Goal: Task Accomplishment & Management: Manage account settings

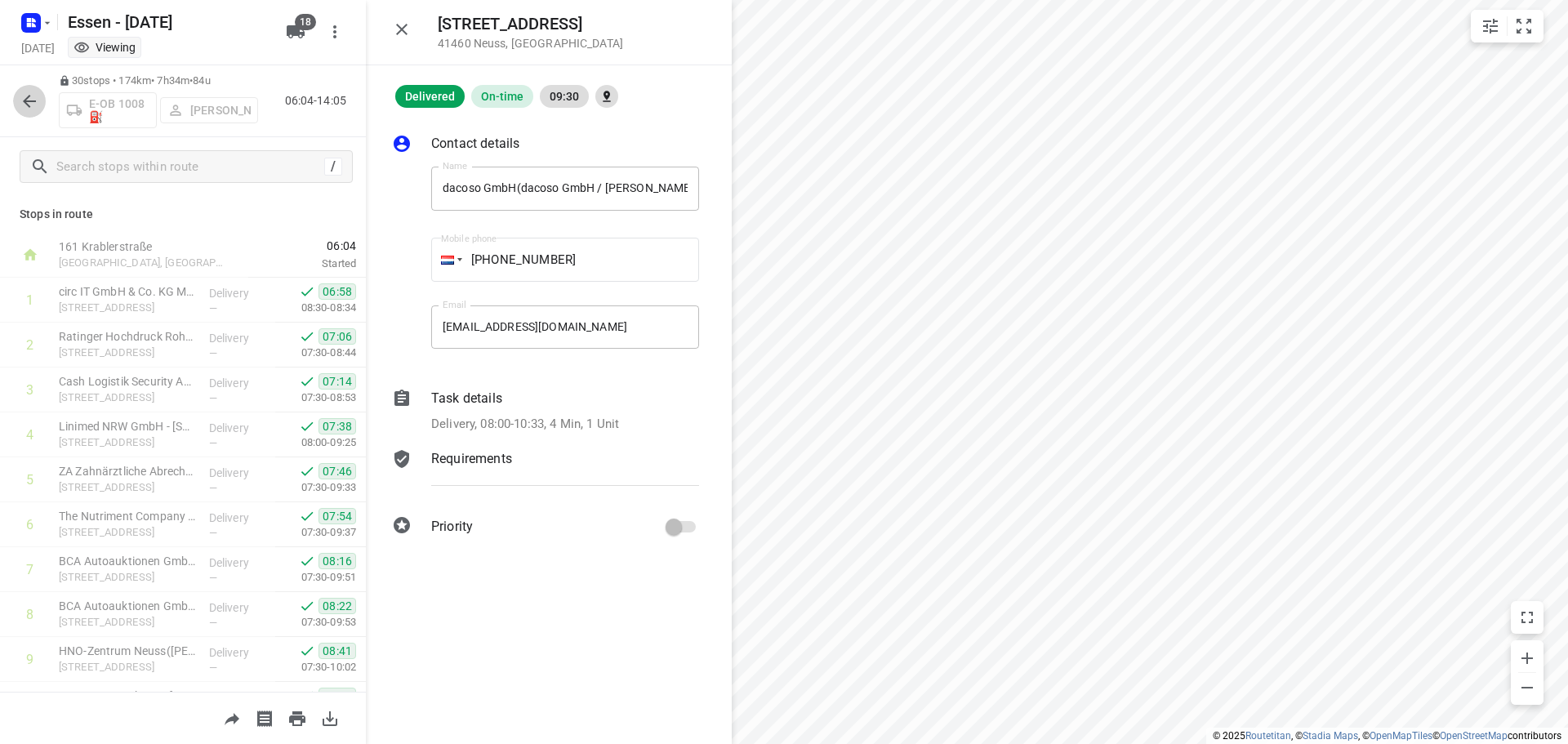
click at [29, 101] on icon "button" at bounding box center [29, 101] width 13 height 13
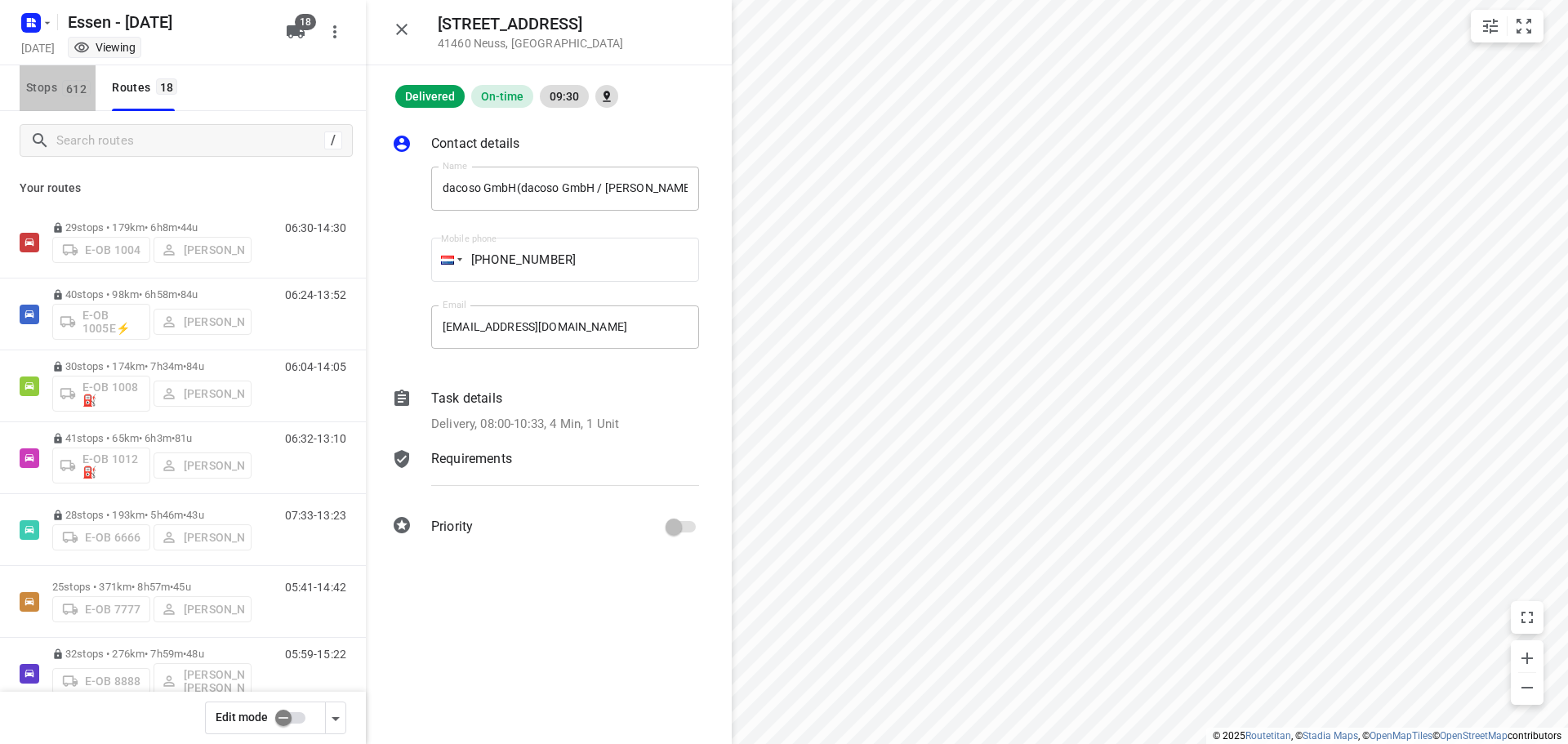
click at [70, 87] on span "612" at bounding box center [76, 88] width 29 height 16
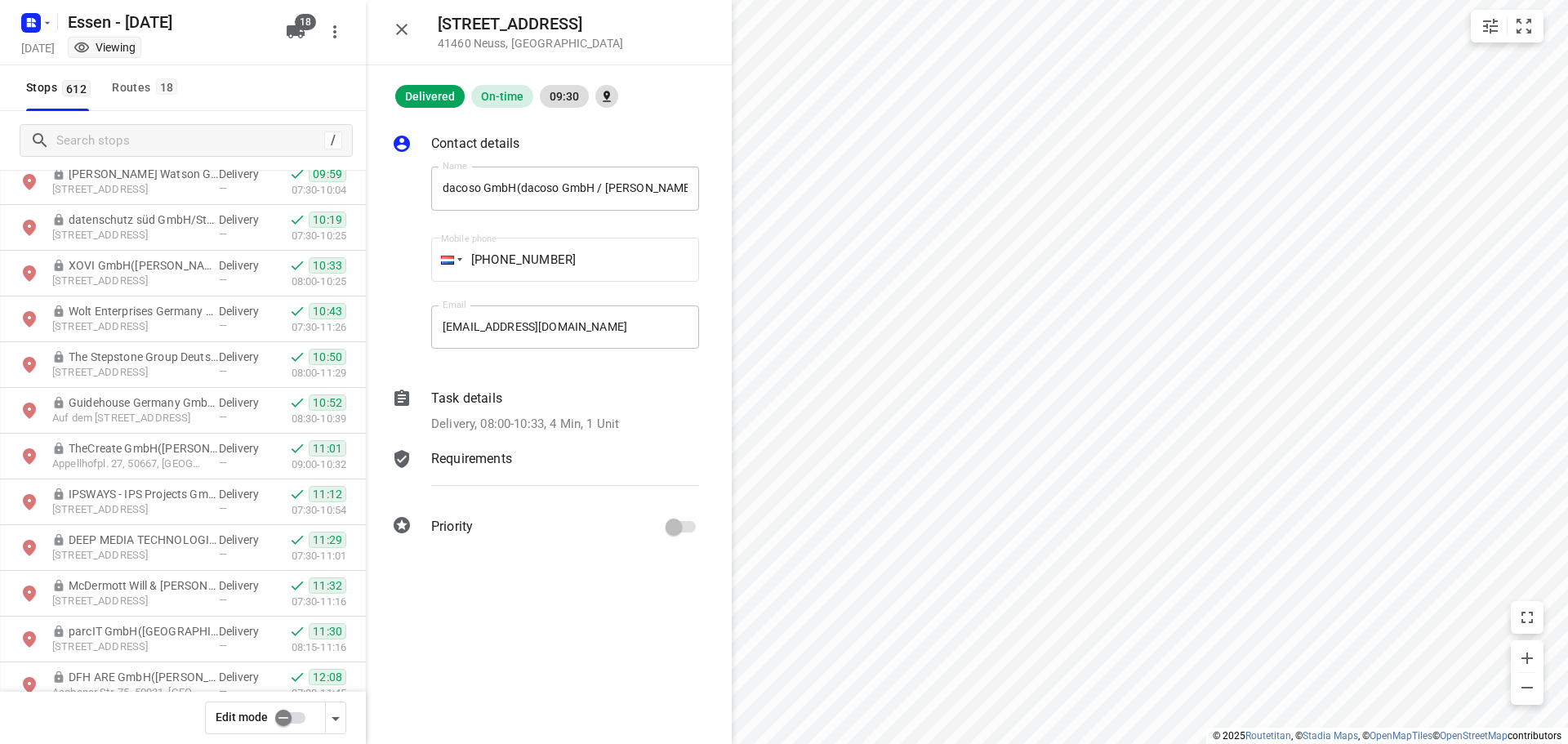
scroll to position [490, 0]
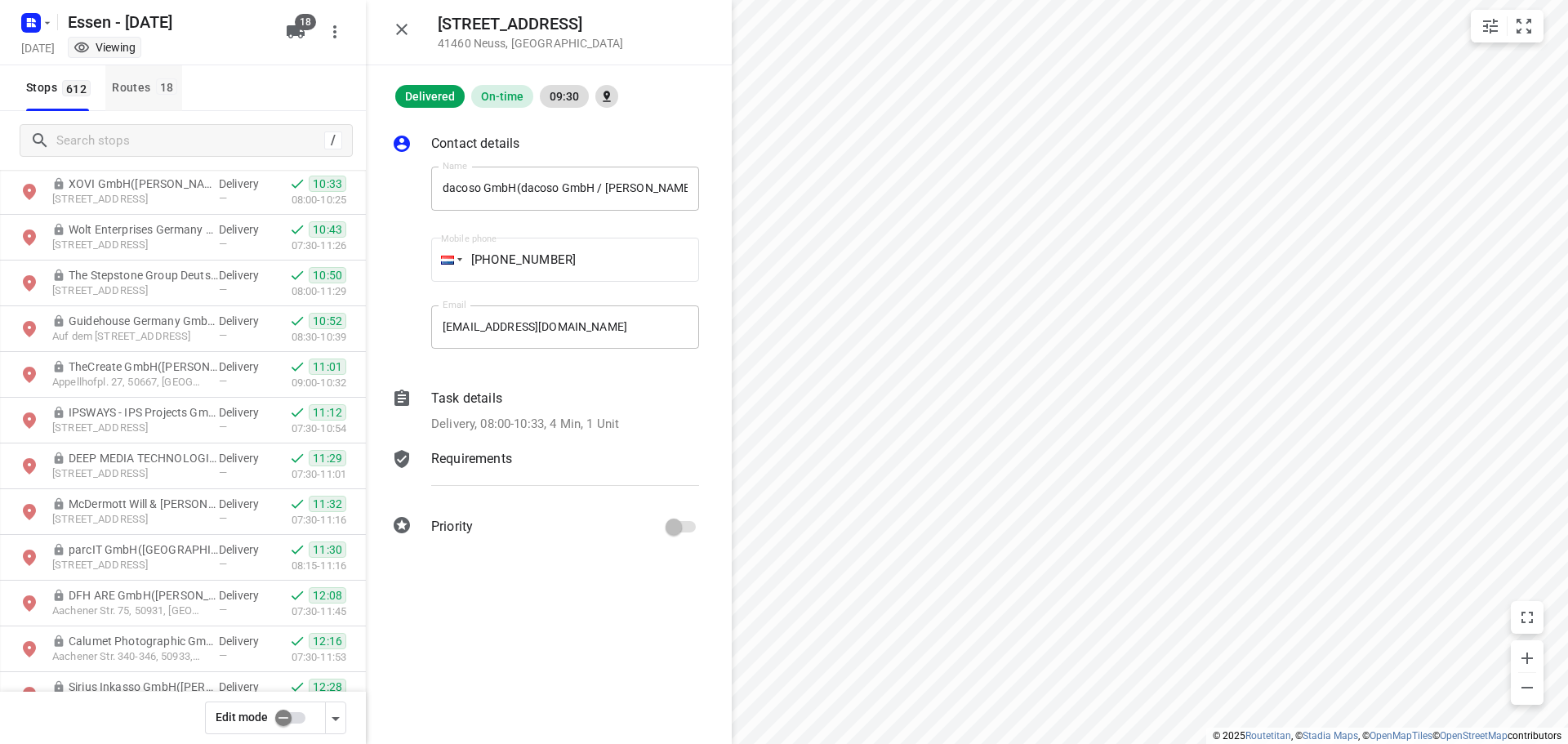
click at [131, 78] on div "Routes 18" at bounding box center [147, 87] width 70 height 20
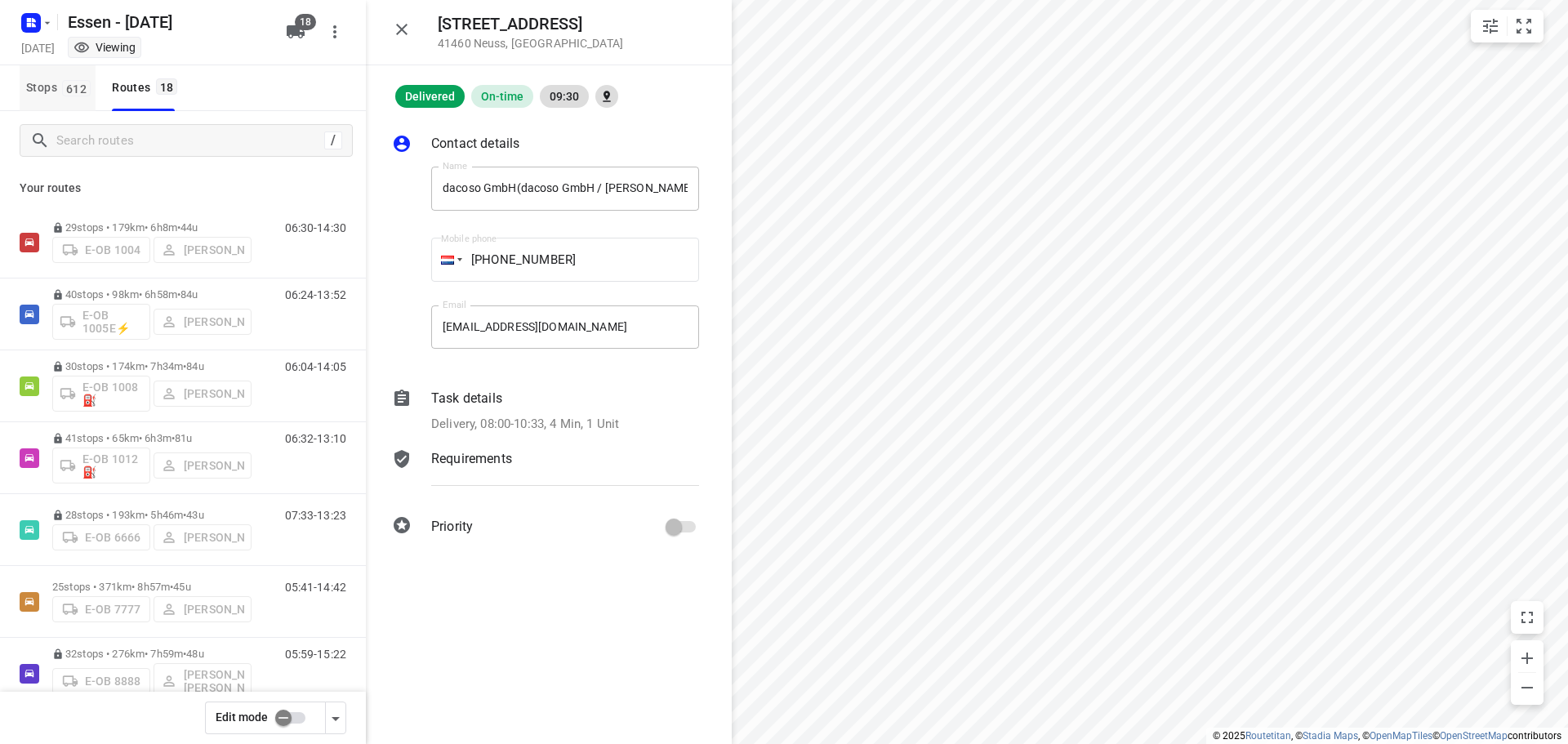
drag, startPoint x: 81, startPoint y: 84, endPoint x: 138, endPoint y: 208, distance: 136.5
click at [82, 84] on span "612" at bounding box center [76, 88] width 29 height 16
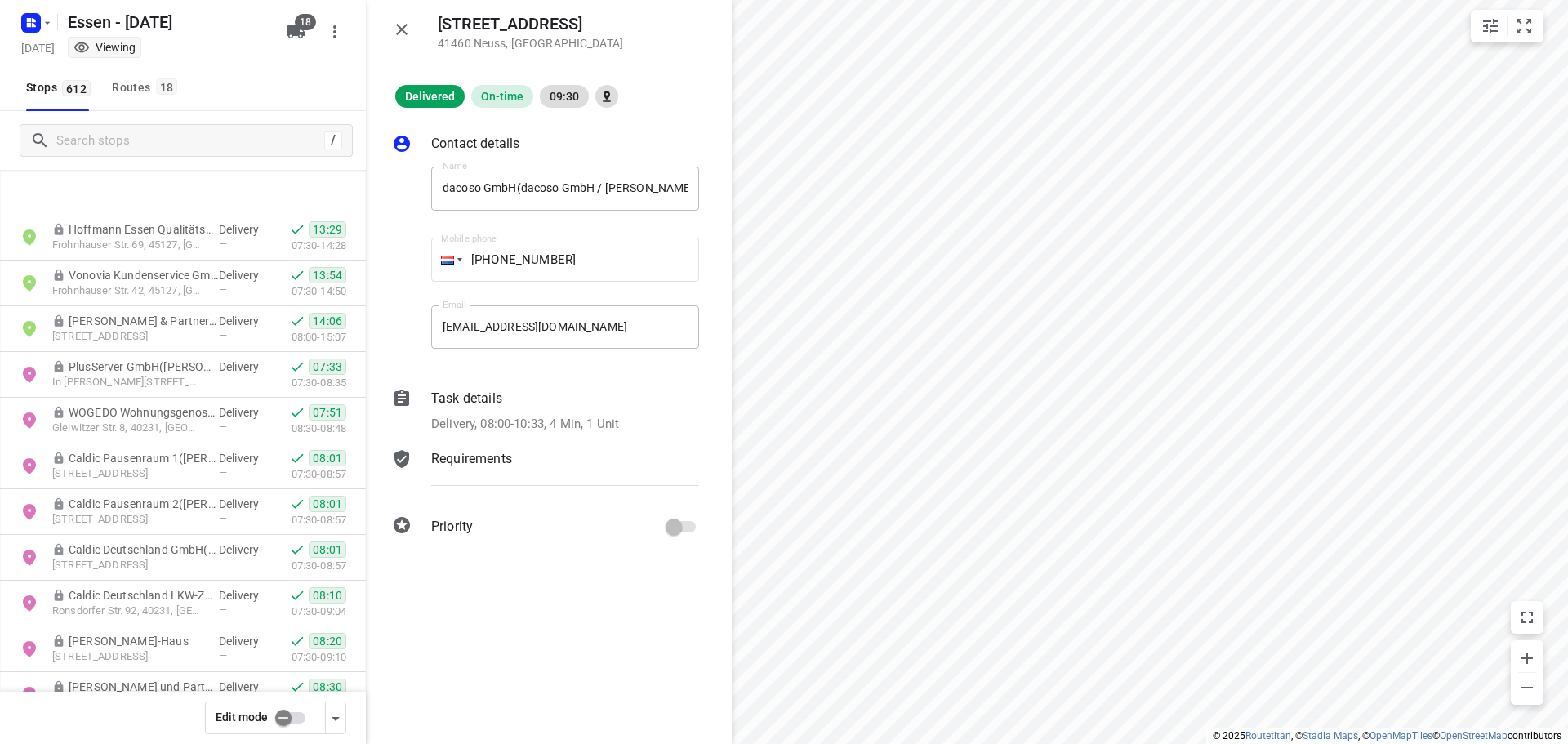
scroll to position [22863, 0]
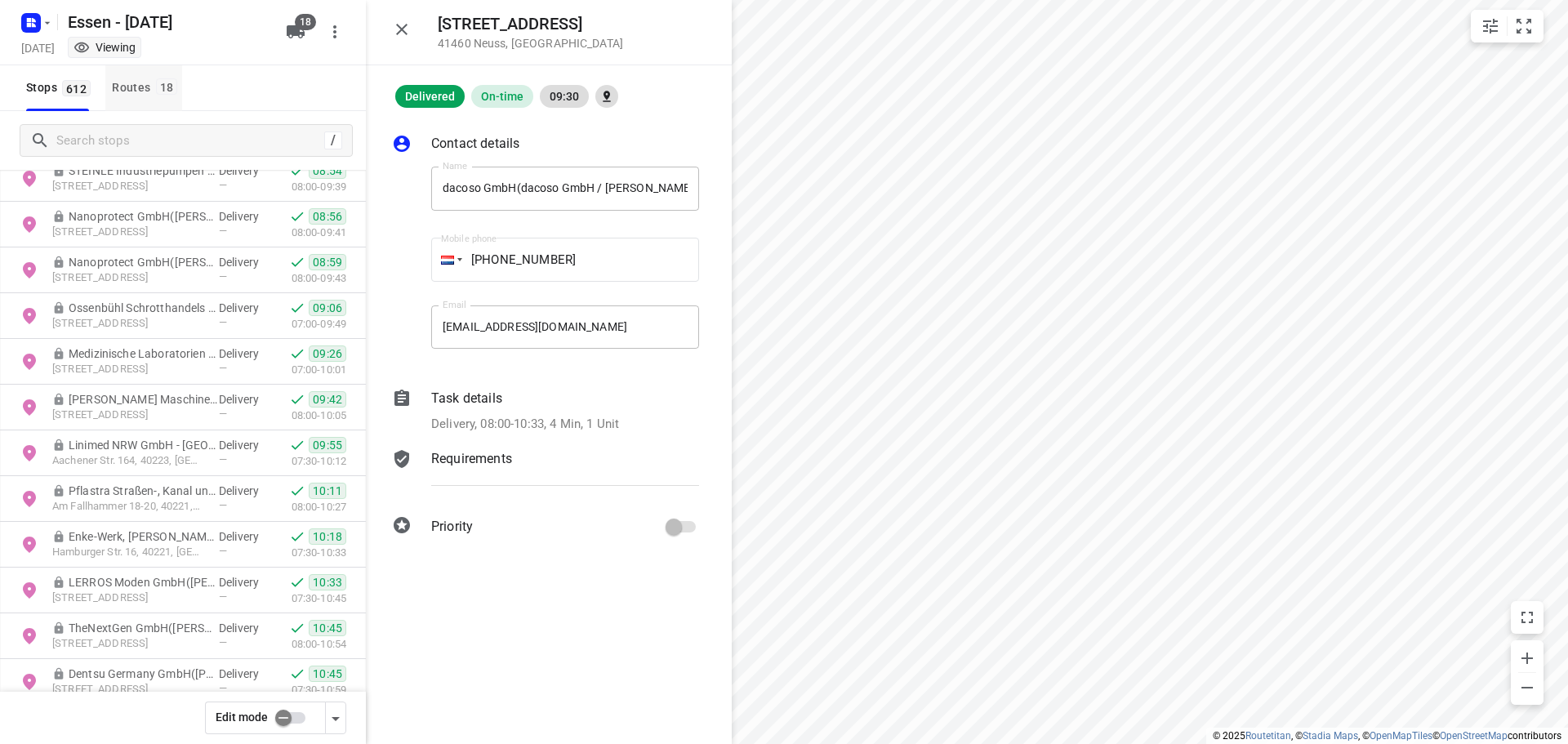
click at [165, 88] on span "18" at bounding box center [167, 87] width 22 height 16
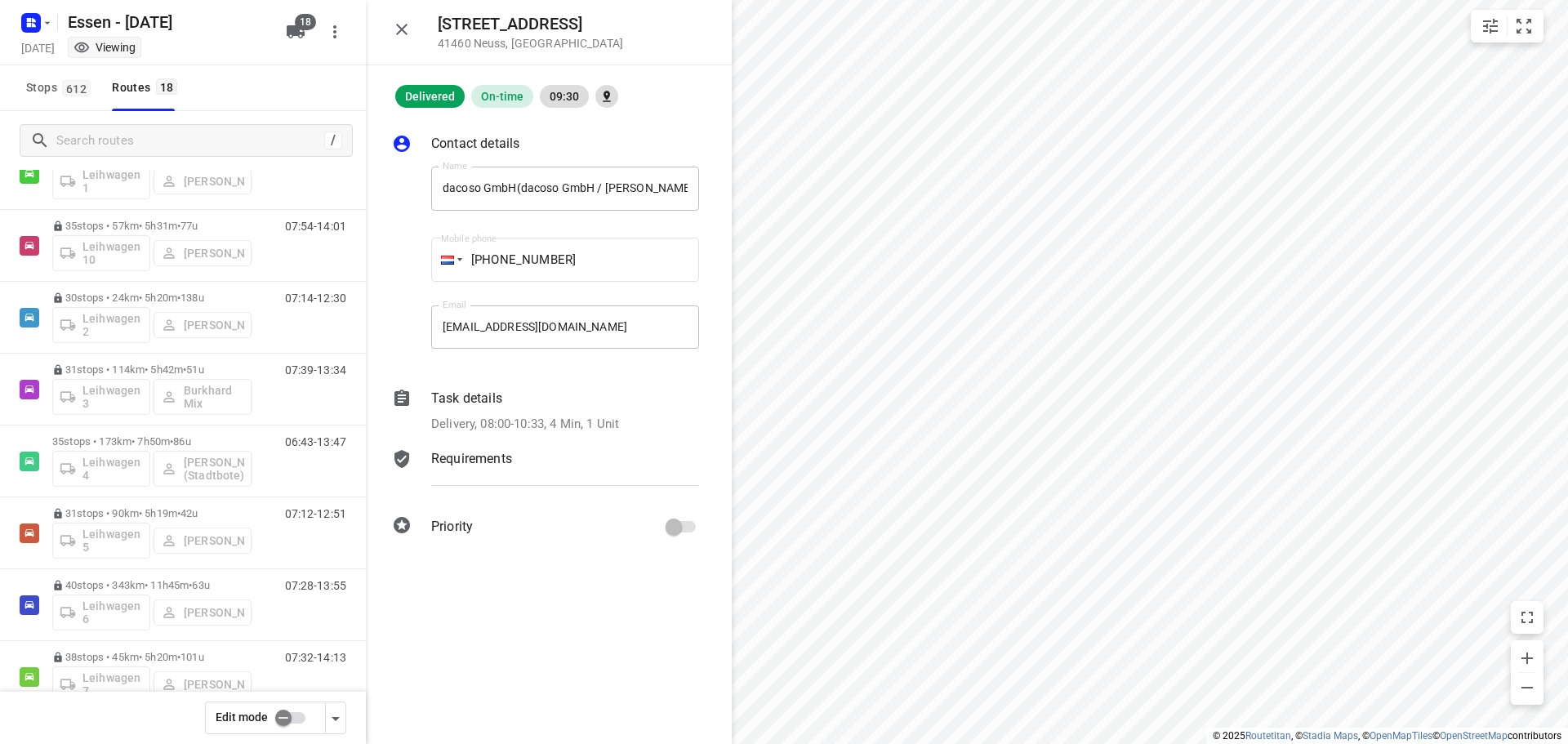
scroll to position [825, 0]
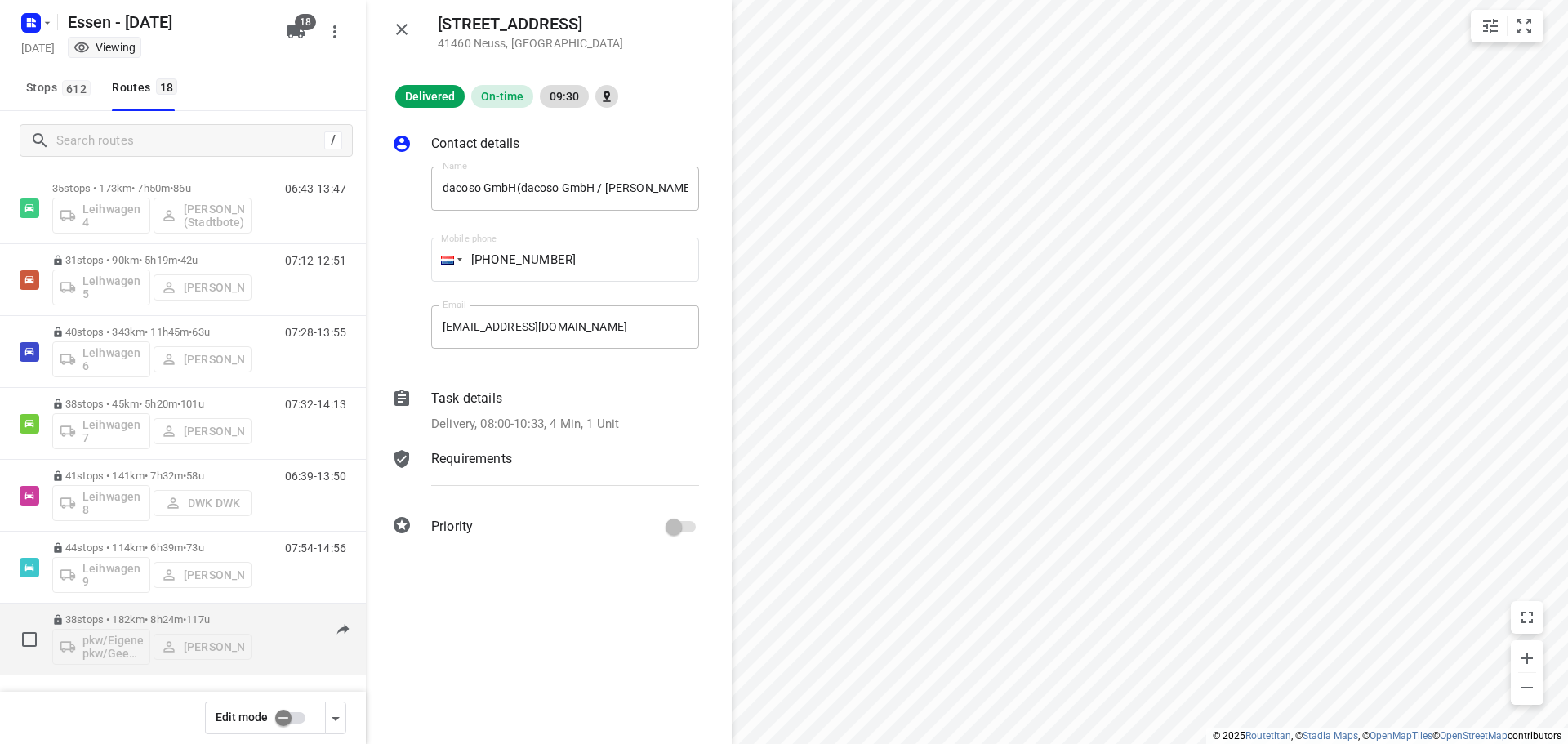
click at [202, 621] on span "117u" at bounding box center [198, 619] width 24 height 12
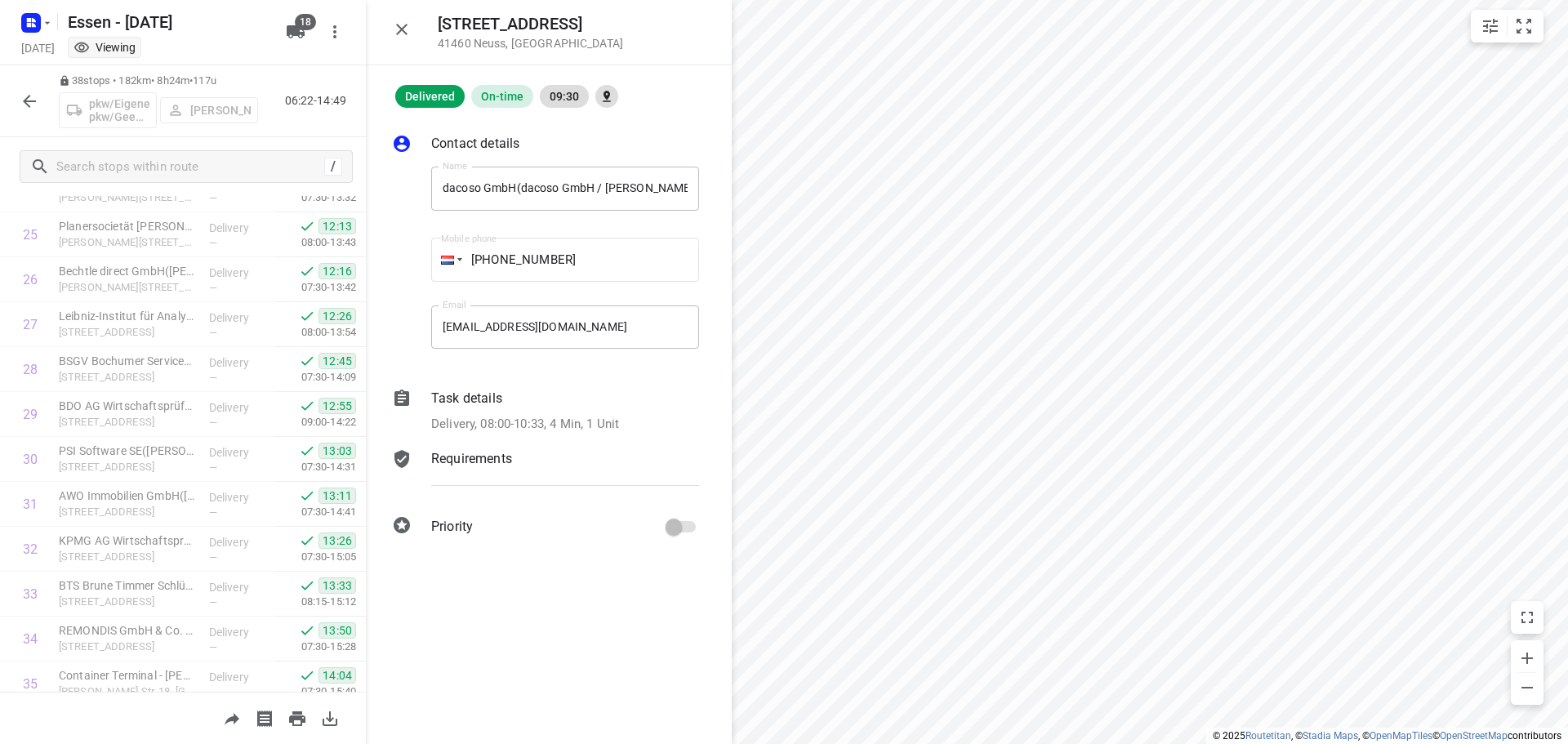
scroll to position [1338, 0]
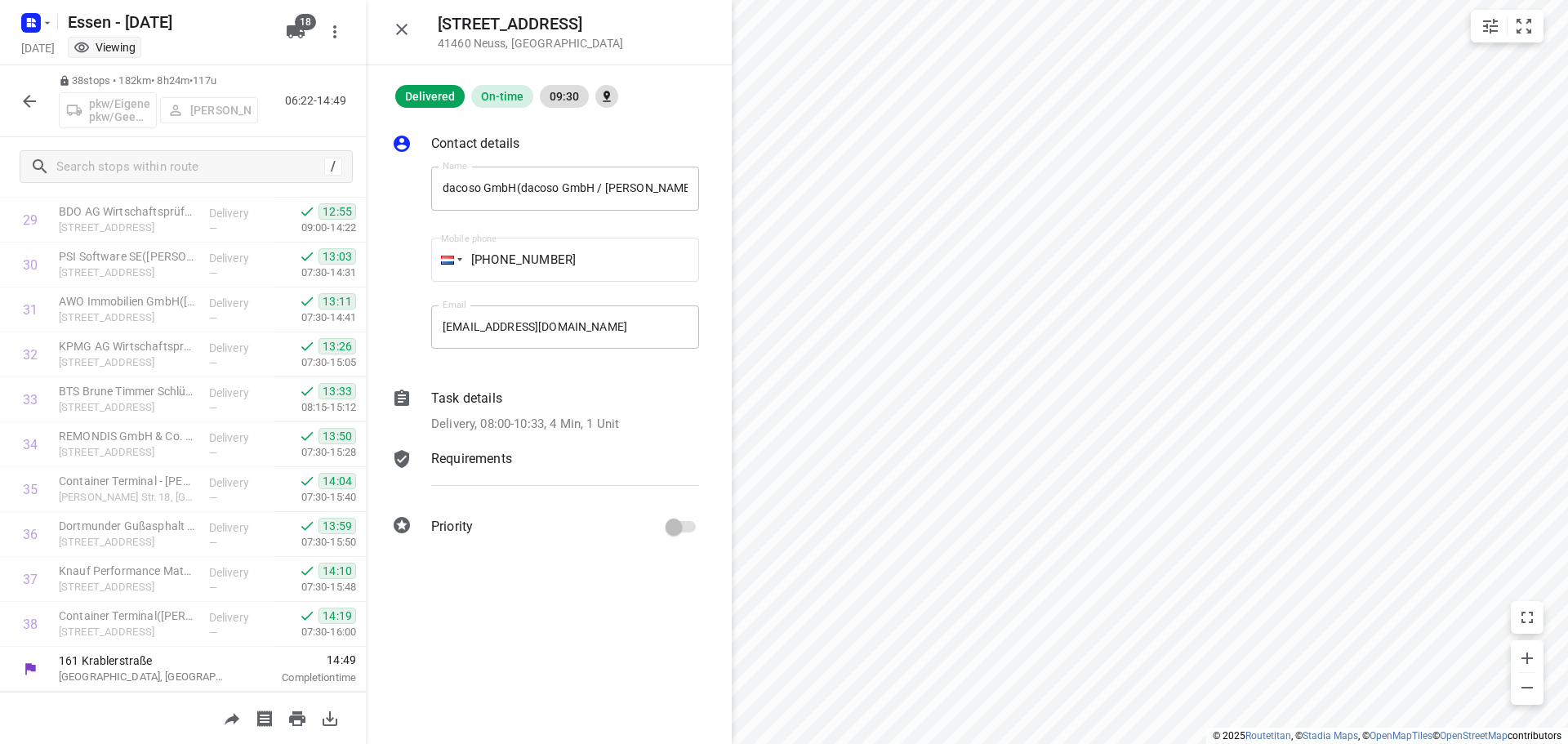
click at [25, 105] on icon "button" at bounding box center [29, 101] width 20 height 20
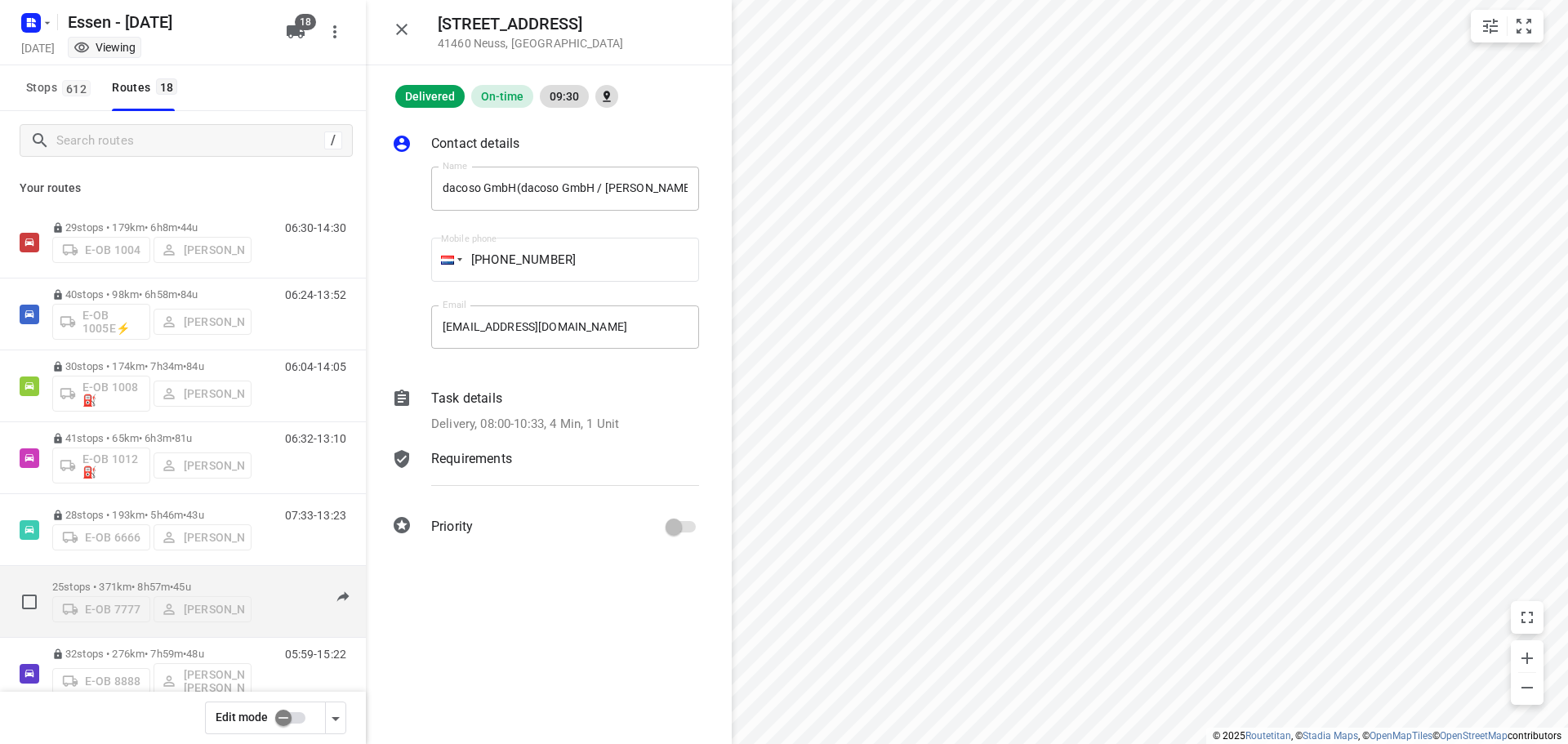
click at [146, 593] on div "E-OB 7777 [PERSON_NAME]" at bounding box center [152, 608] width 199 height 29
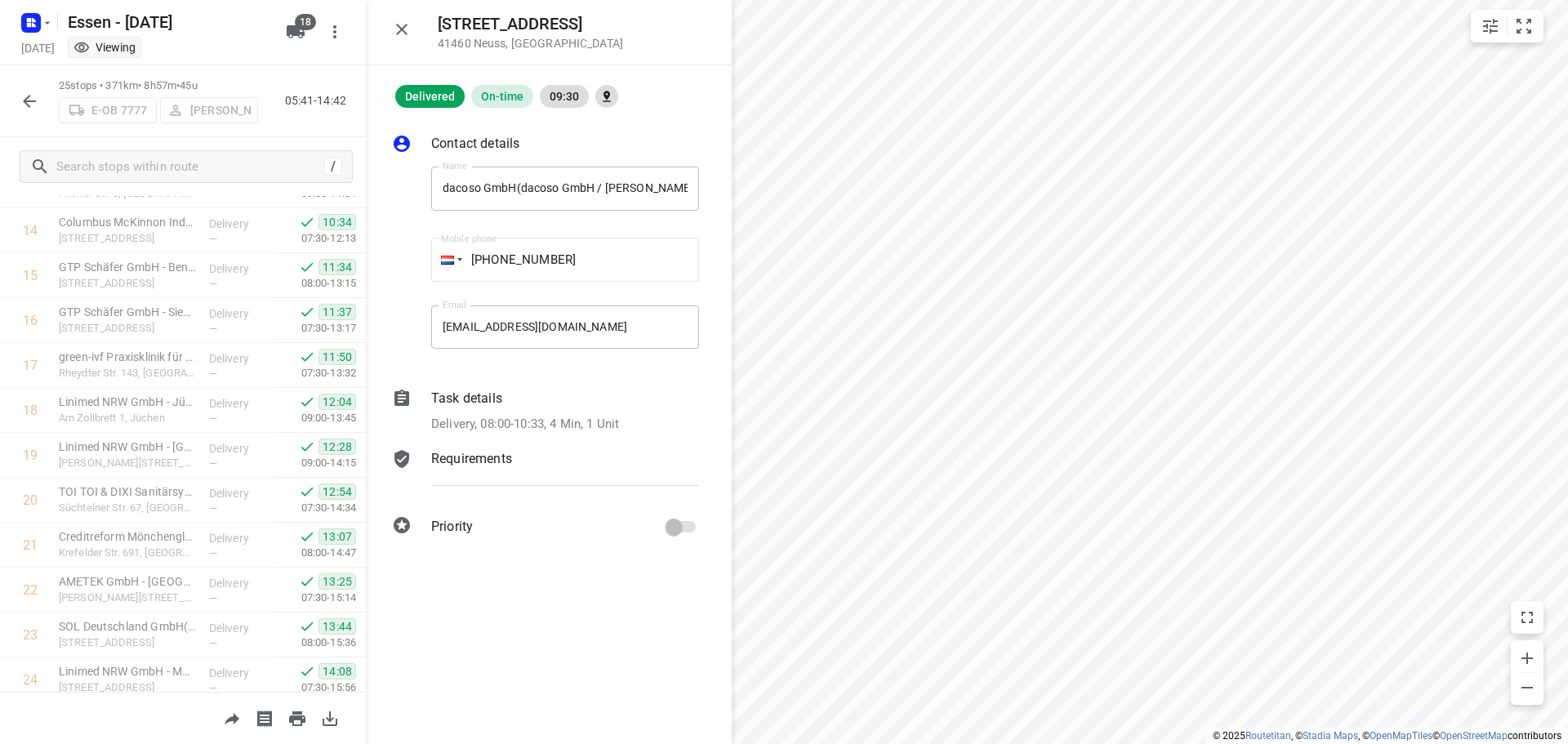
scroll to position [754, 0]
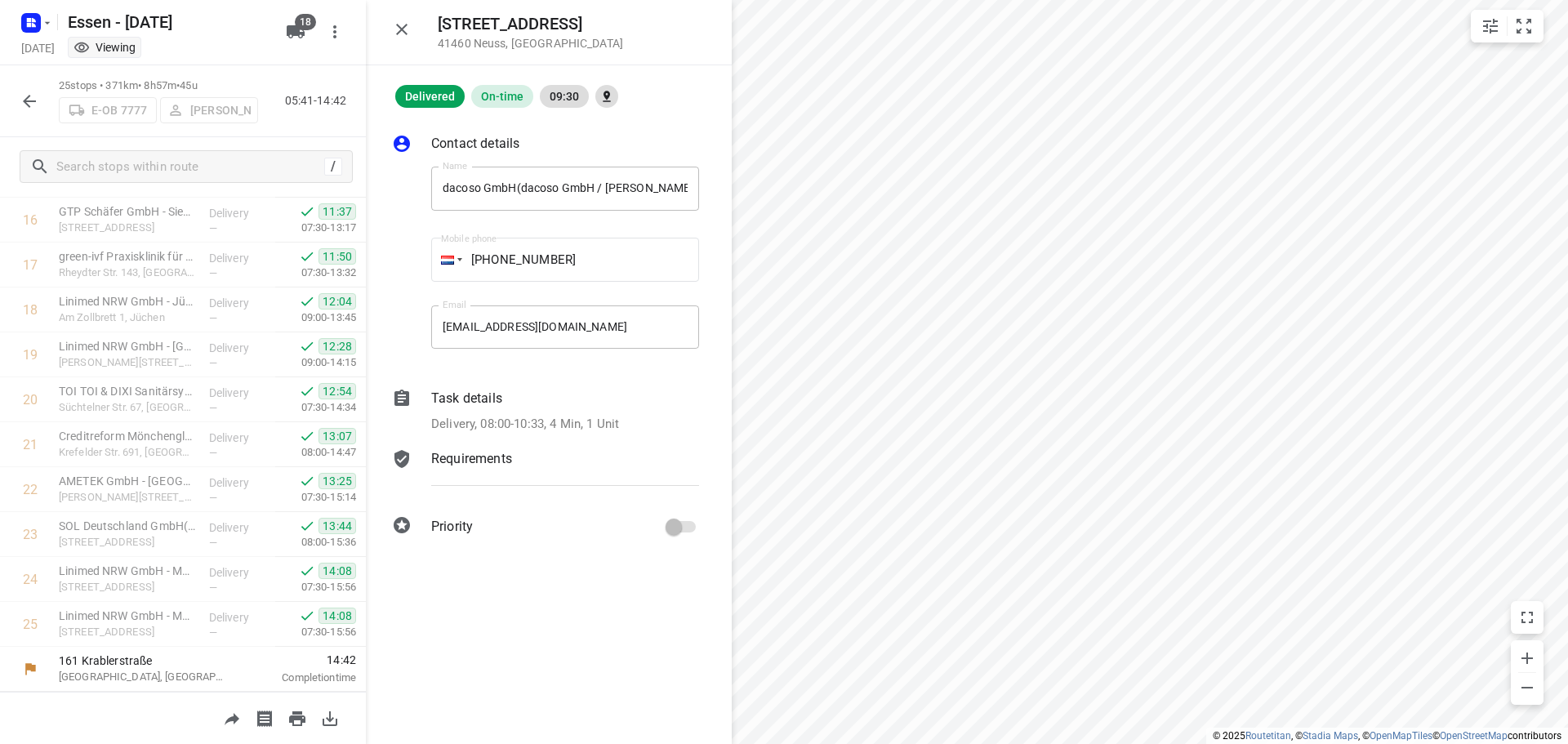
click at [28, 97] on icon "button" at bounding box center [29, 101] width 13 height 13
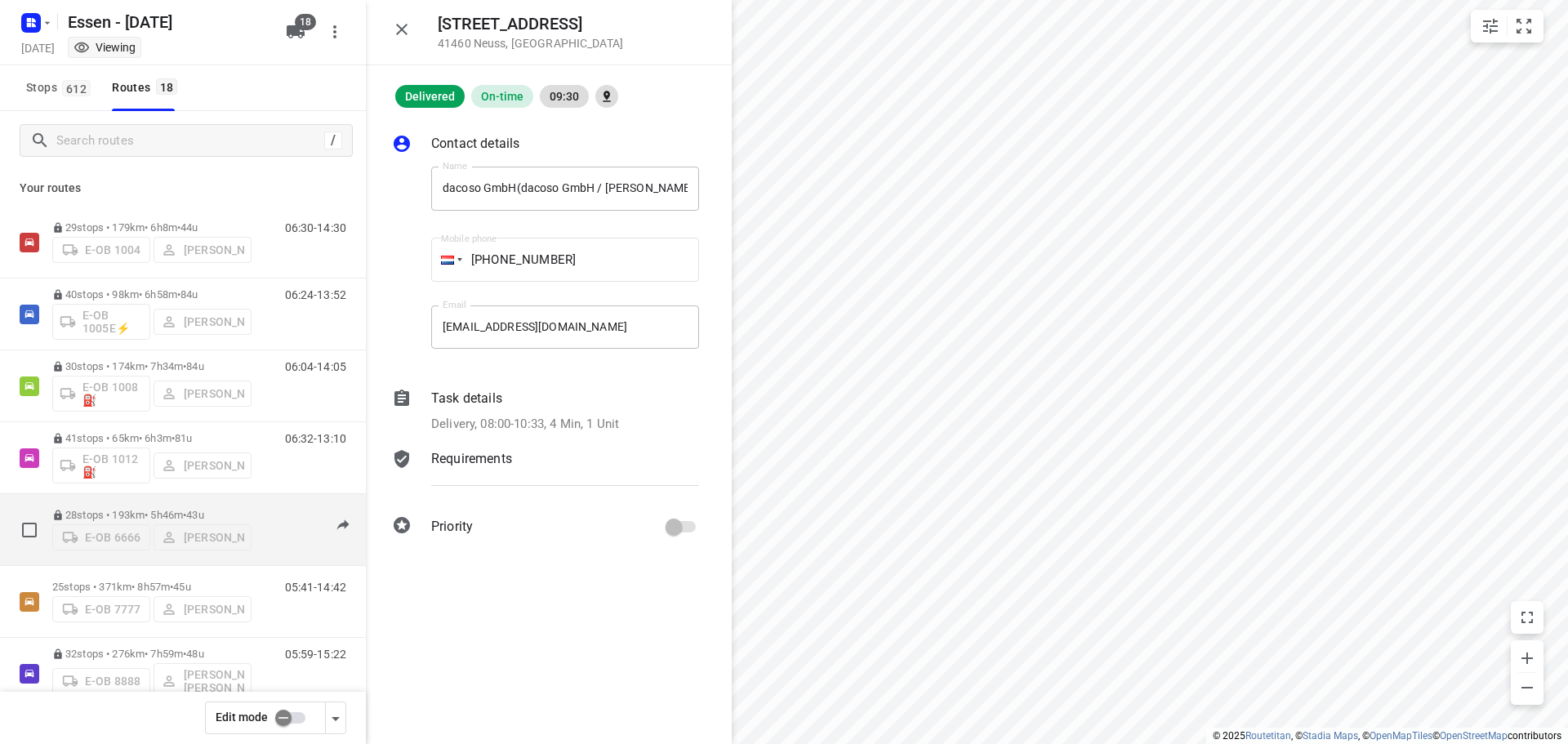
click at [181, 519] on p "28 stops • 193km • 5h46m • [DATE]" at bounding box center [152, 515] width 199 height 12
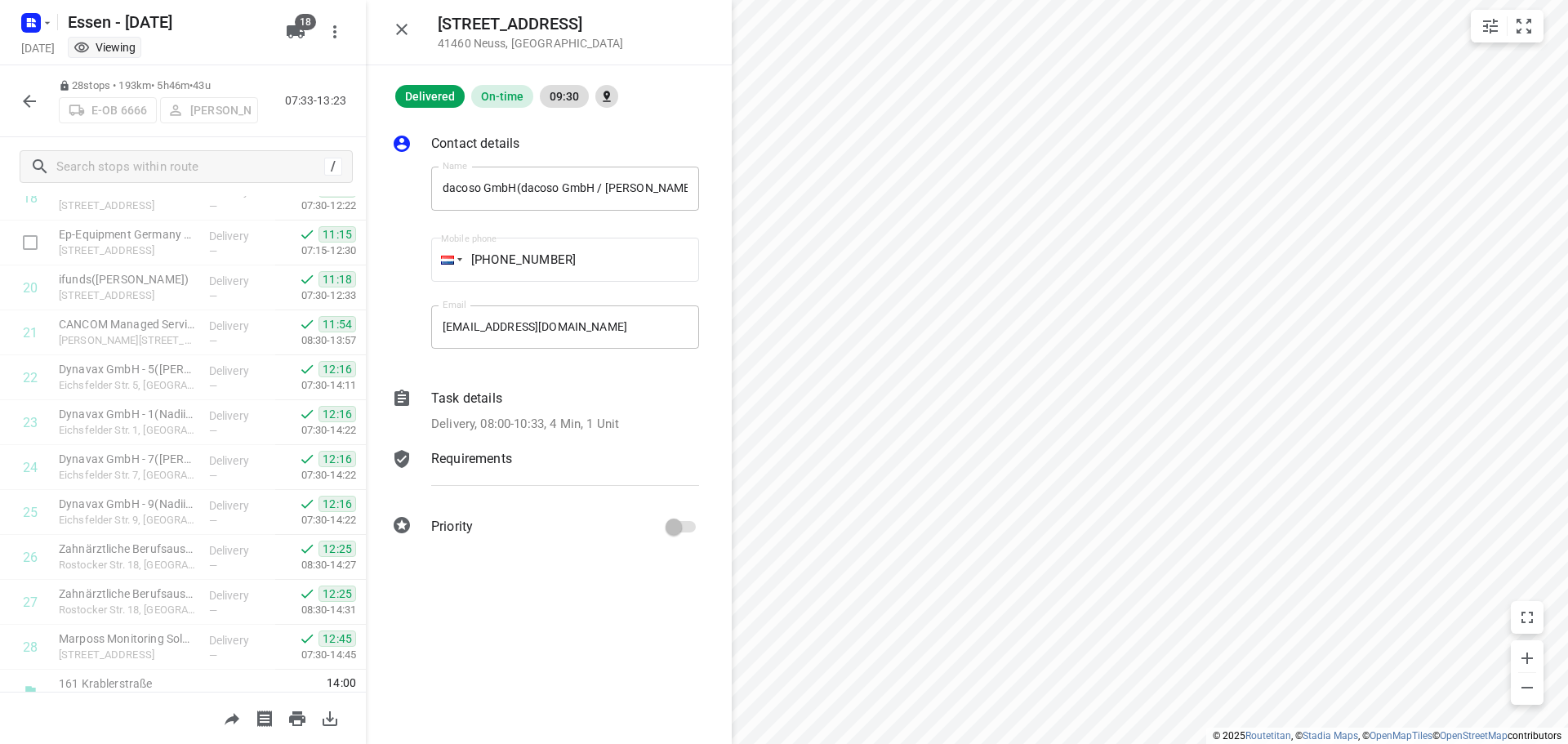
scroll to position [889, 0]
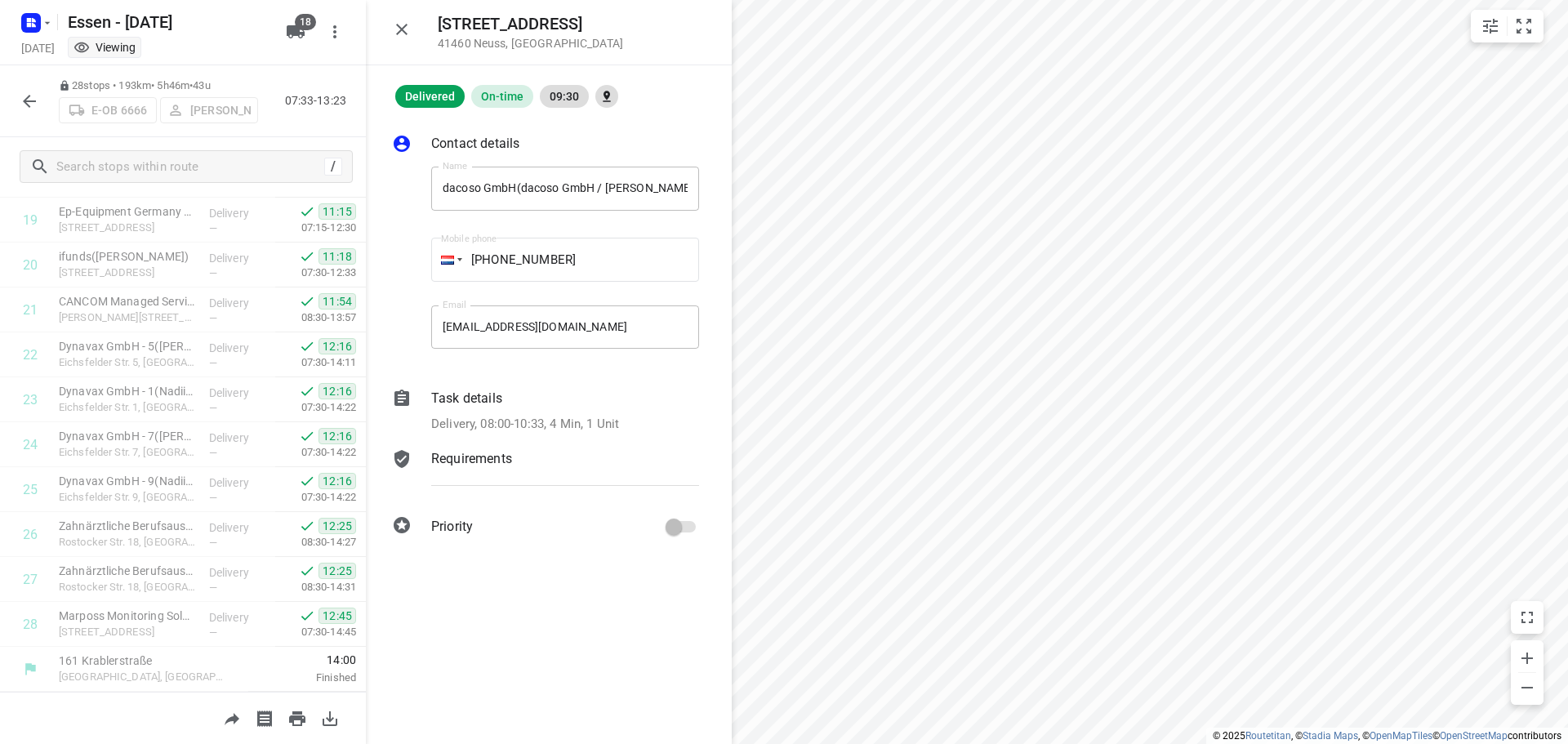
click at [24, 104] on icon "button" at bounding box center [29, 101] width 20 height 20
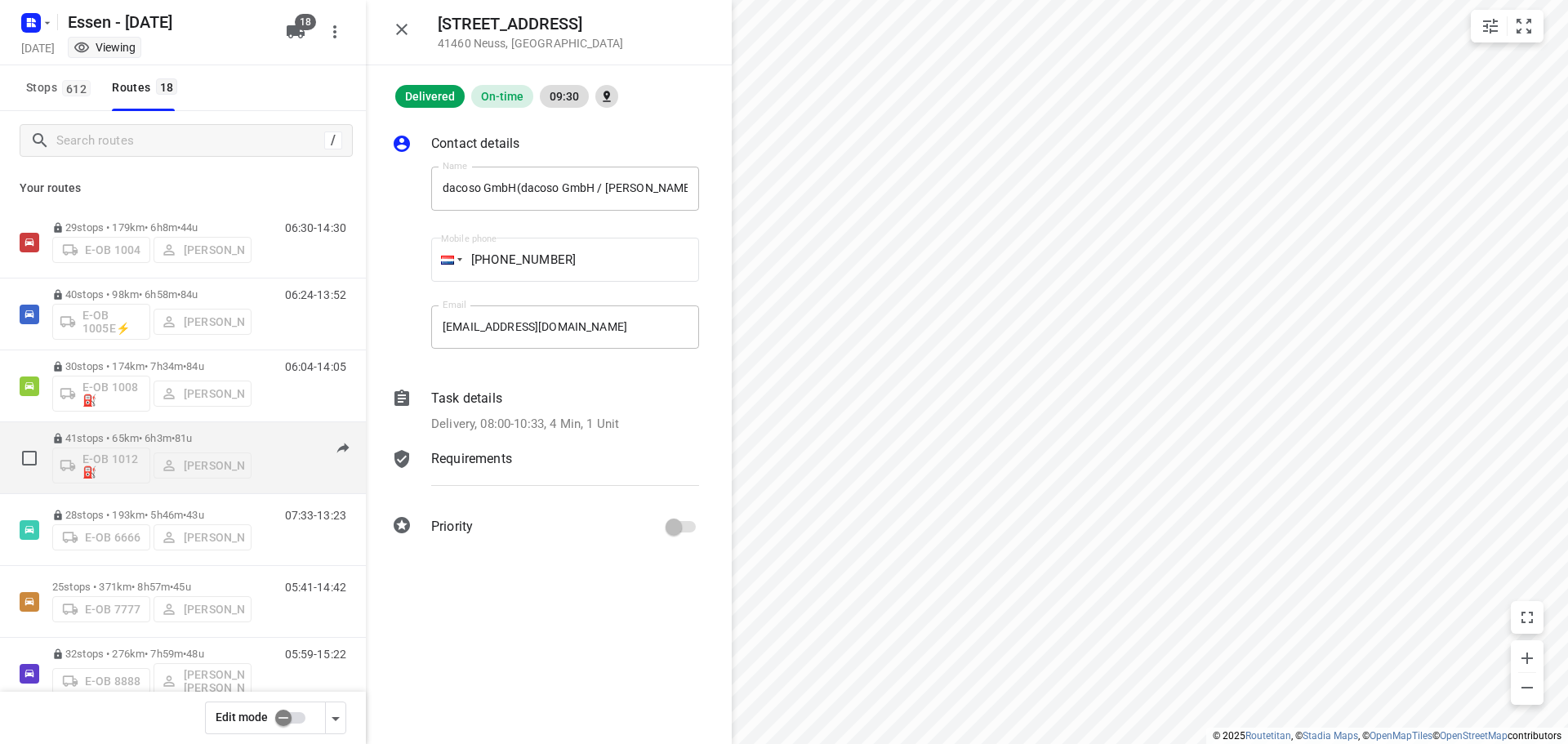
click at [185, 431] on div "41 stops • 65km • 6h3m • [DATE] E-OB 1012⛽️ [PERSON_NAME]" at bounding box center [152, 457] width 199 height 68
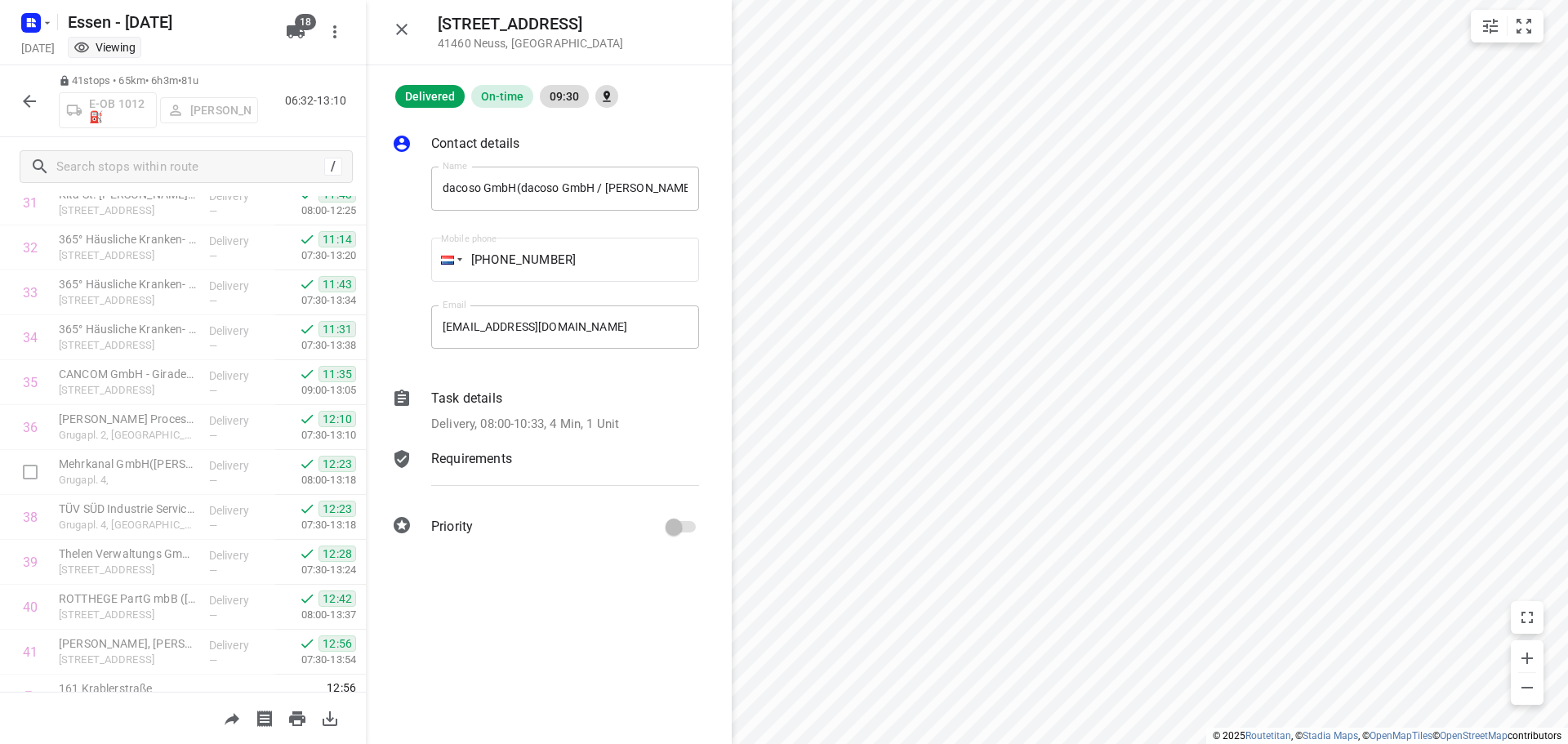
scroll to position [1472, 0]
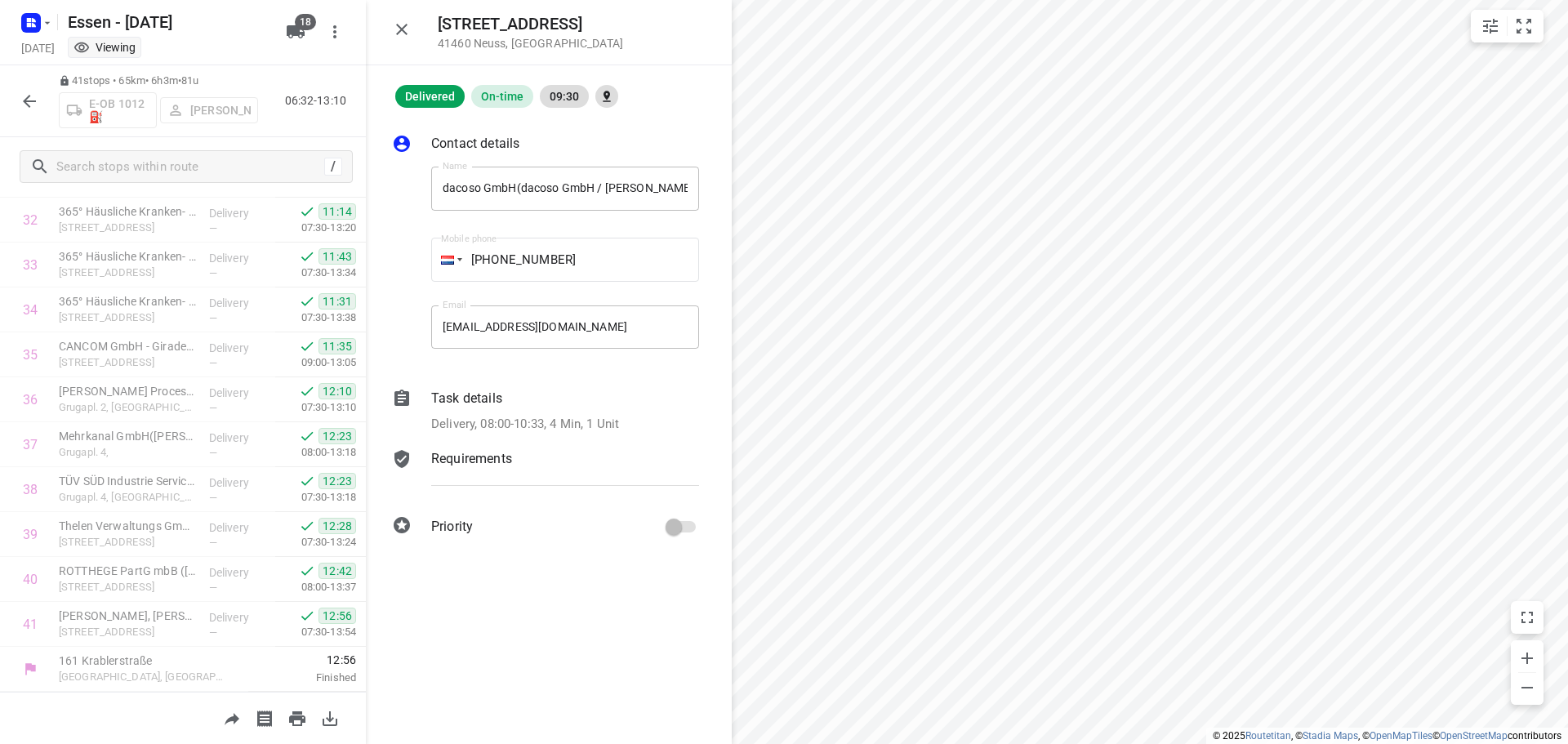
click at [24, 95] on icon "button" at bounding box center [29, 101] width 20 height 20
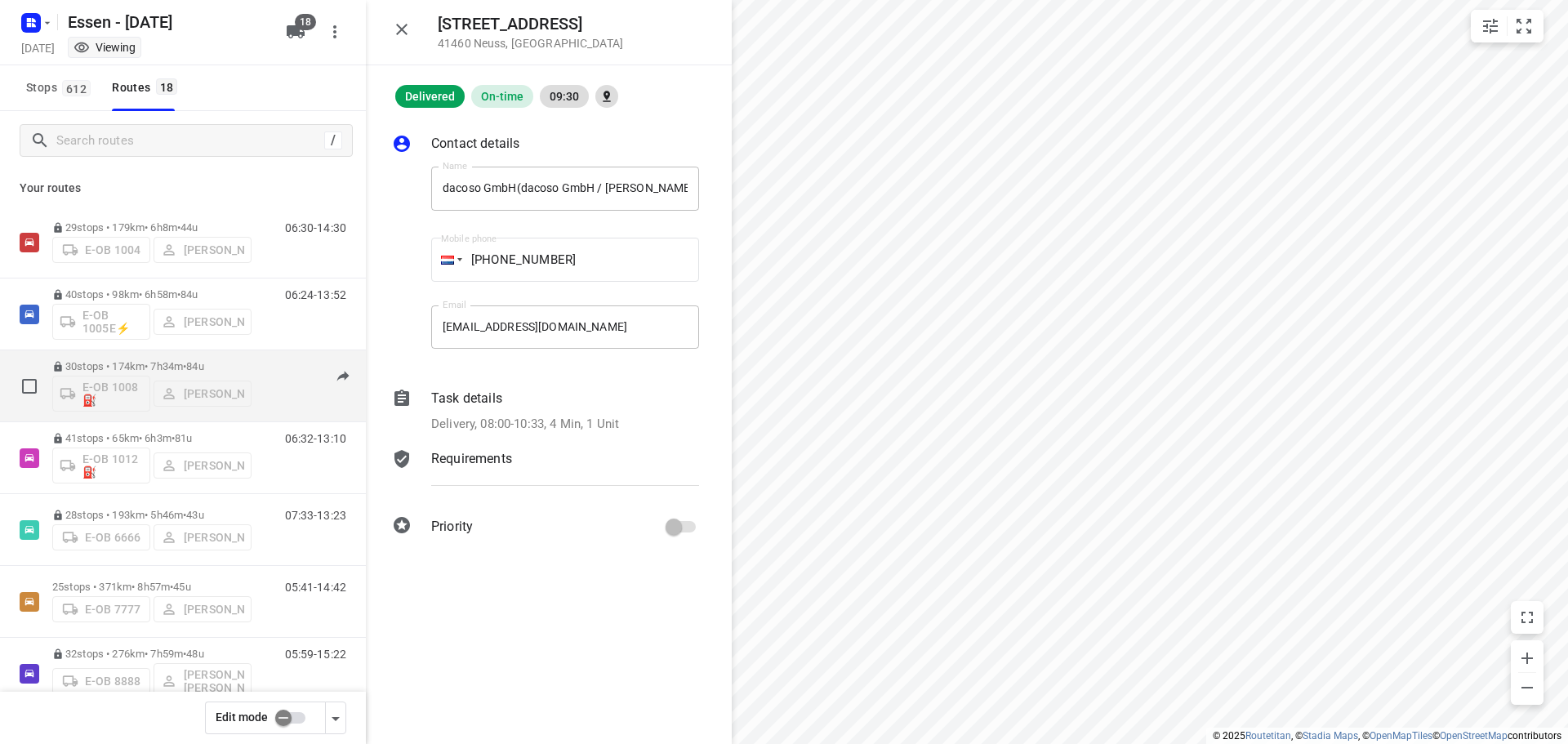
click at [163, 358] on div "30 stops • 174km • 7h34m • [DATE] E-OB 1008⛽️ [PERSON_NAME]" at bounding box center [152, 385] width 199 height 68
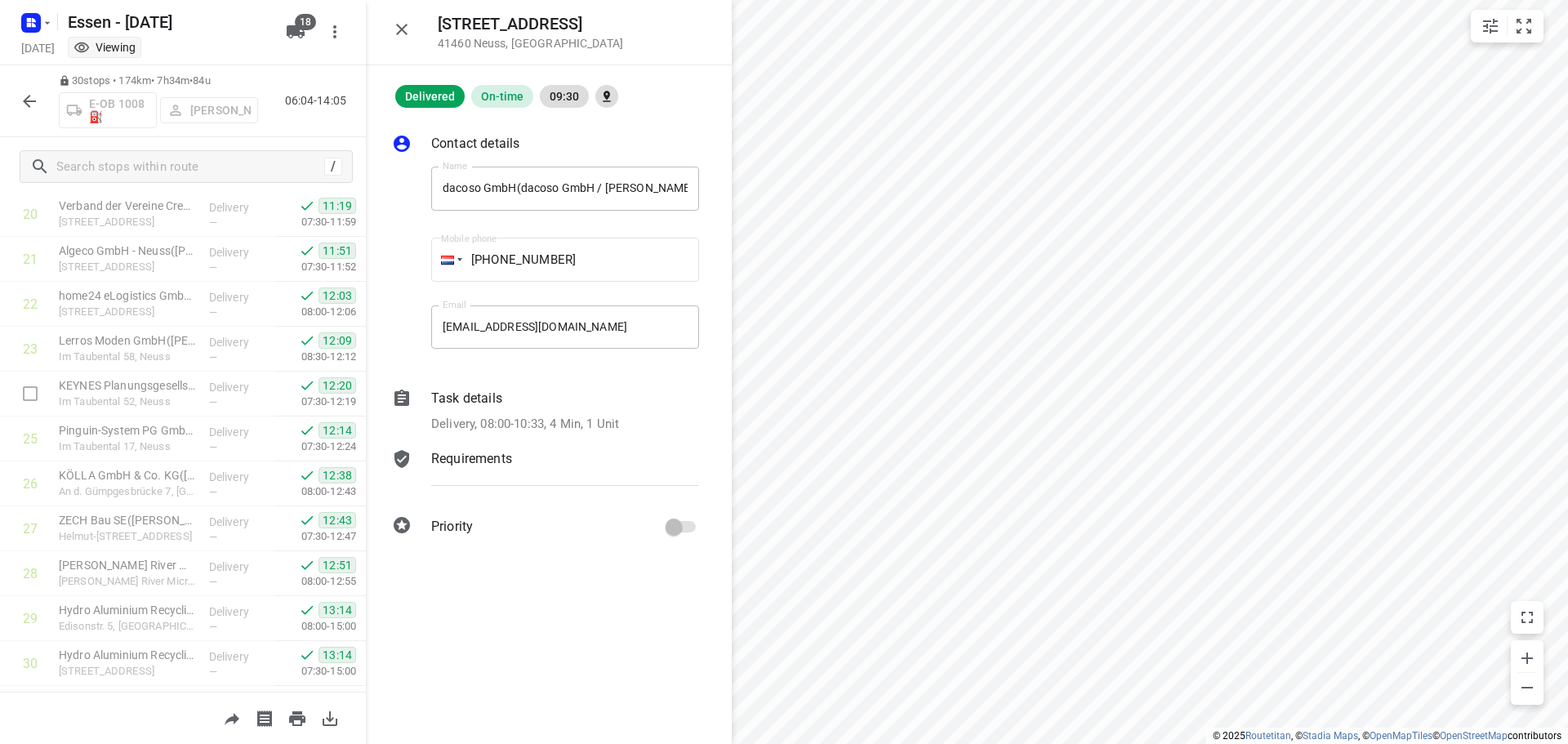
scroll to position [978, 0]
click at [29, 100] on icon "button" at bounding box center [29, 101] width 13 height 13
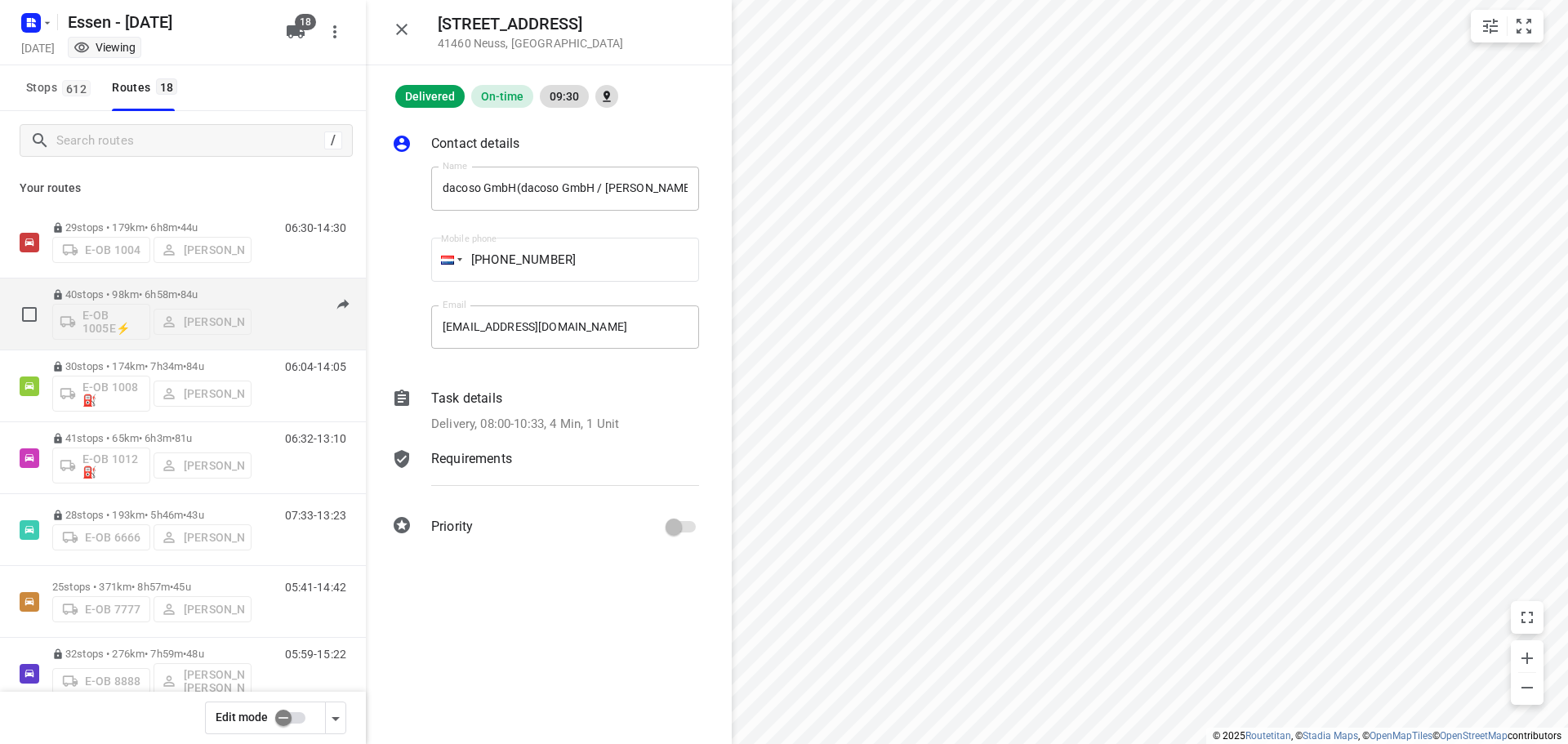
click at [143, 285] on div "40 stops • 98km • 6h58m • [DATE] E-OB 1005E⚡ [PERSON_NAME]" at bounding box center [152, 314] width 199 height 68
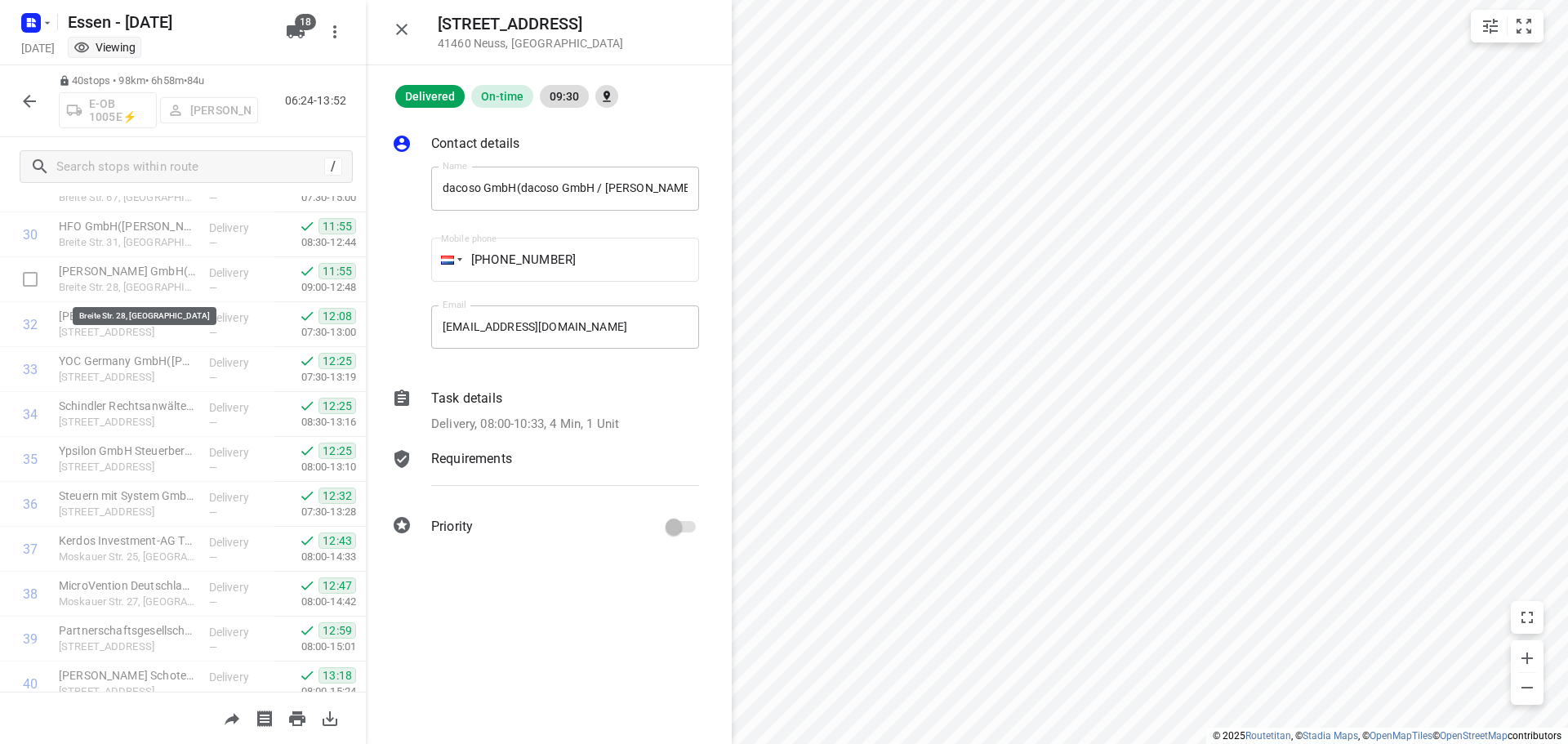
scroll to position [1428, 0]
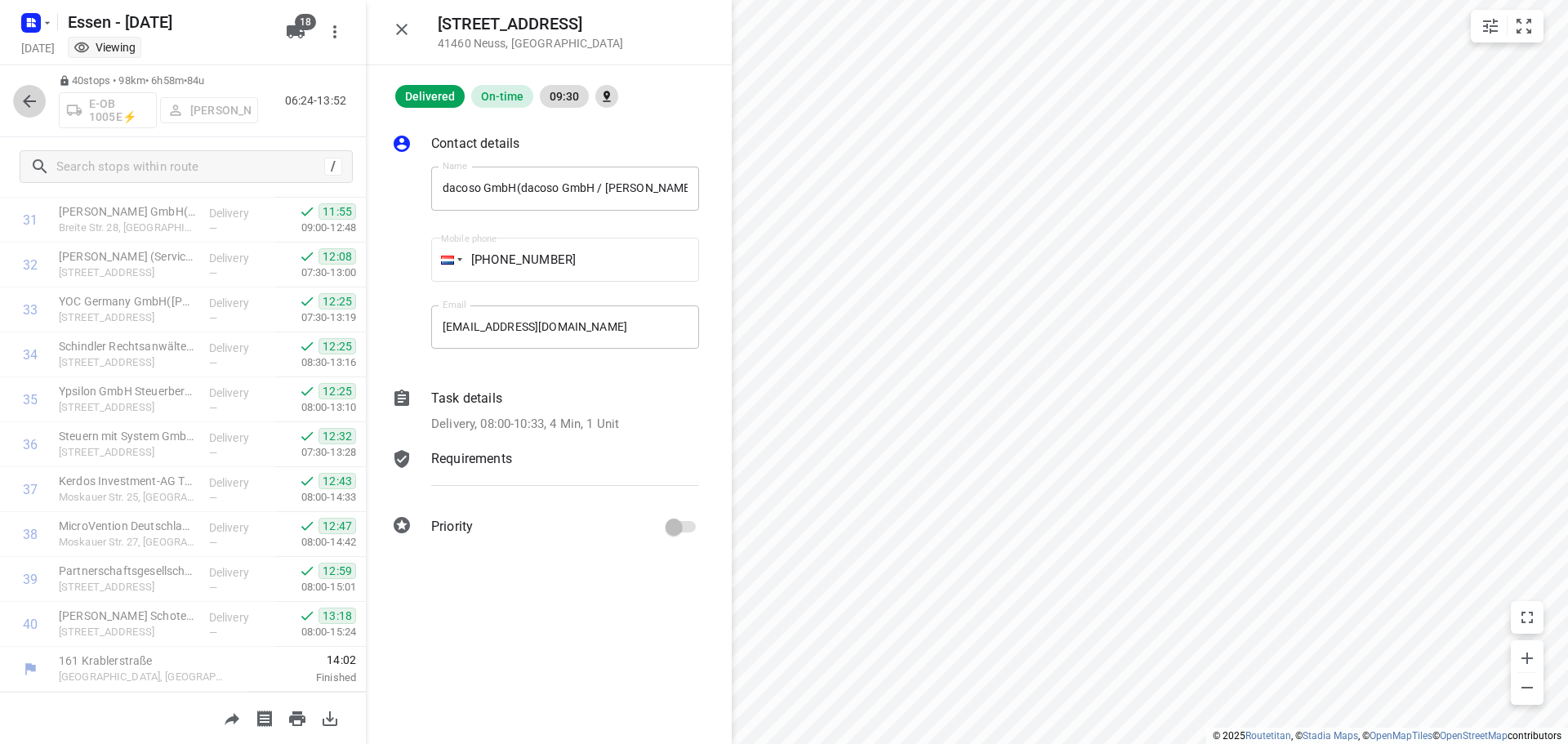
click at [29, 107] on icon "button" at bounding box center [29, 101] width 20 height 20
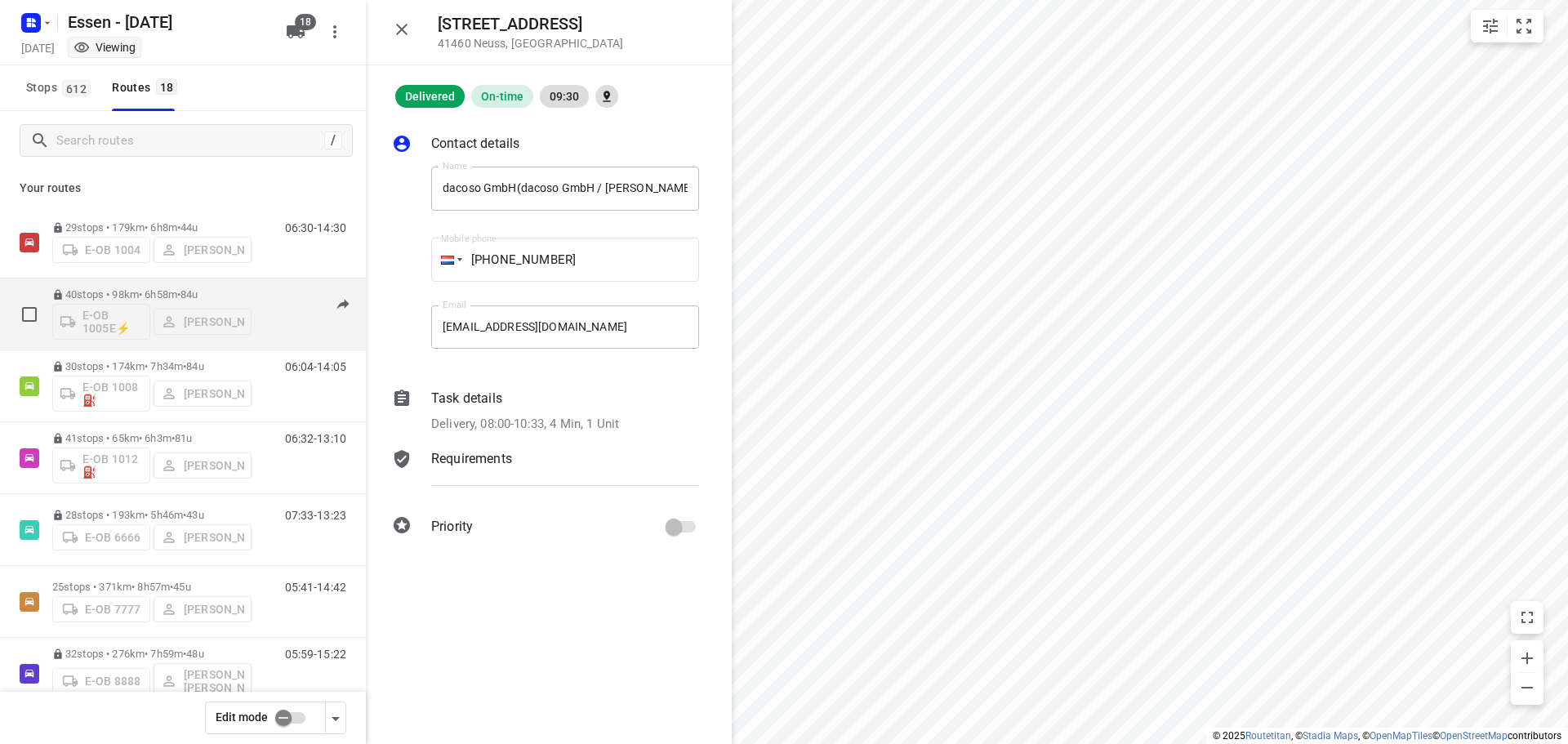
click at [238, 292] on p "40 stops • 98km • 6h58m • [DATE]" at bounding box center [152, 294] width 199 height 12
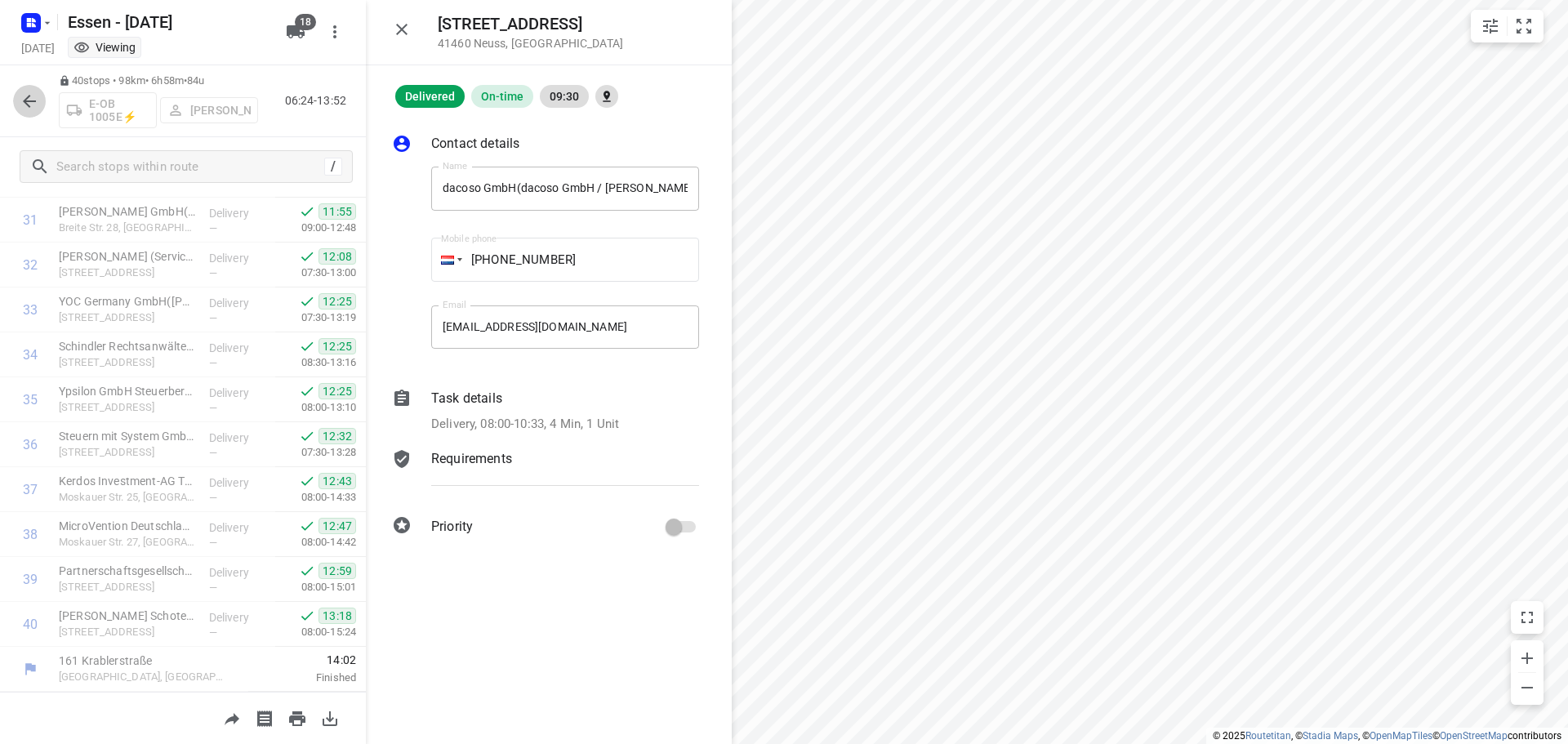
click at [29, 113] on button "button" at bounding box center [29, 101] width 33 height 33
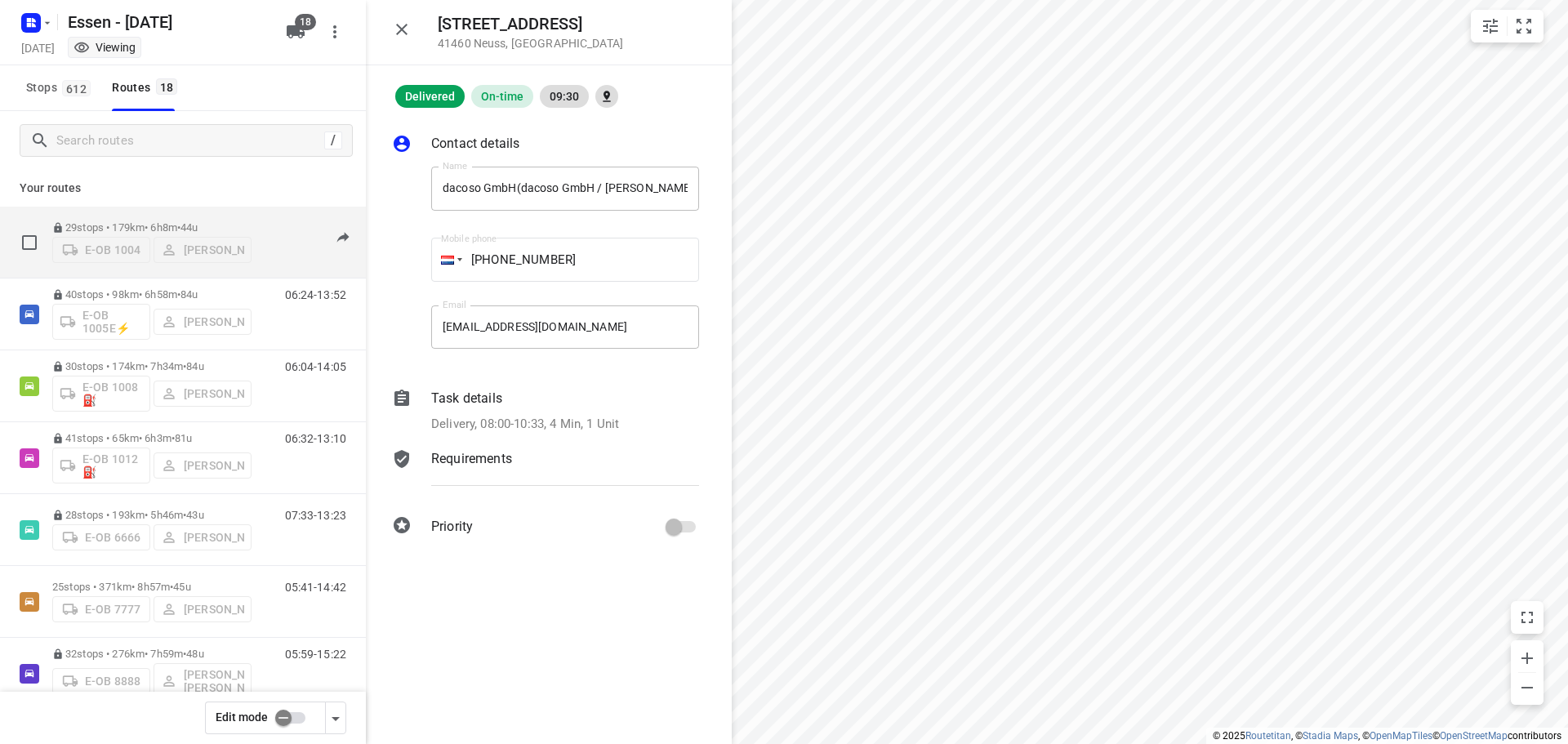
click at [154, 226] on p "29 stops • 179km • 6h8m • [DATE]" at bounding box center [152, 227] width 199 height 12
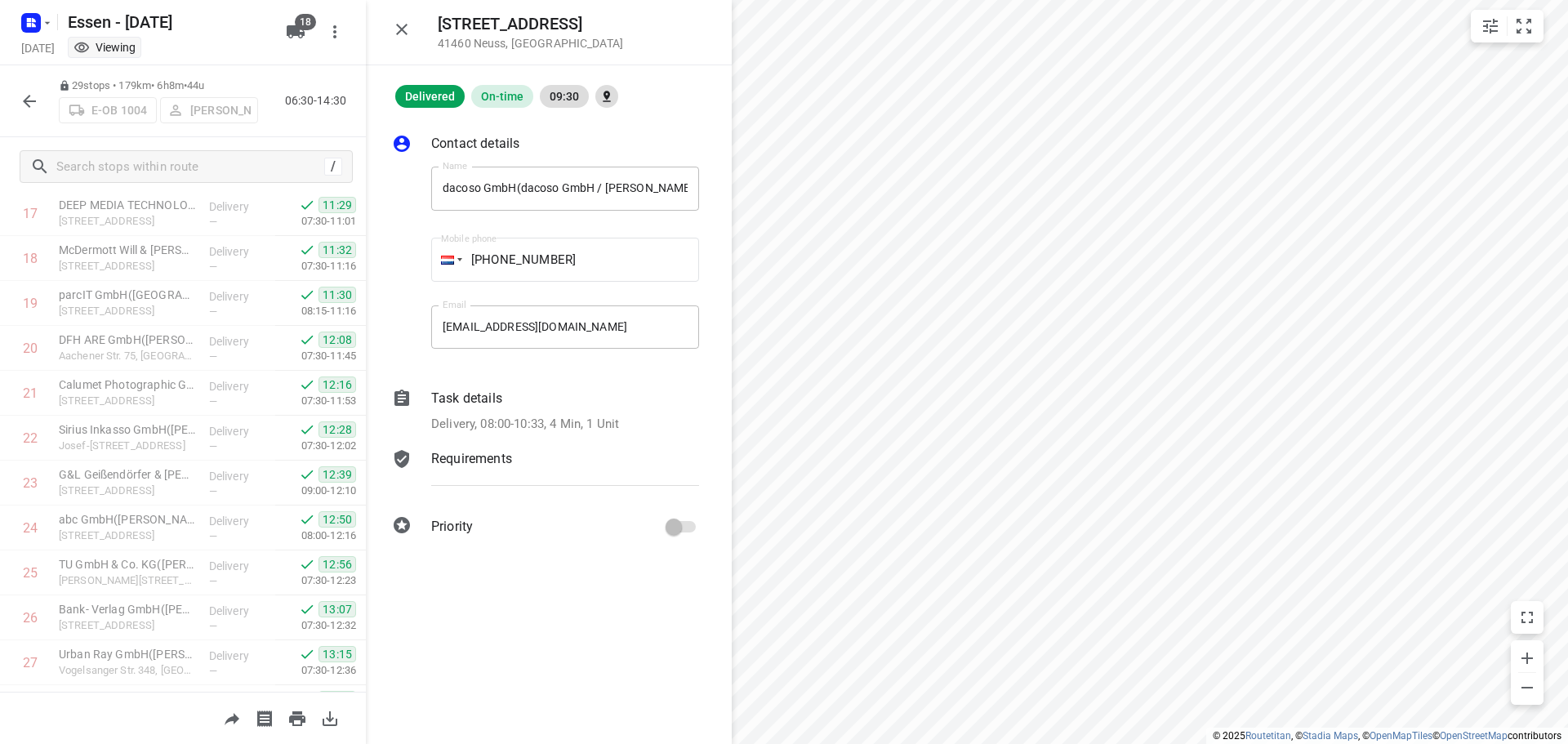
scroll to position [933, 0]
click at [32, 90] on button "button" at bounding box center [29, 101] width 33 height 33
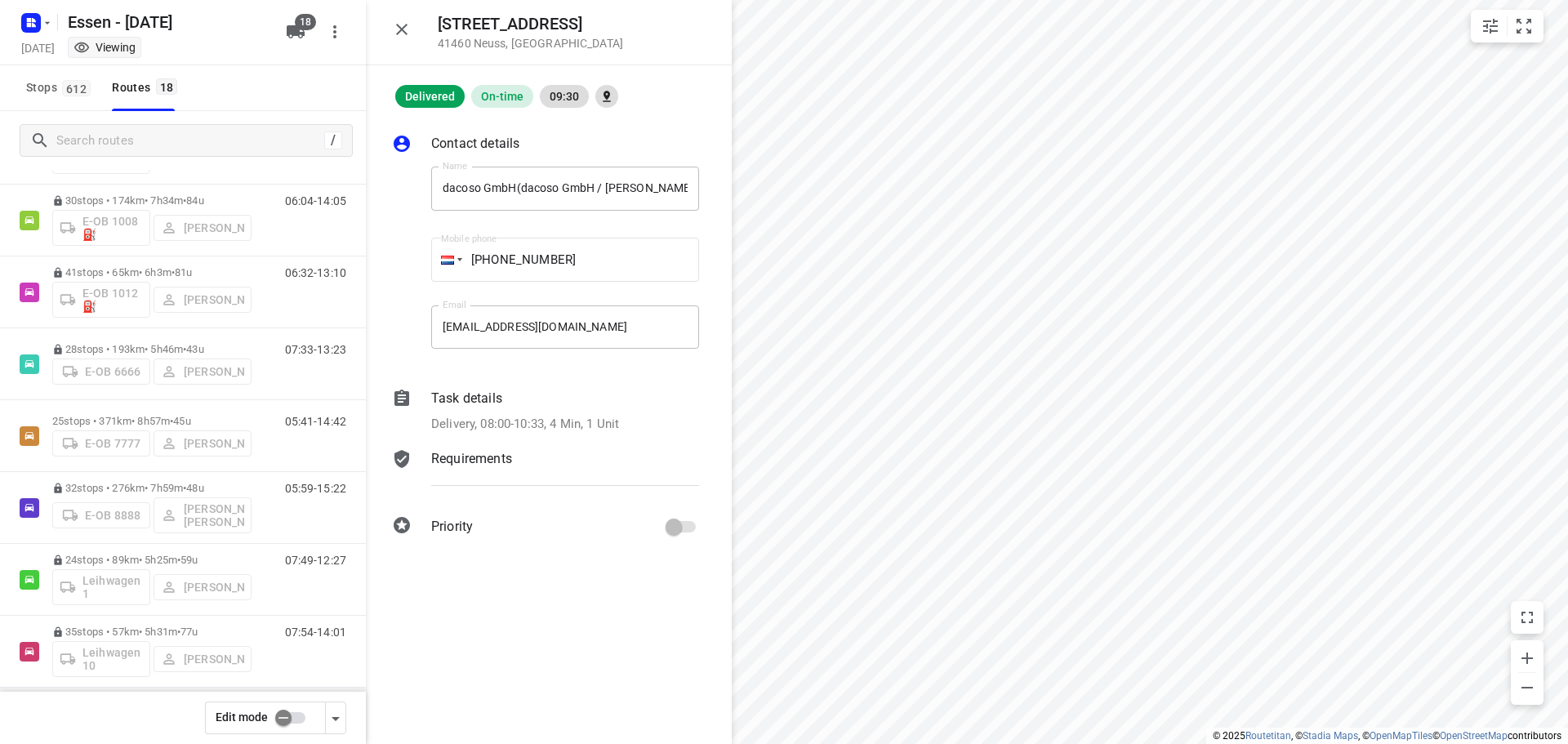
scroll to position [8, 0]
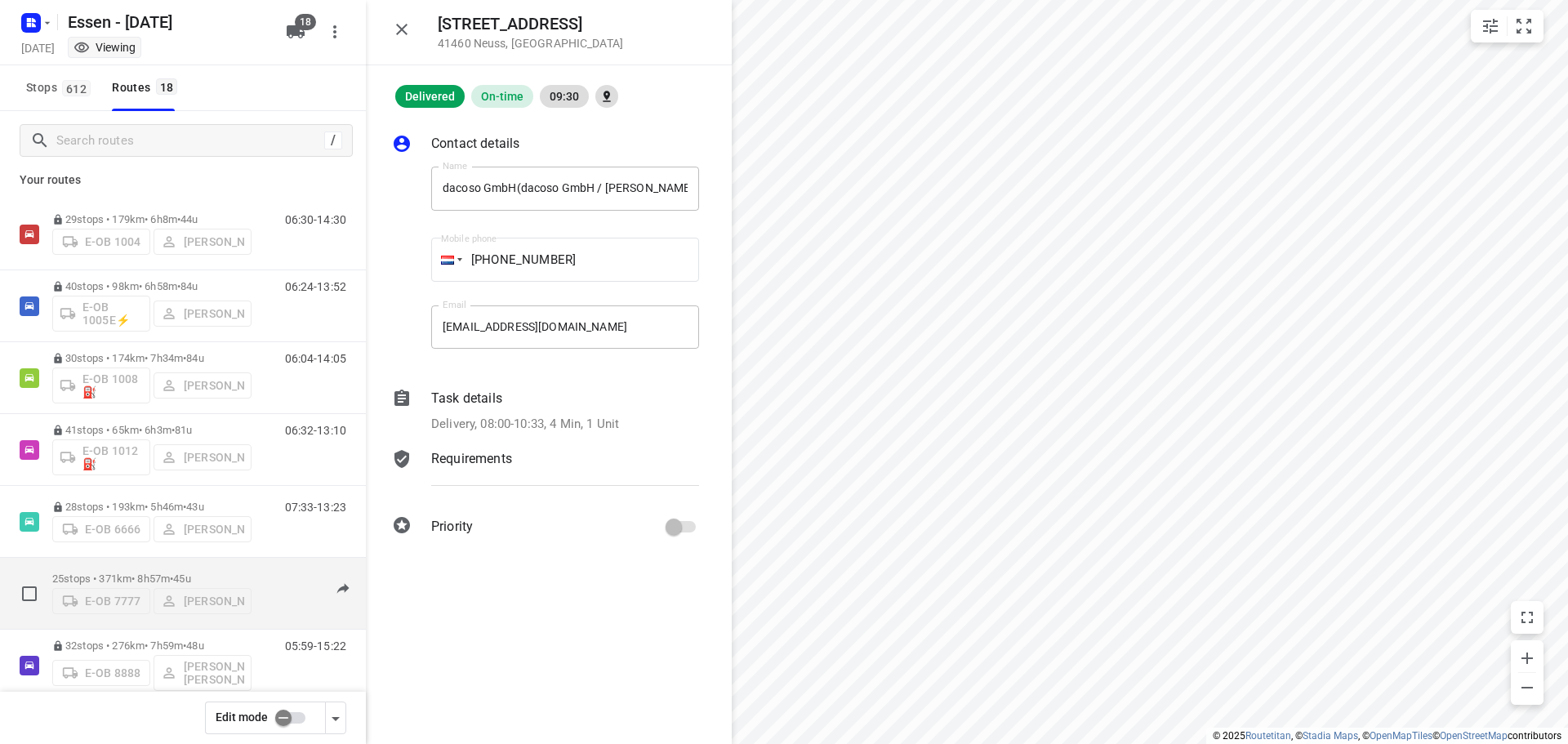
click at [142, 573] on p "25 stops • 371km • 8h57m • [DATE]" at bounding box center [152, 578] width 199 height 12
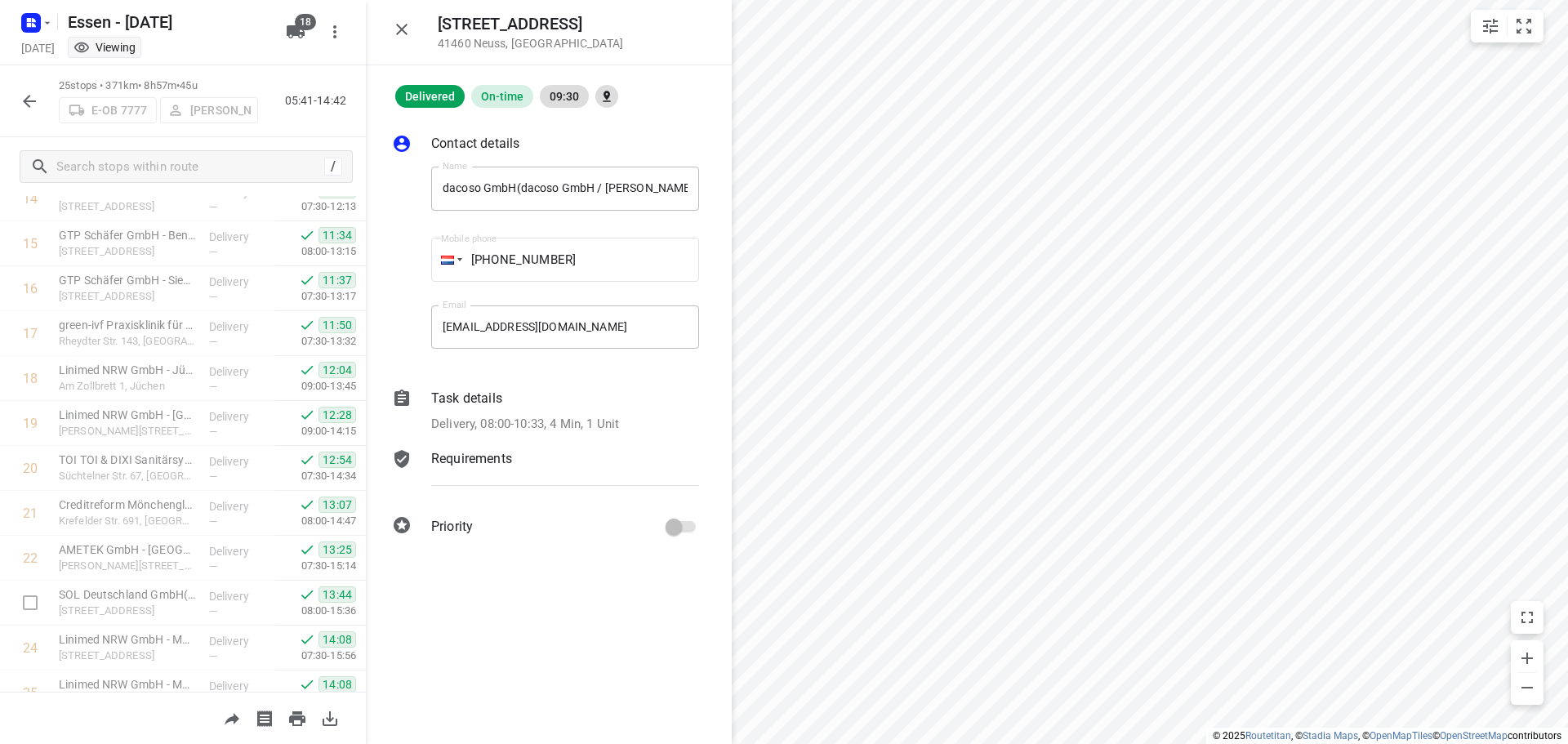
scroll to position [754, 0]
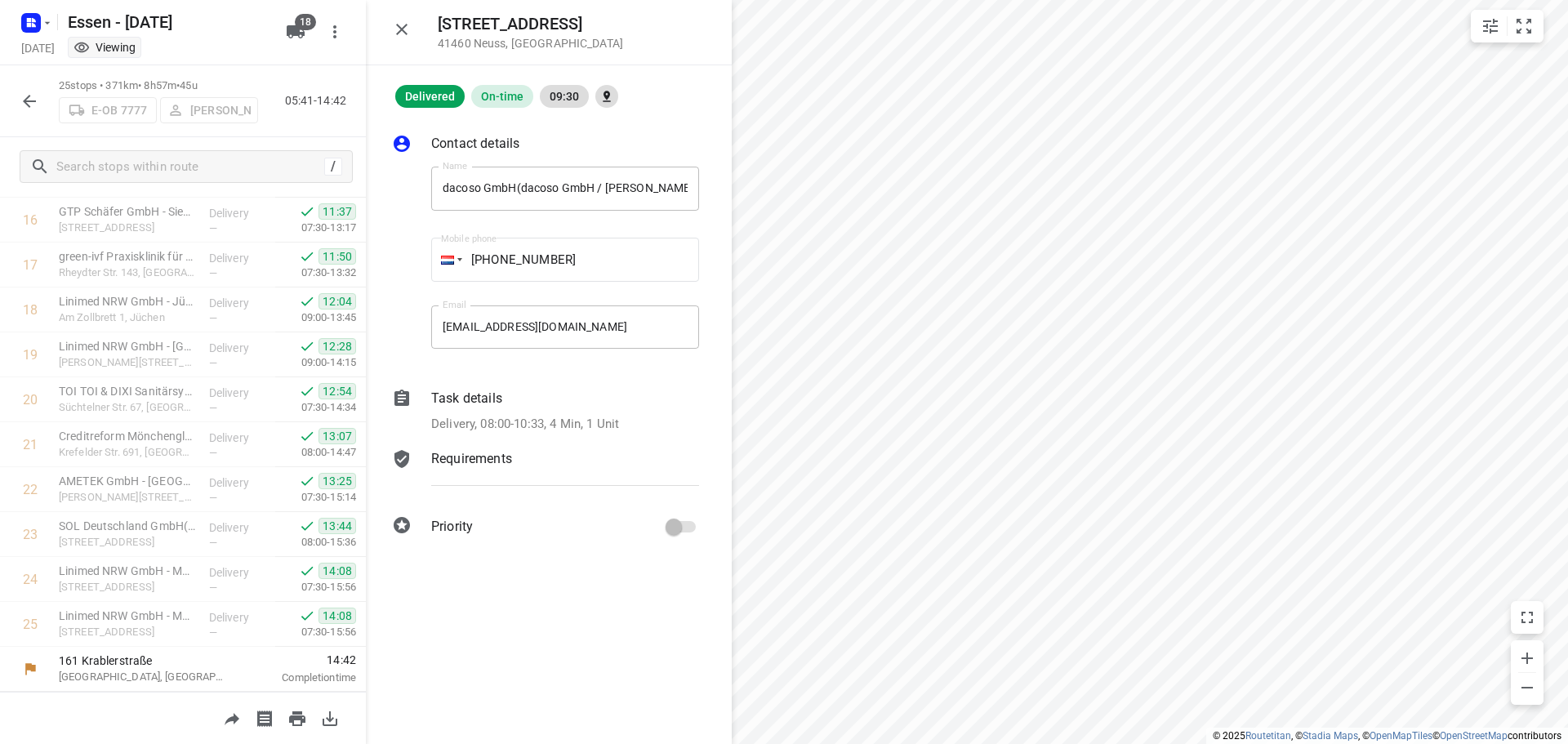
click at [228, 664] on div "161 Krablerstraße [GEOGRAPHIC_DATA], [GEOGRAPHIC_DATA]" at bounding box center [144, 669] width 183 height 45
click at [1049, 743] on html "i © 2025 Routetitan , © Stadia Maps , © OpenMapTiles © OpenStreetMap contributo…" at bounding box center [784, 372] width 1568 height 744
click at [15, 96] on button "button" at bounding box center [29, 101] width 33 height 33
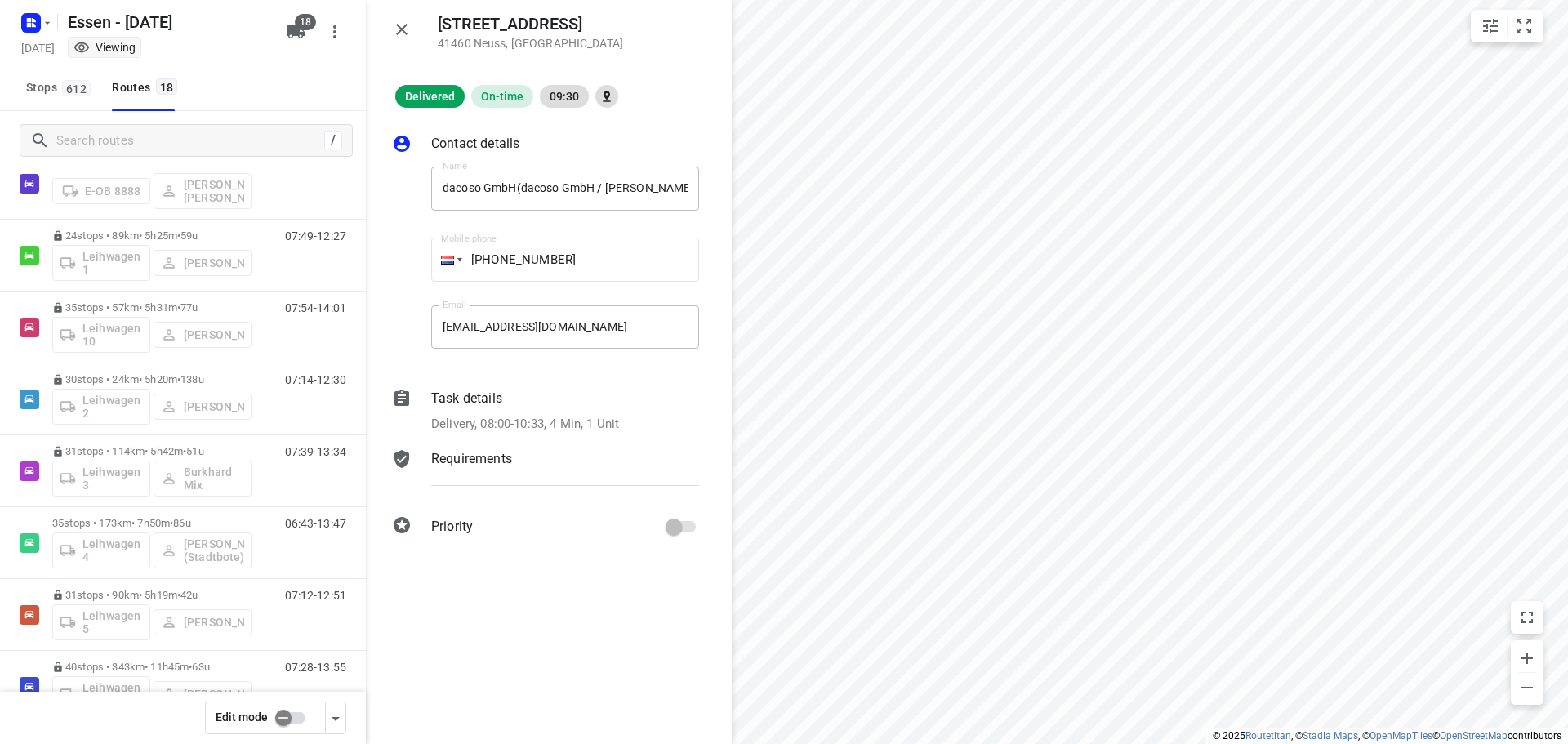
scroll to position [0, 0]
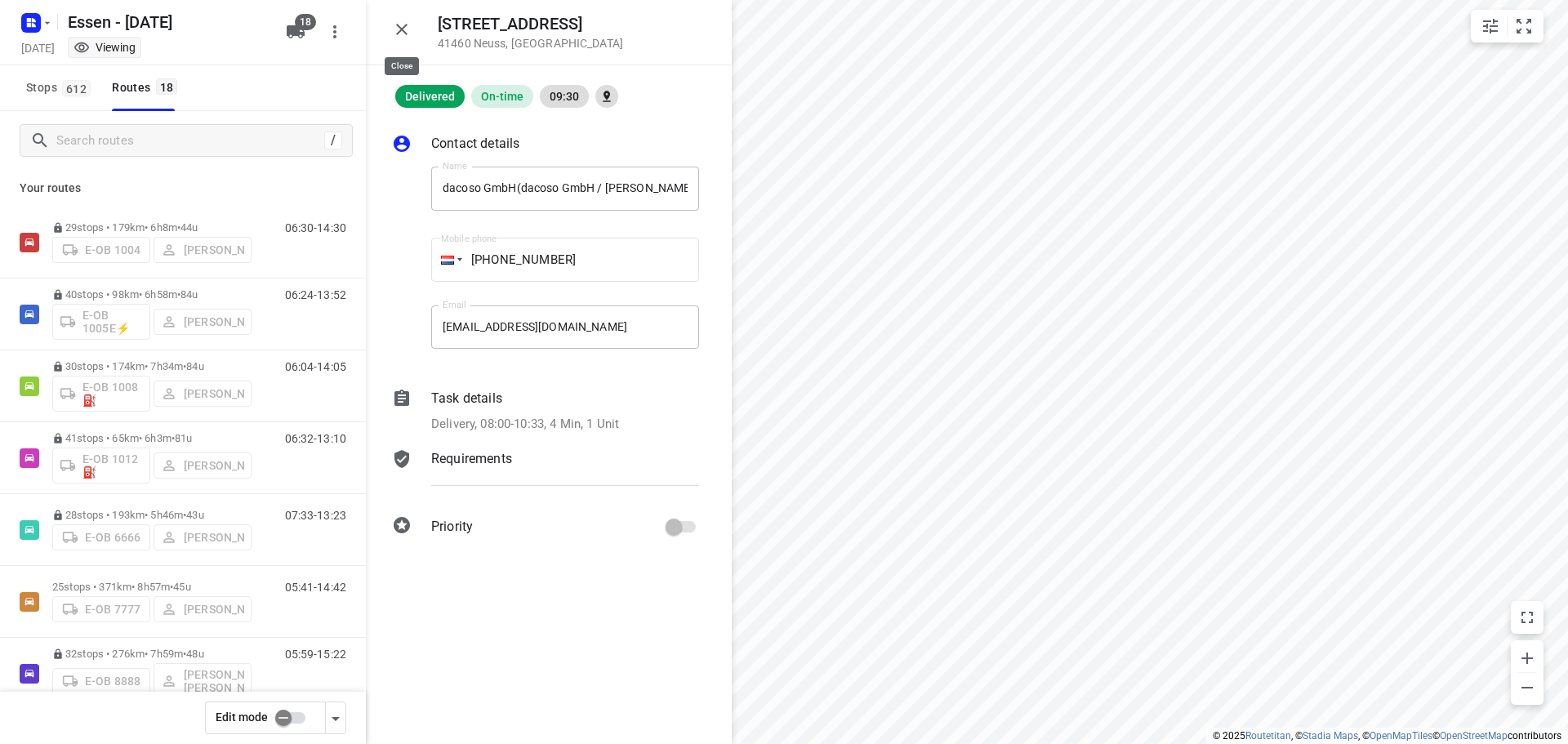
click at [415, 38] on button "button" at bounding box center [402, 29] width 33 height 33
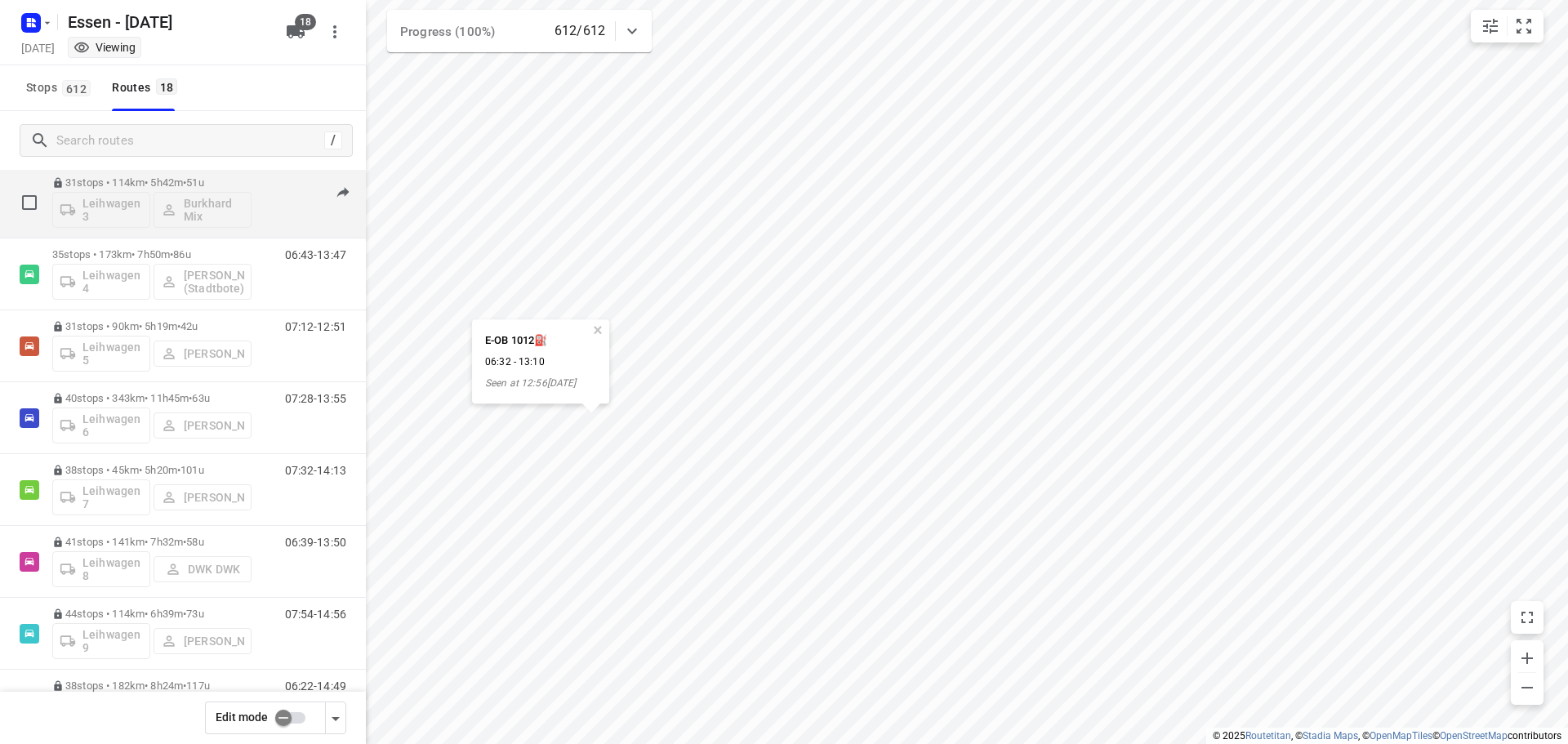
scroll to position [825, 0]
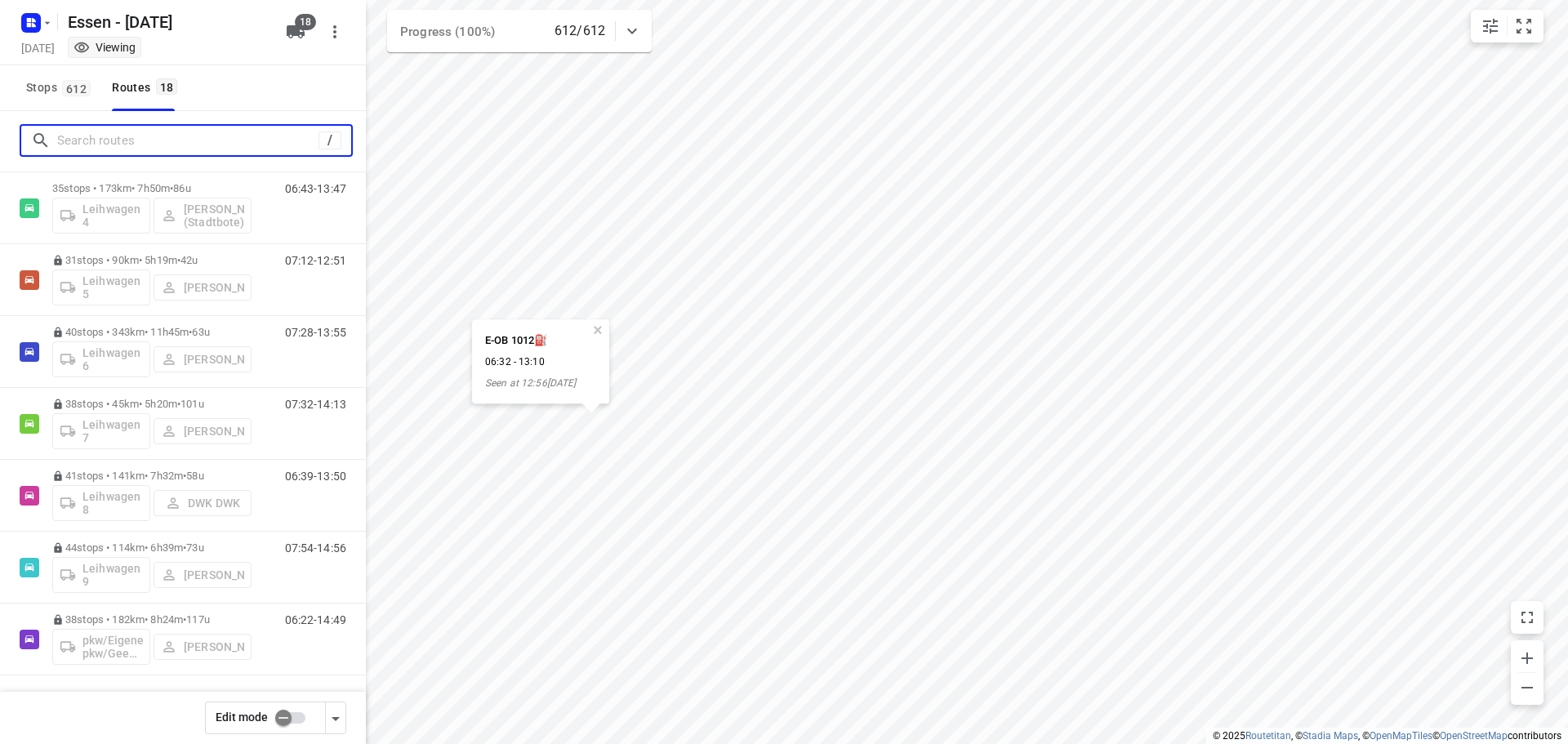
click at [227, 135] on input "Search routes" at bounding box center [188, 140] width 261 height 25
click at [82, 87] on span "612" at bounding box center [76, 88] width 29 height 16
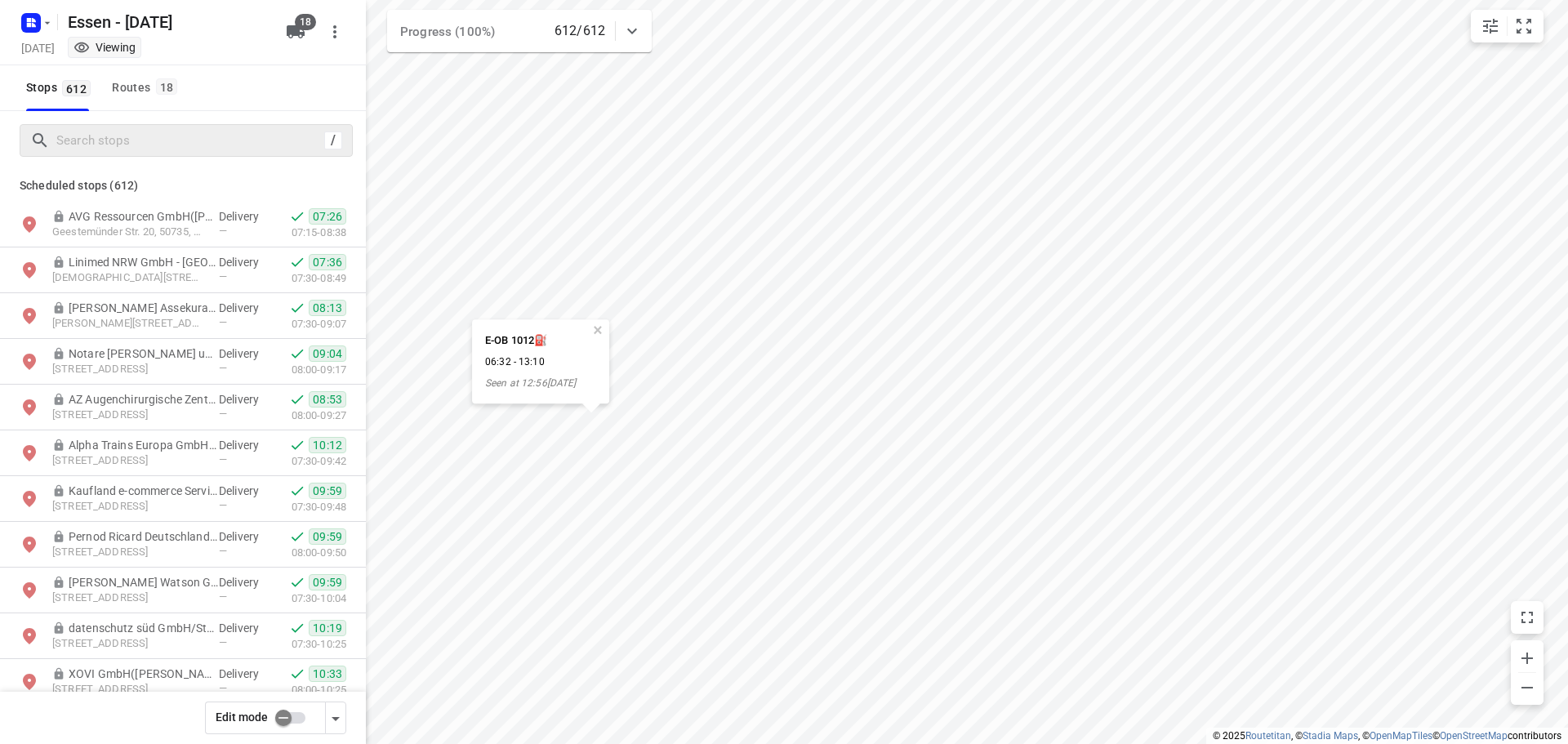
click at [112, 127] on div "/" at bounding box center [186, 140] width 333 height 33
click at [111, 130] on input "Search stops" at bounding box center [188, 140] width 261 height 25
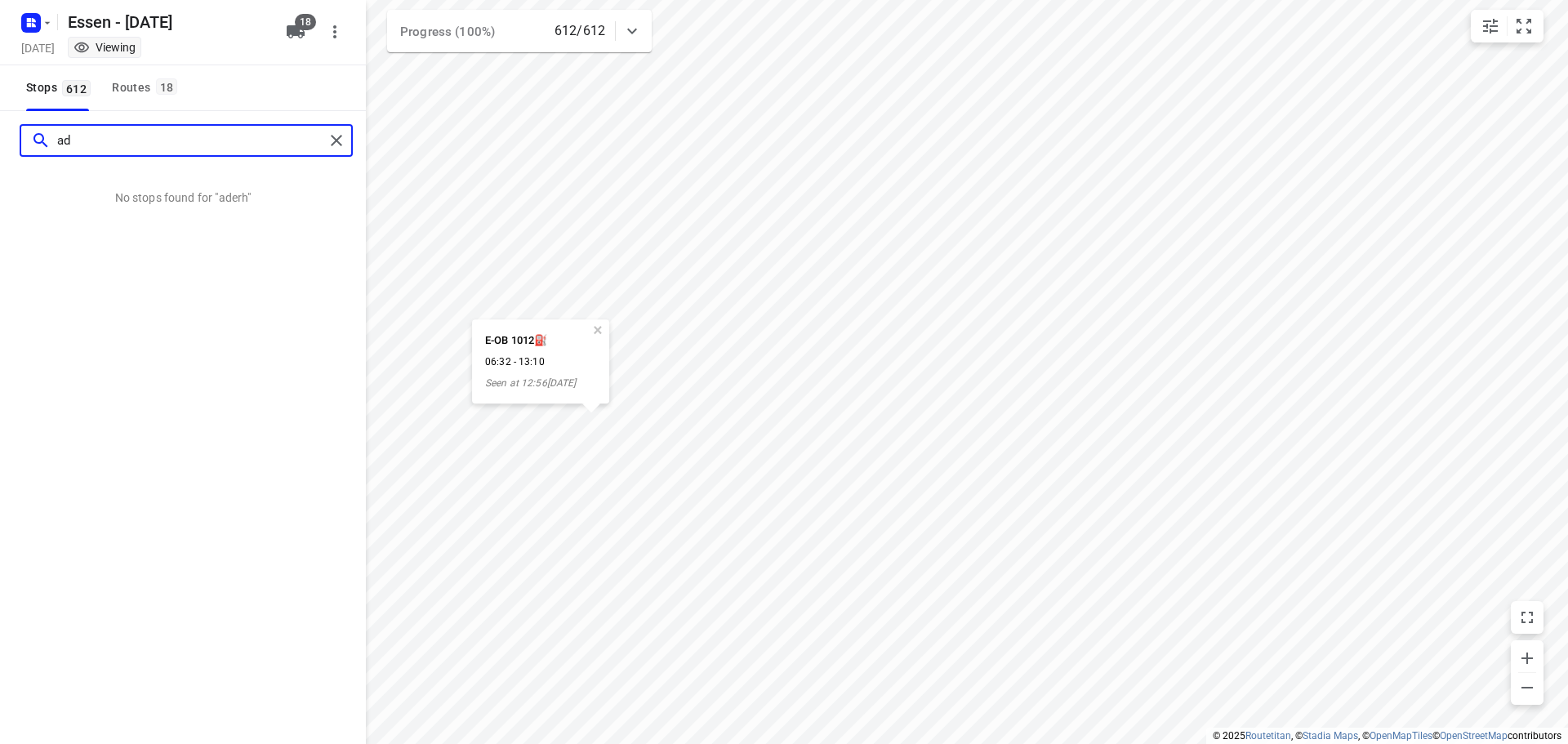
type input "a"
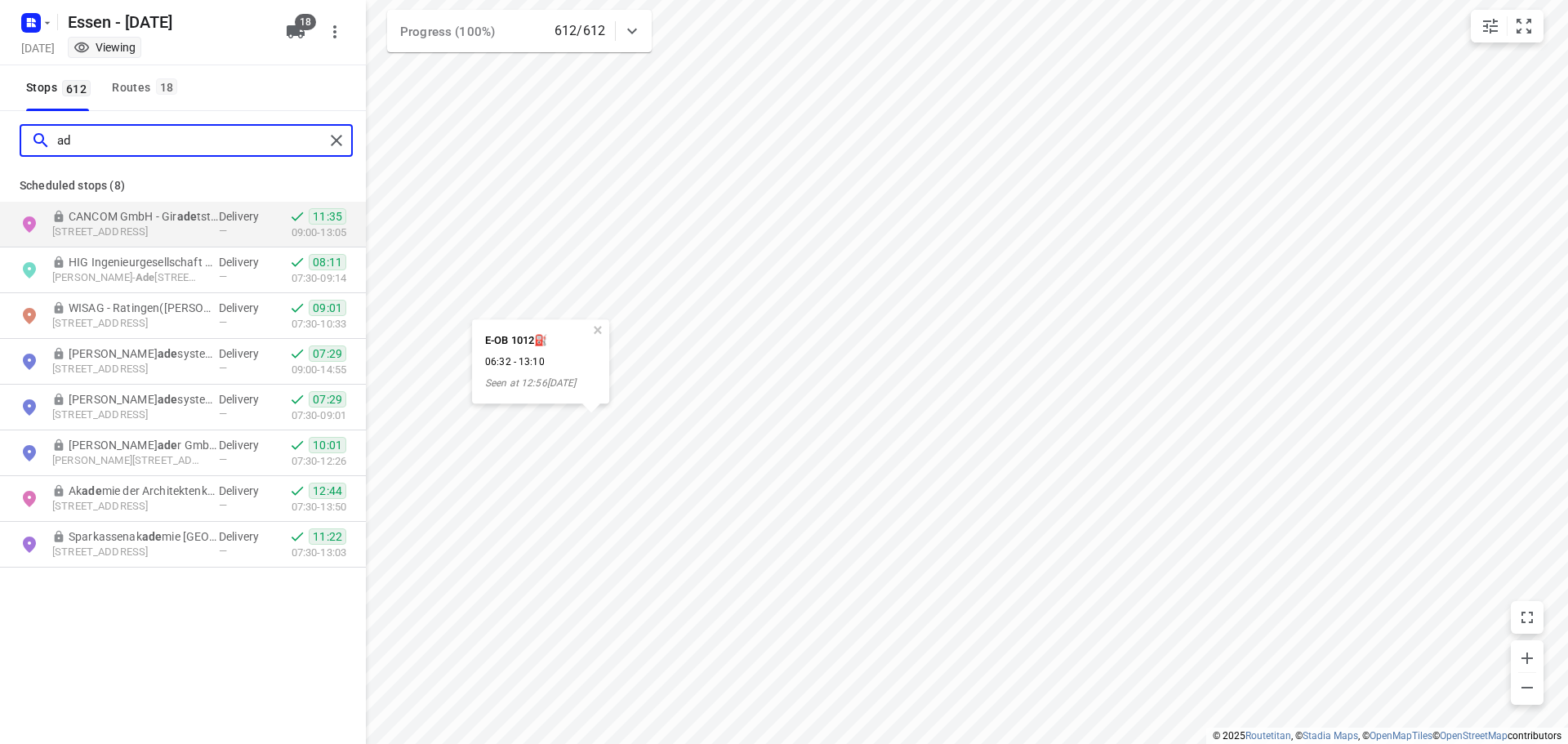
type input "a"
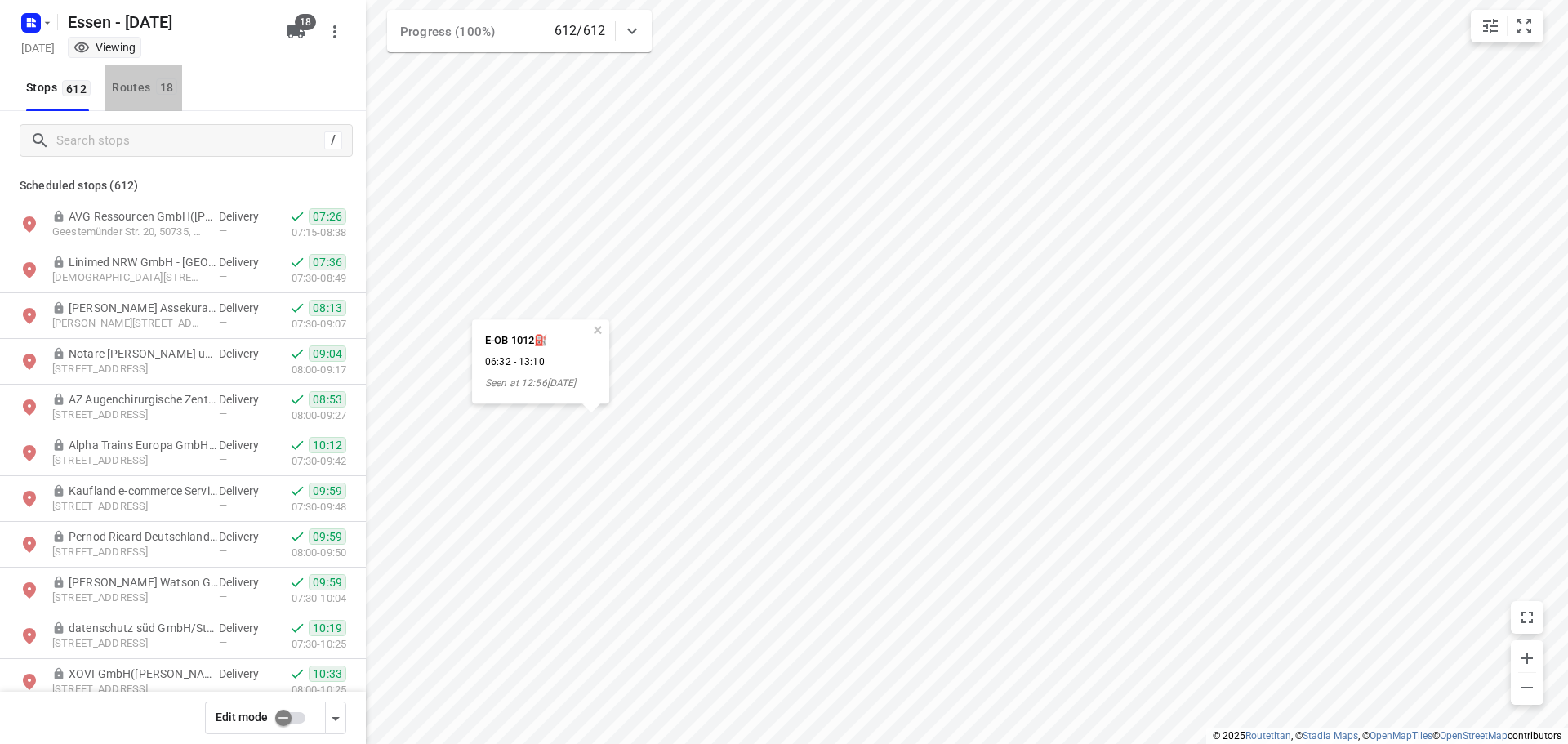
click at [112, 88] on div "Routes 18" at bounding box center [147, 87] width 70 height 20
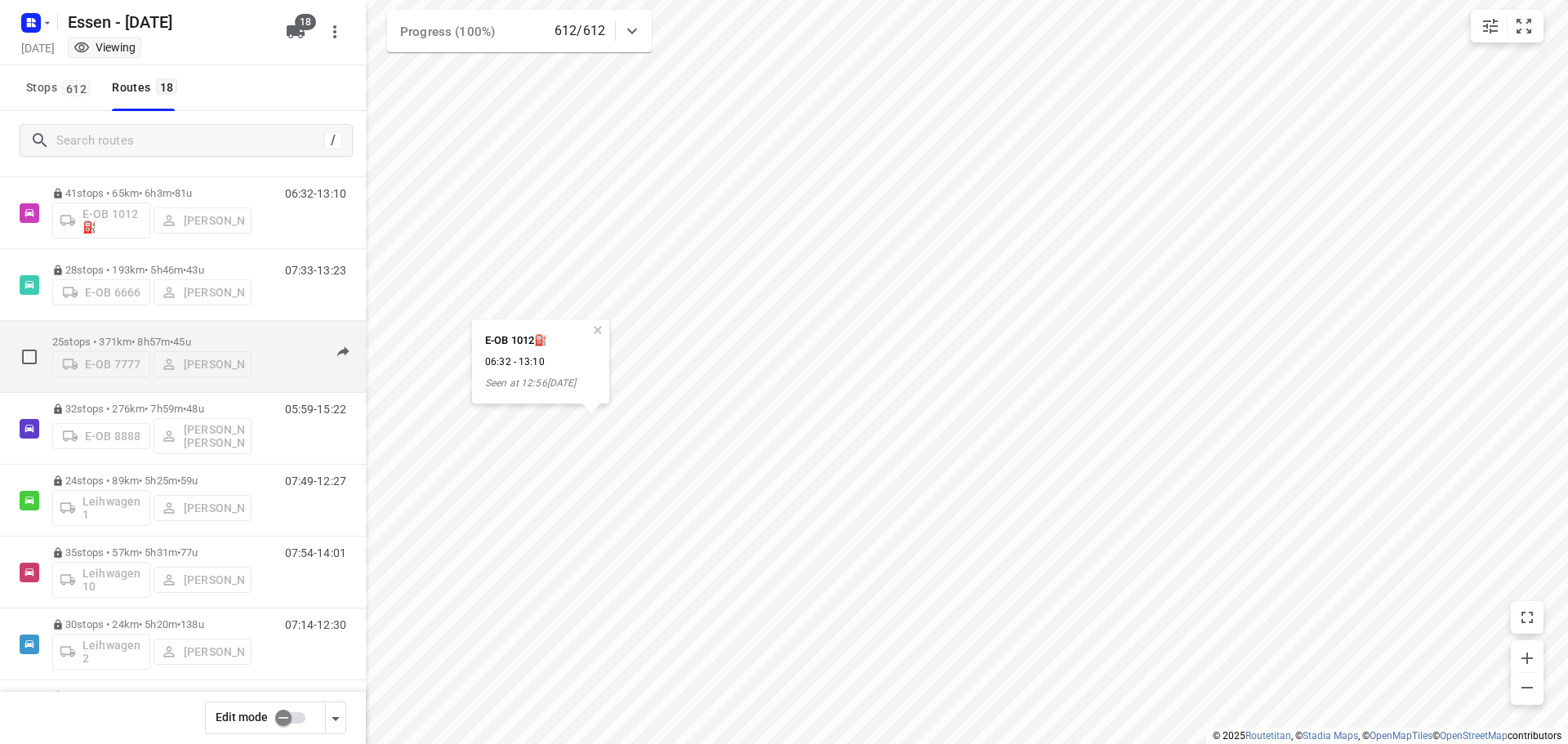
scroll to position [327, 0]
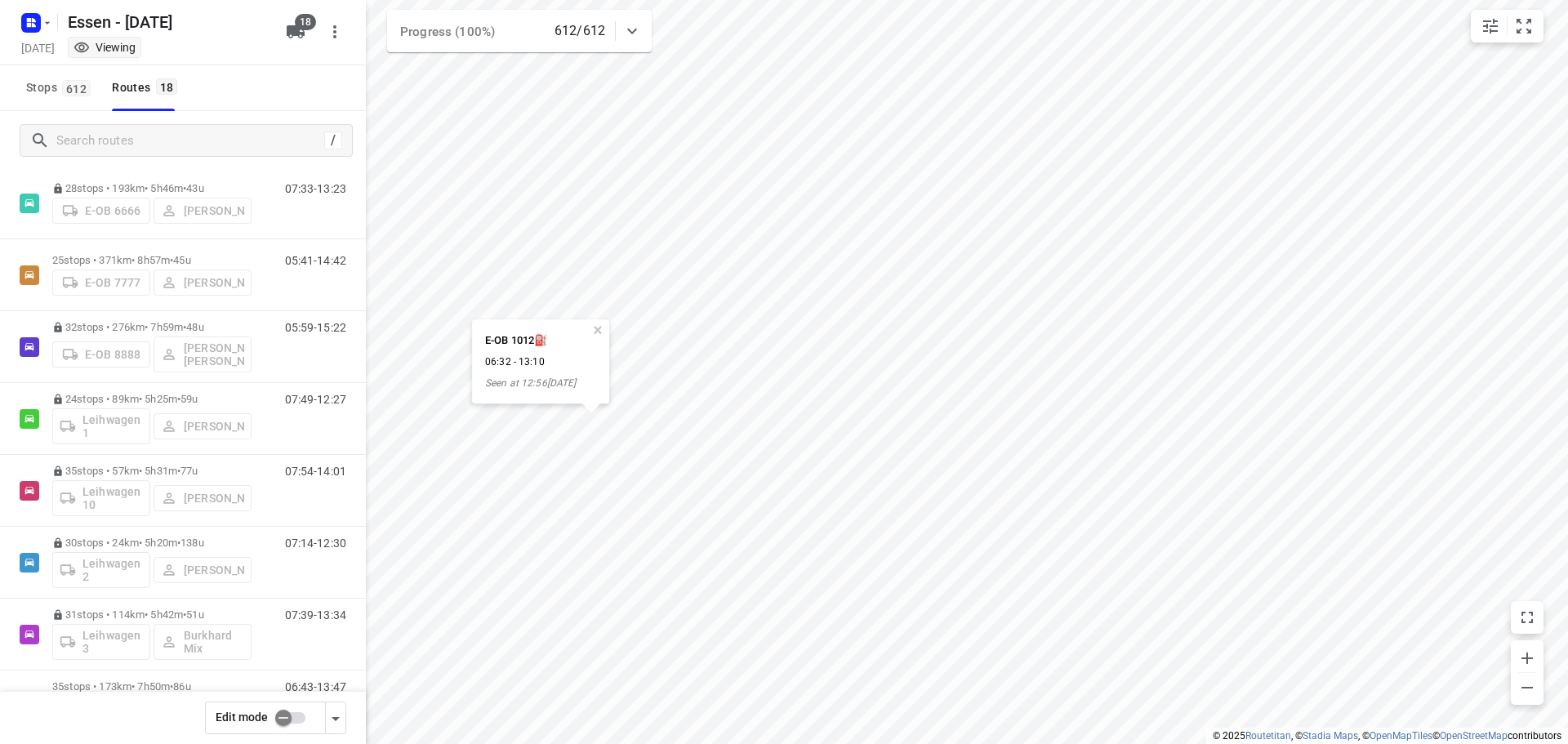
click at [55, 18] on div "Essen - [DATE]" at bounding box center [145, 20] width 261 height 29
click at [48, 23] on icon "button" at bounding box center [47, 22] width 6 height 2
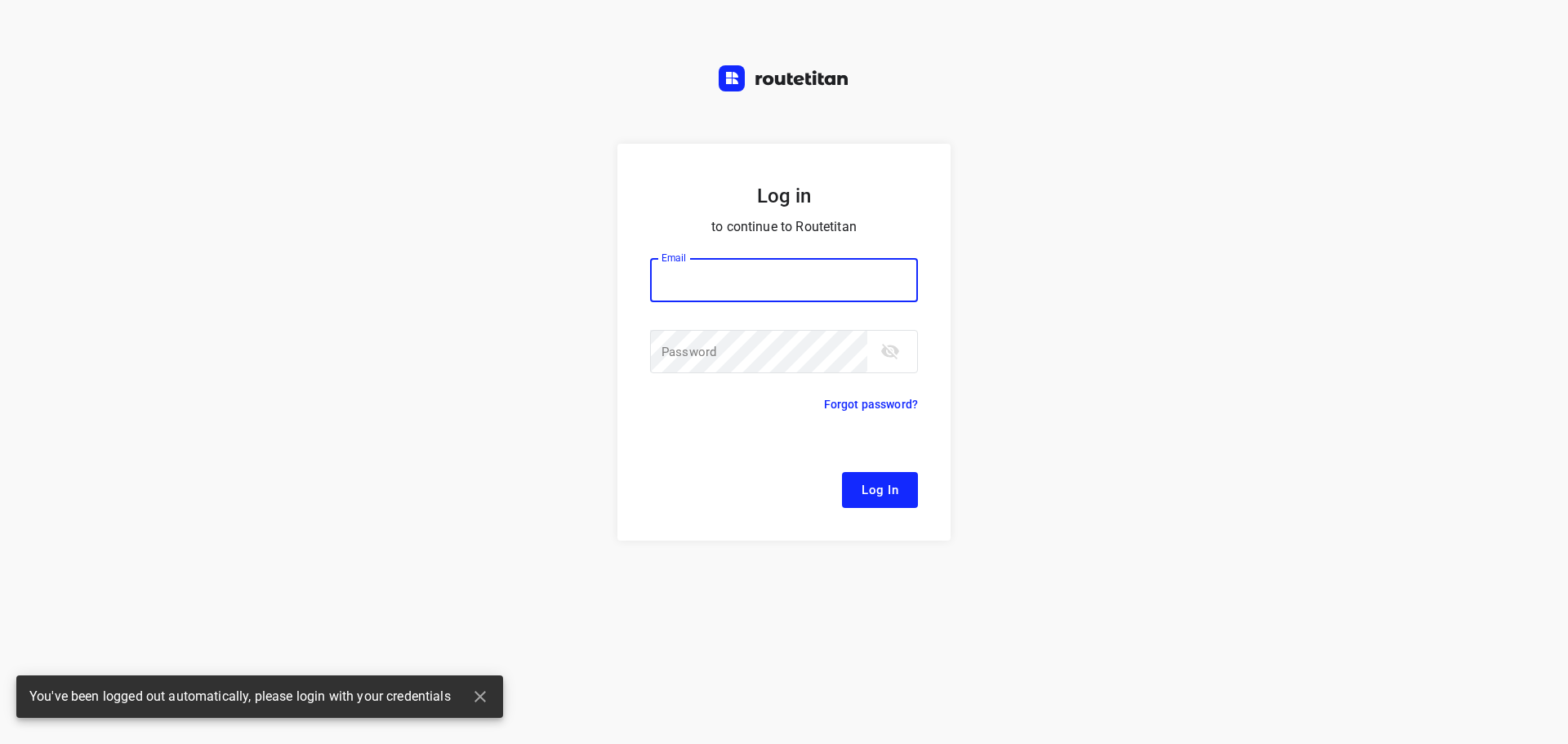
type input "[EMAIL_ADDRESS][DOMAIN_NAME]"
click at [867, 497] on span "Log In" at bounding box center [880, 490] width 37 height 21
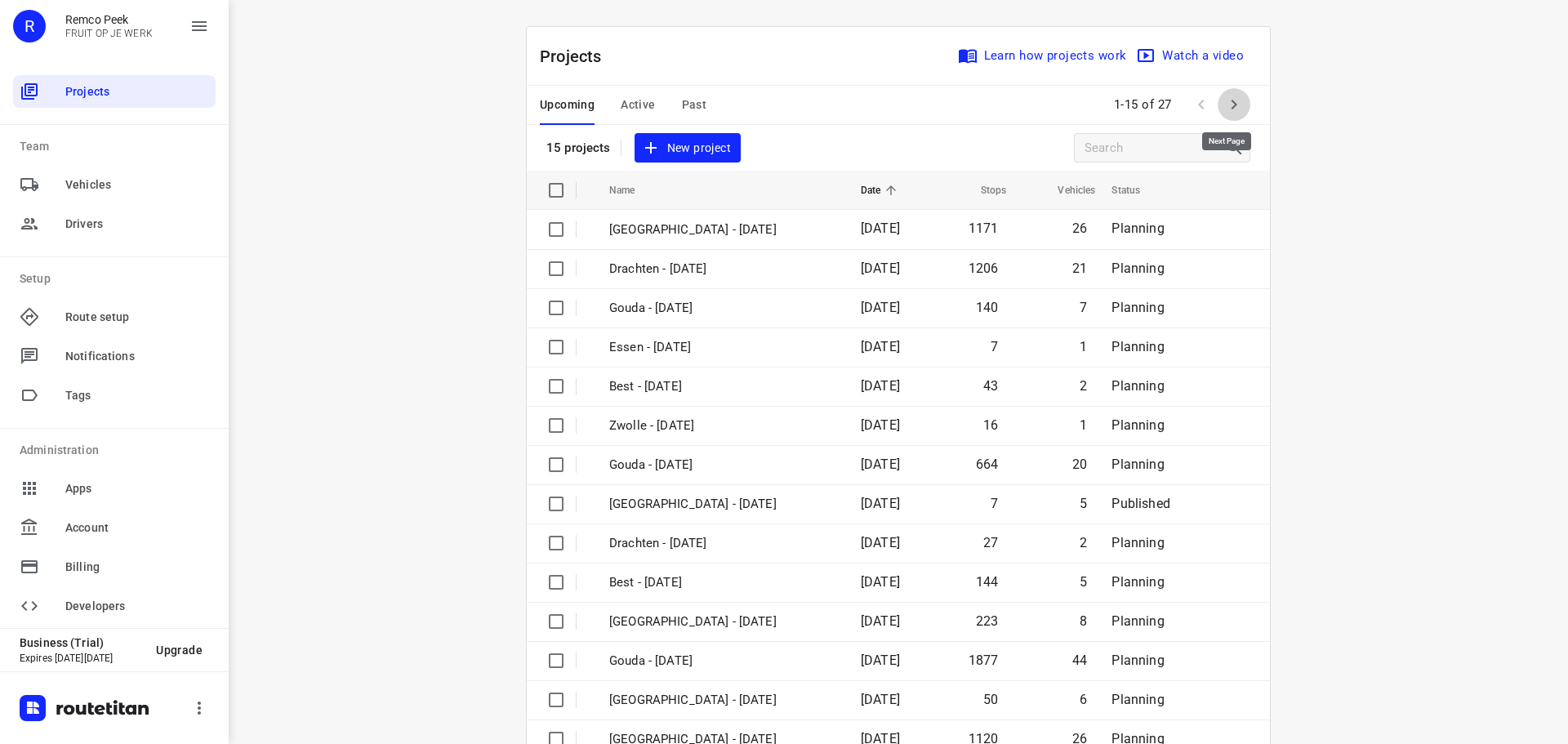
click at [1218, 99] on button "button" at bounding box center [1234, 105] width 33 height 33
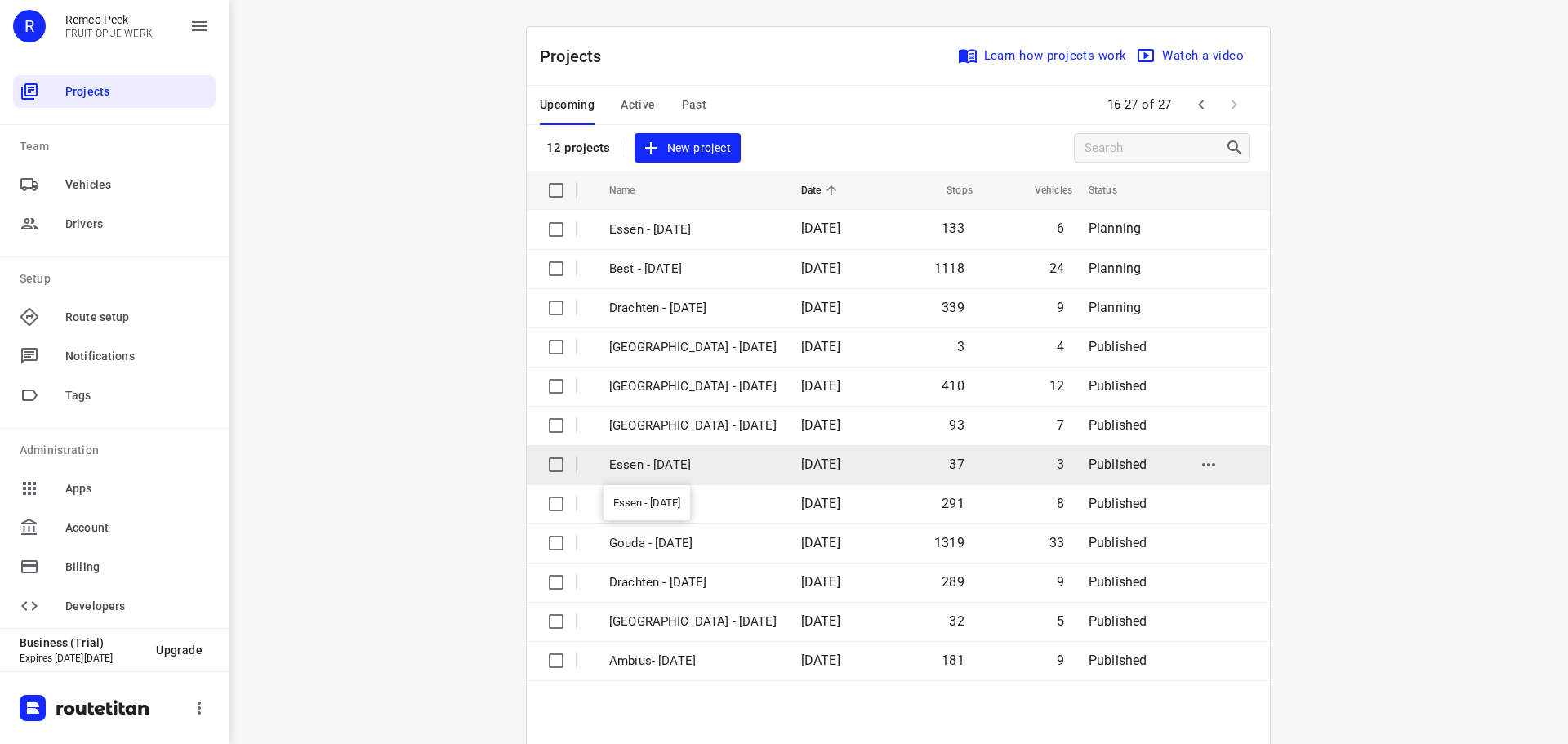
click at [643, 465] on p "Essen - [DATE]" at bounding box center [693, 465] width 167 height 19
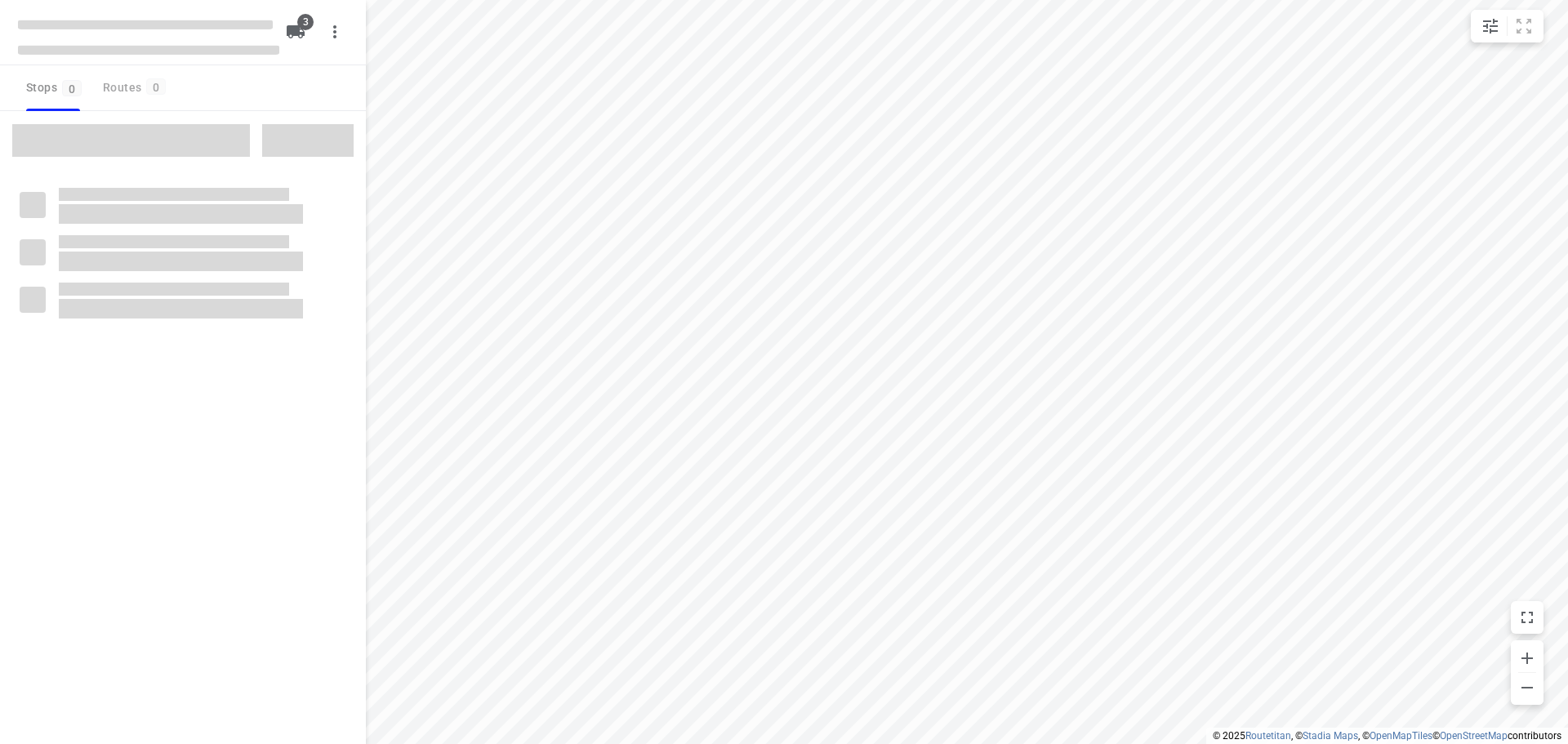
checkbox input "true"
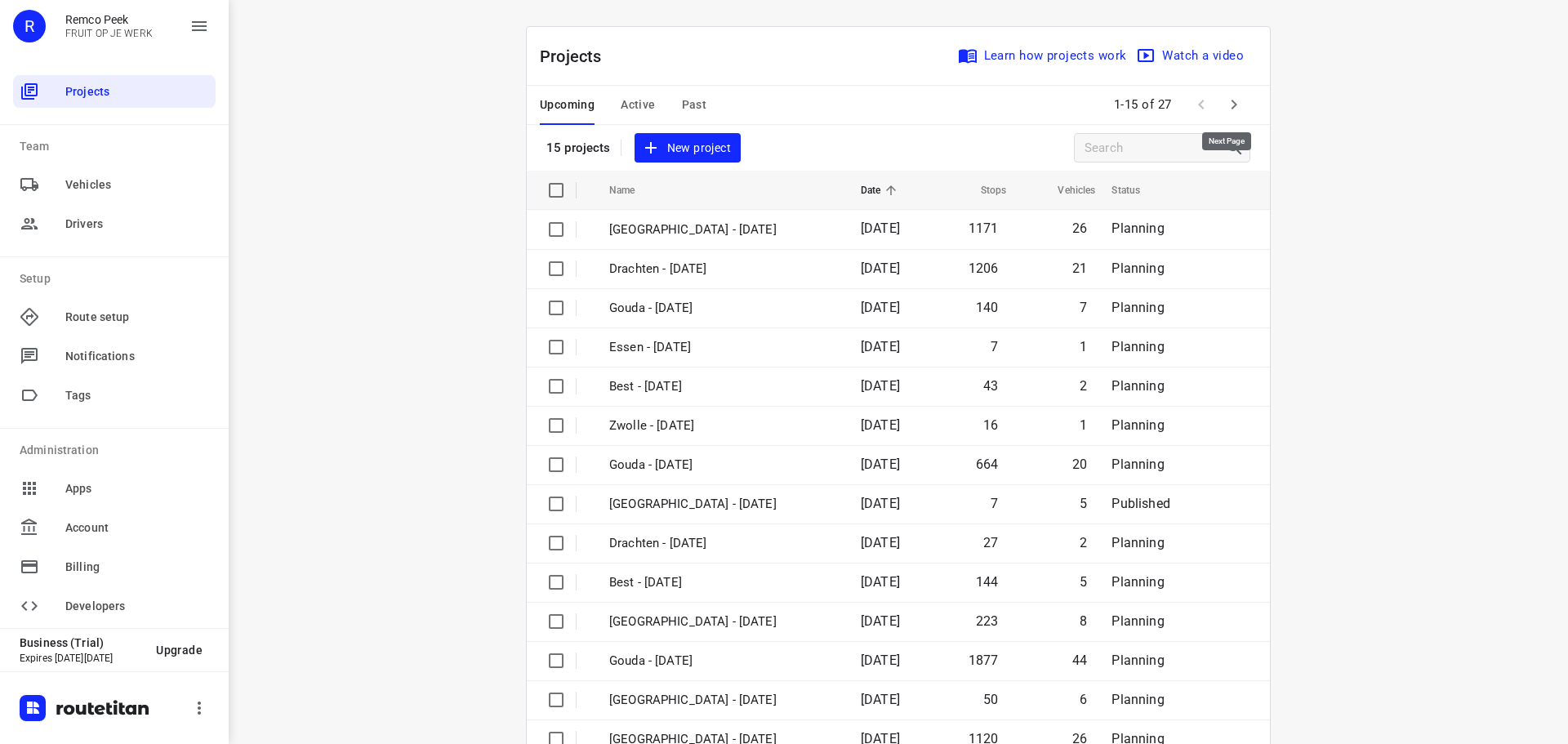
click at [1224, 96] on icon "button" at bounding box center [1234, 105] width 20 height 20
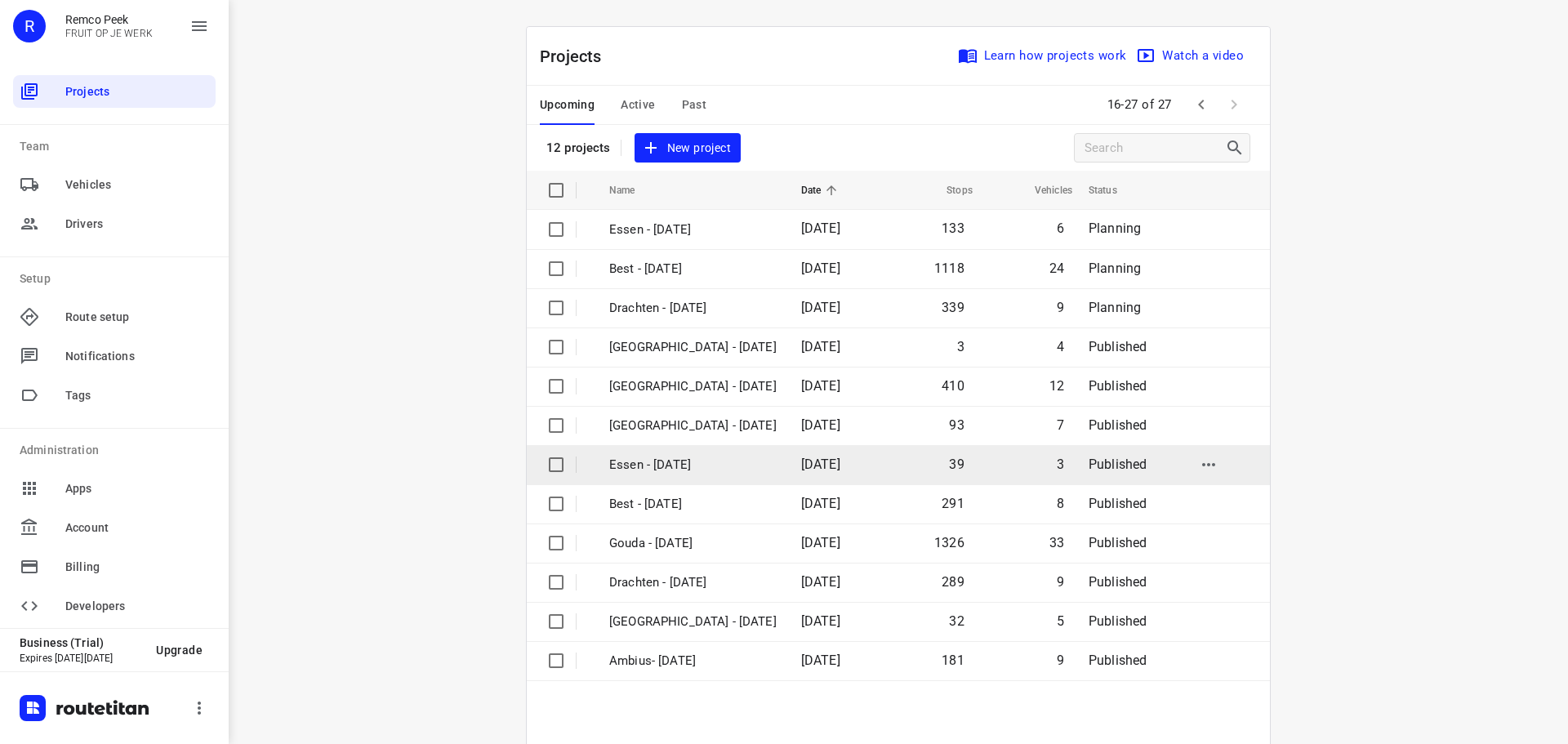
click at [652, 461] on p "Essen - [DATE]" at bounding box center [693, 465] width 167 height 19
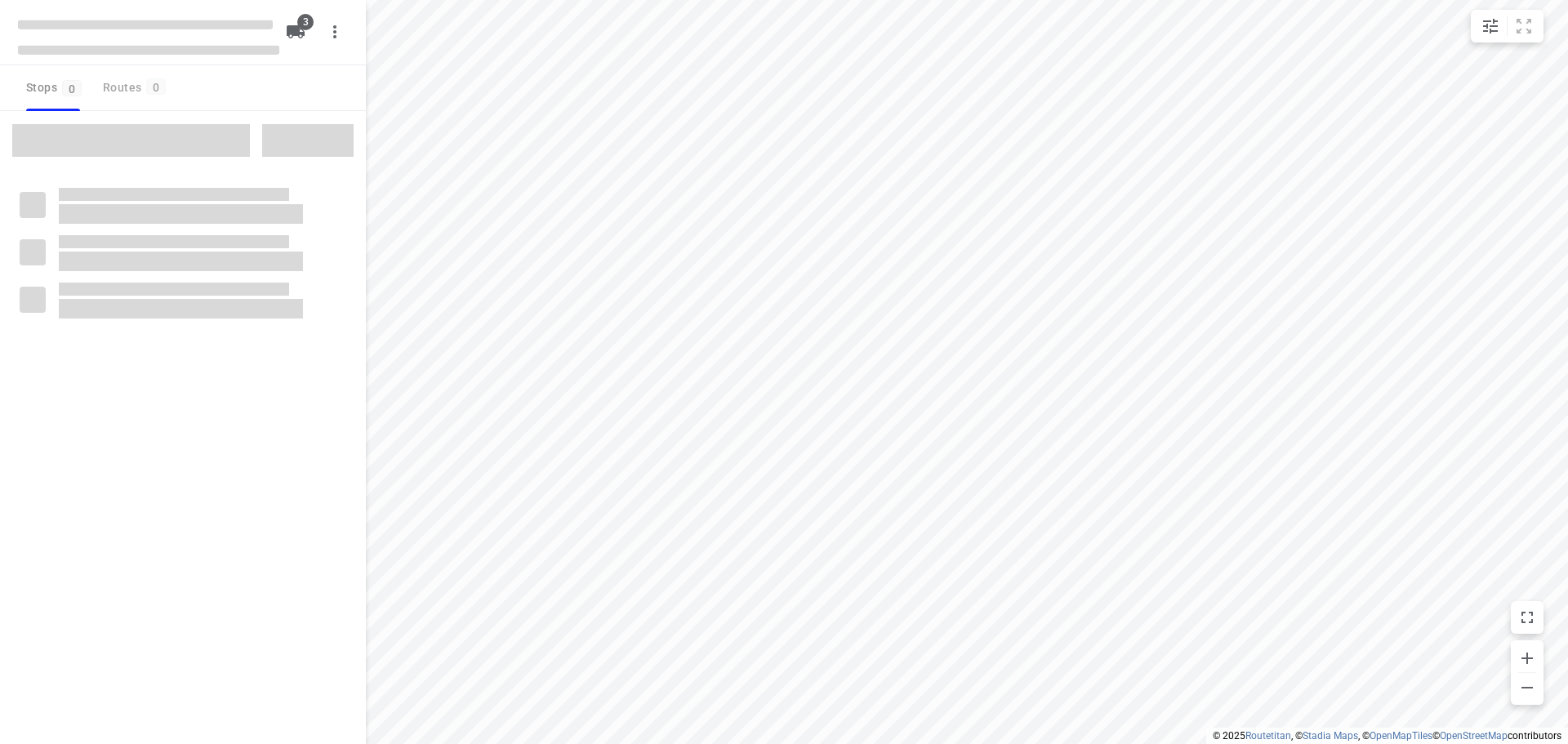
checkbox input "true"
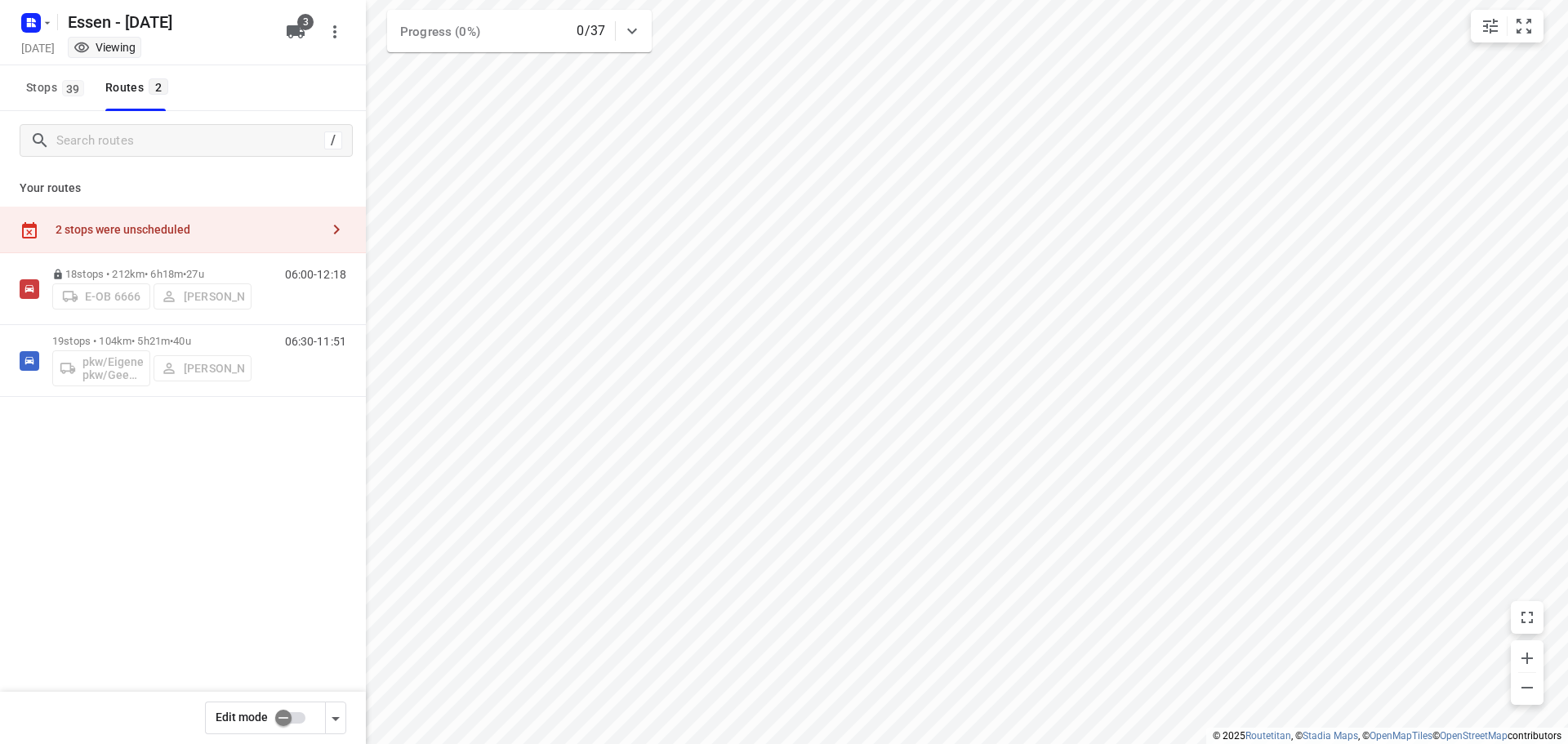
click at [252, 214] on div "2 stops were unscheduled" at bounding box center [183, 229] width 366 height 47
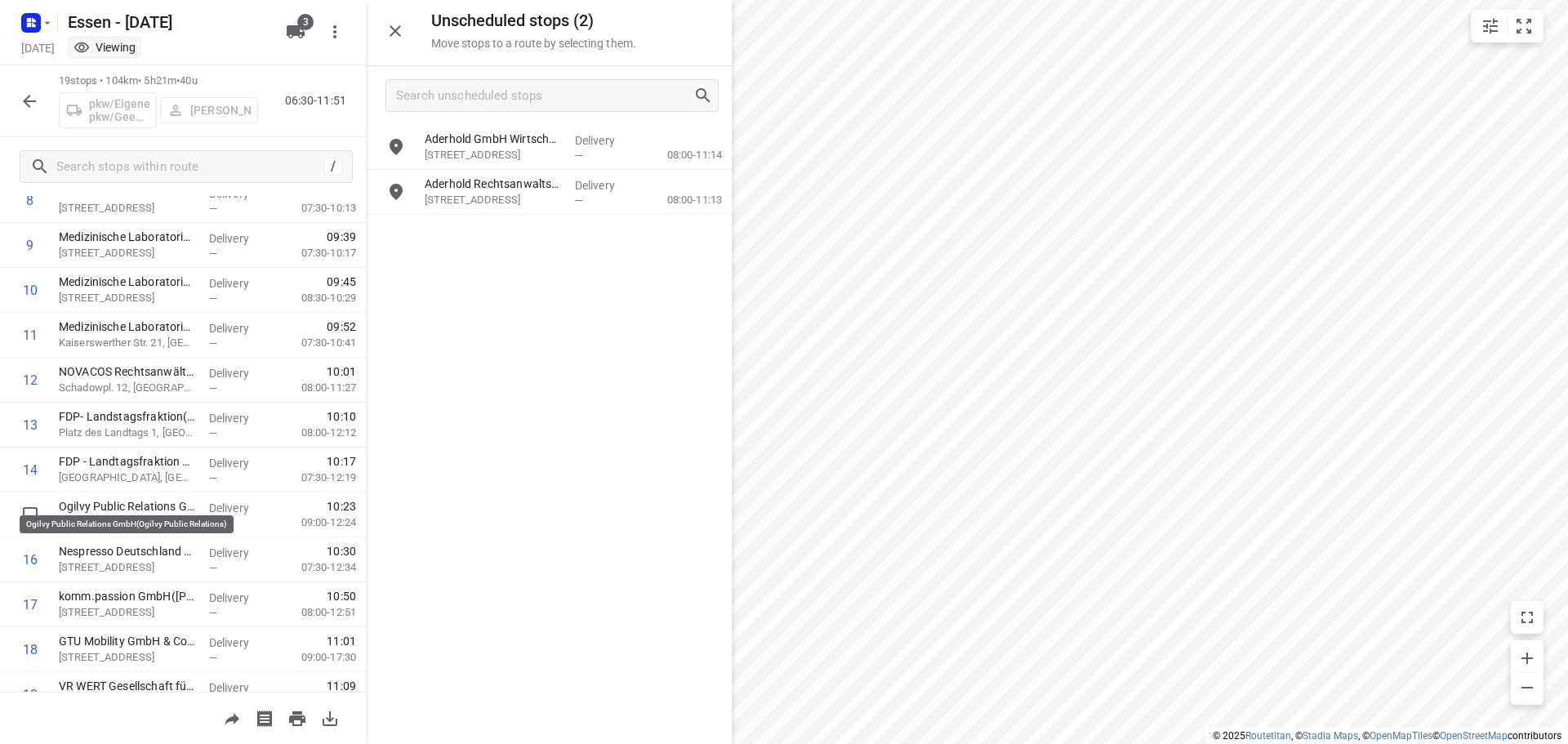
scroll to position [490, 0]
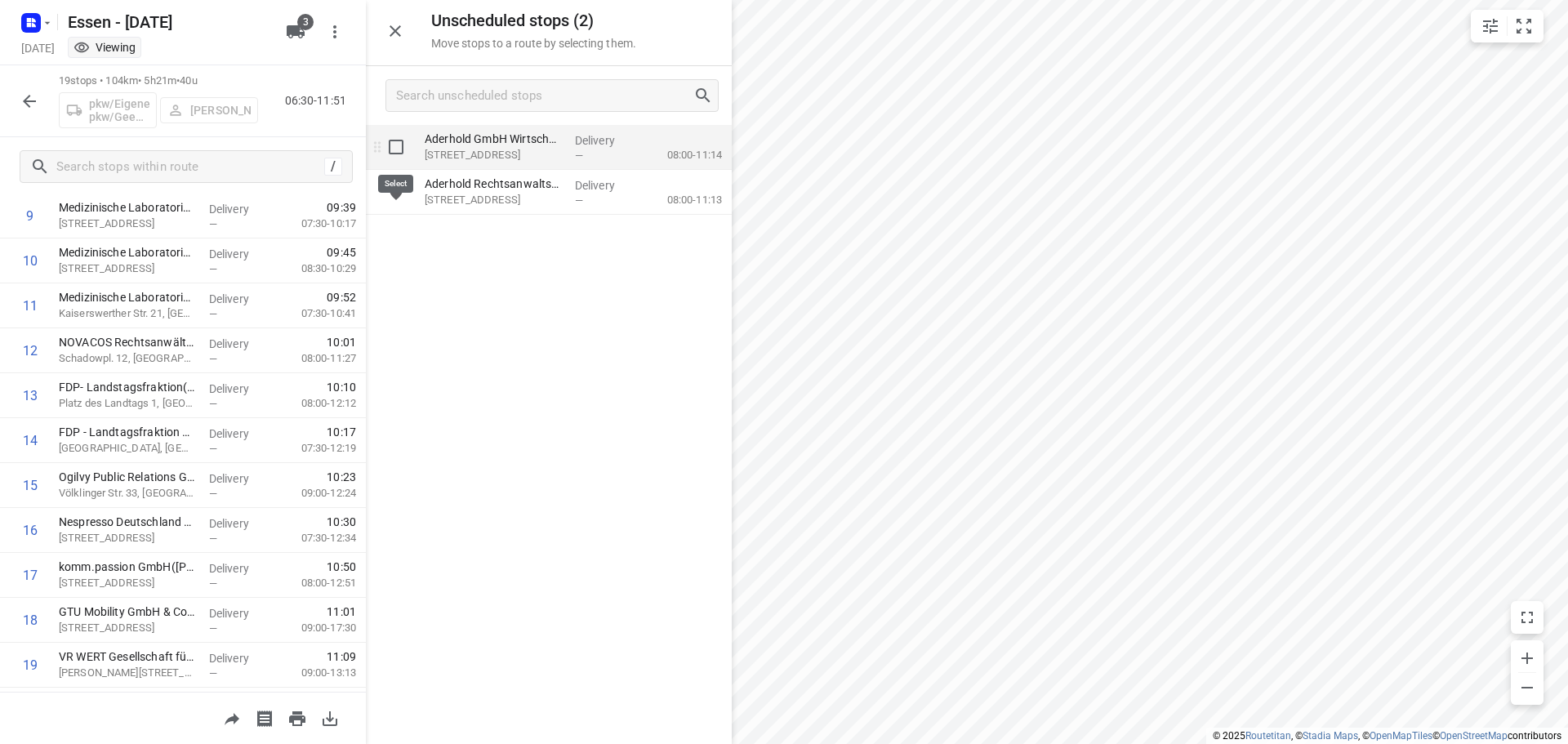
click at [395, 156] on input "grid" at bounding box center [396, 147] width 33 height 33
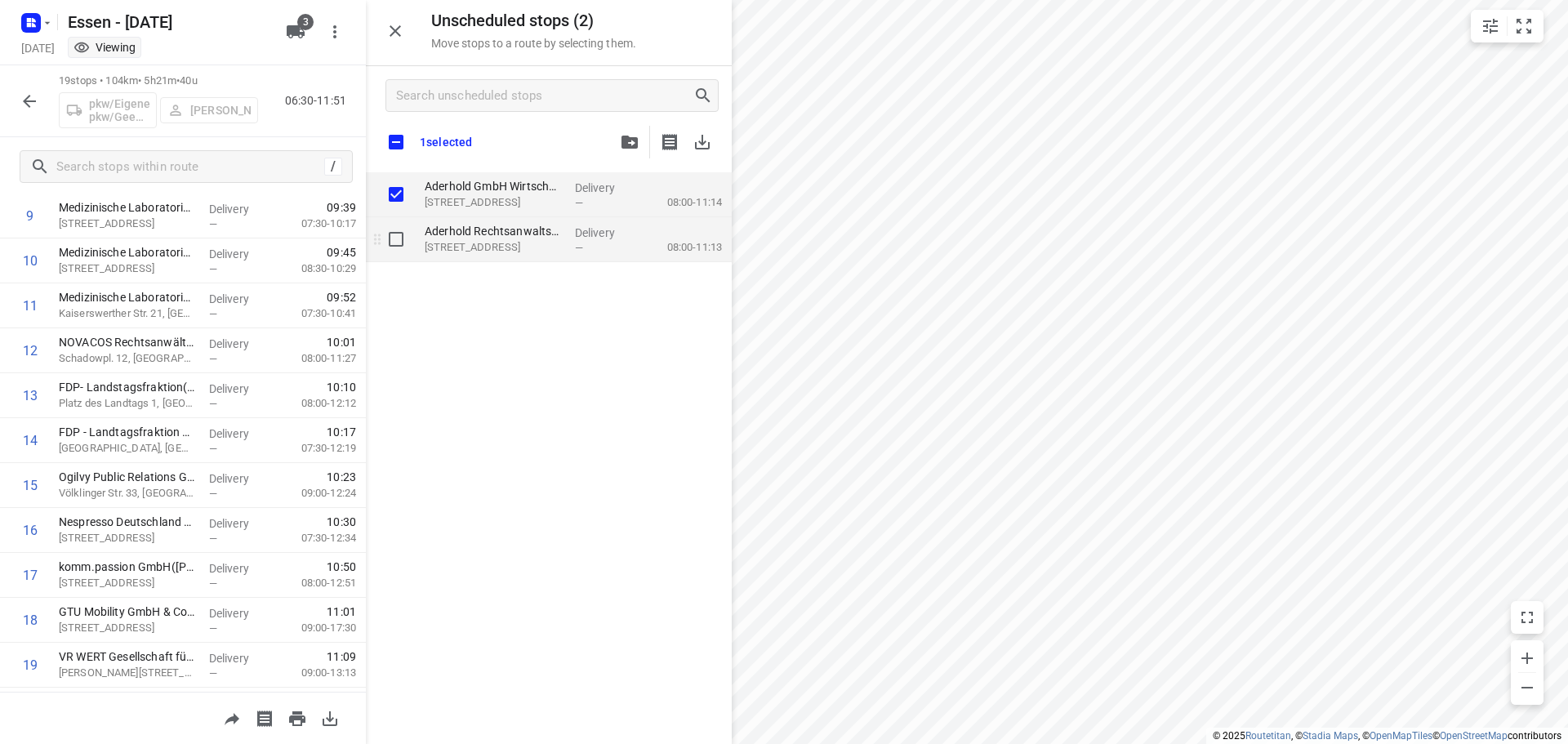
checkbox input "true"
click at [396, 238] on input "grid" at bounding box center [396, 239] width 33 height 33
checkbox input "true"
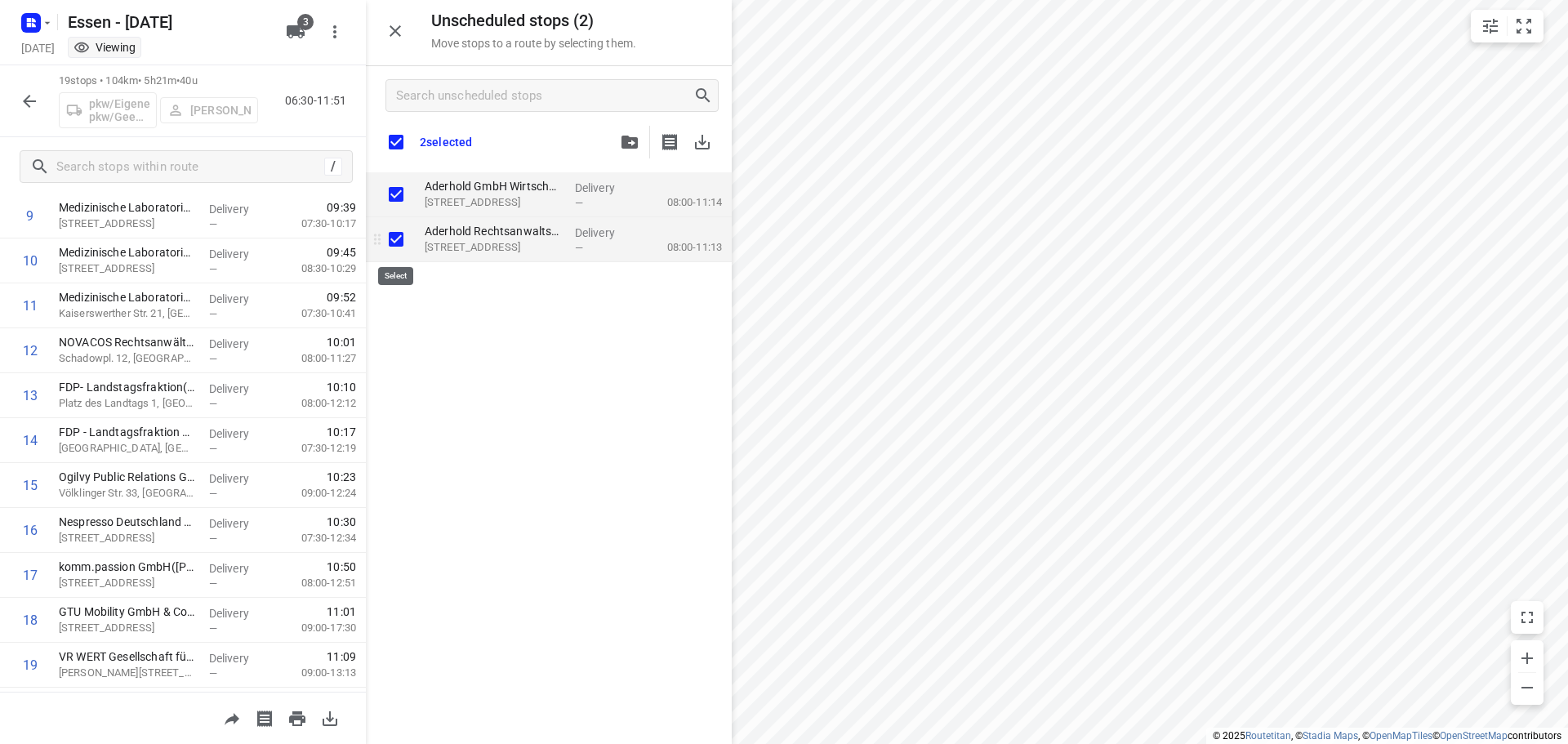
checkbox input "true"
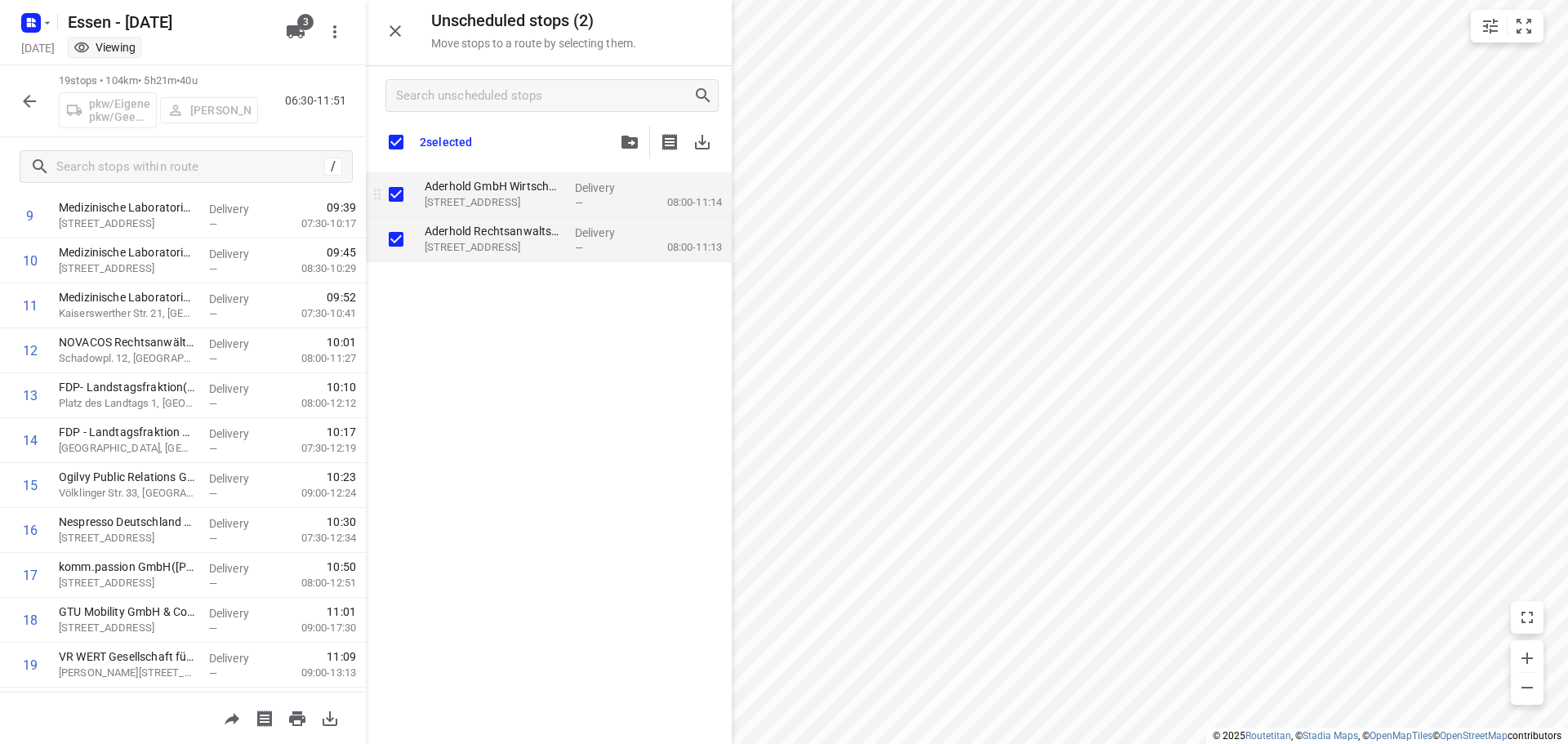
checkbox input "true"
click at [629, 140] on icon "button" at bounding box center [630, 142] width 16 height 13
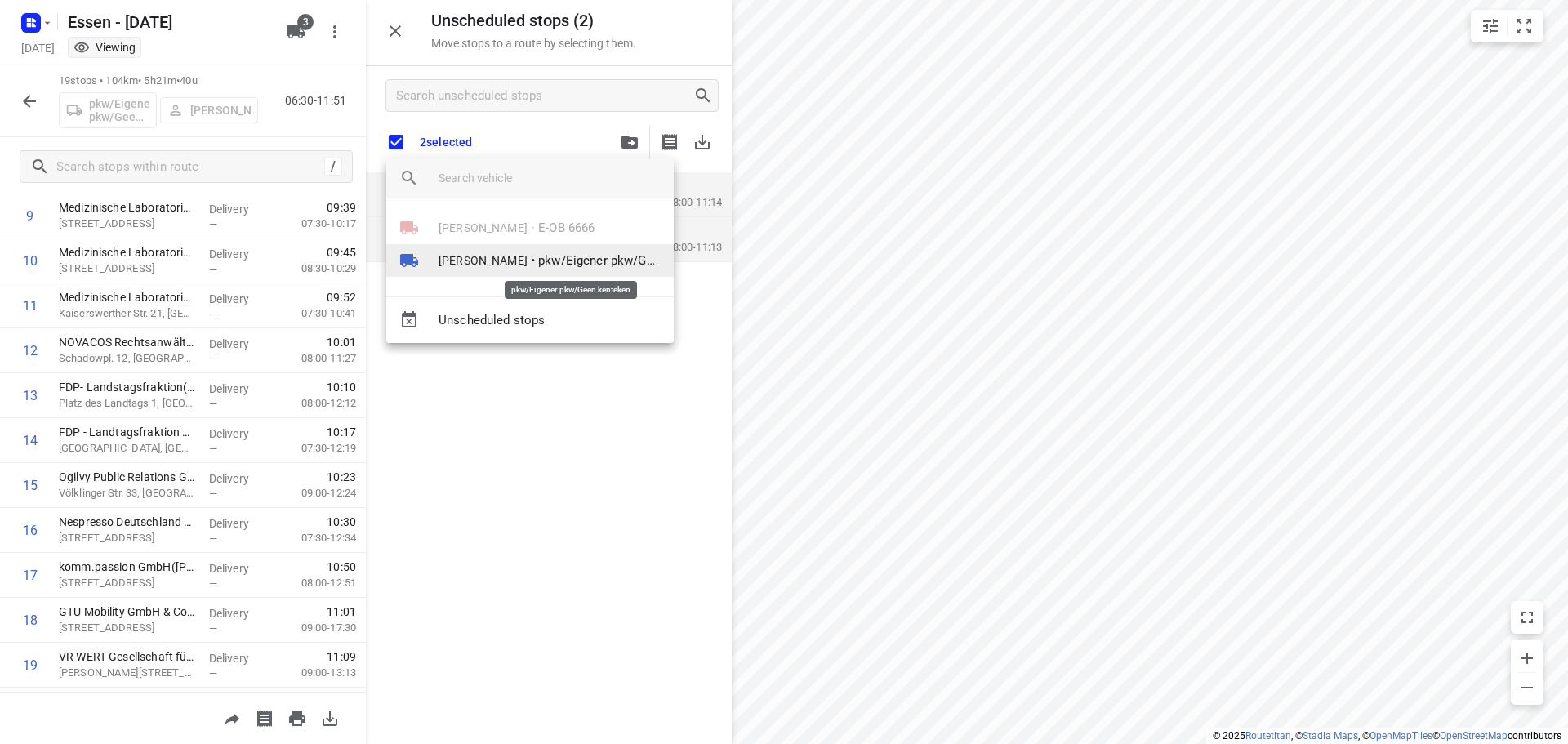
click at [568, 256] on span "pkw/Eigener pkw/Geen kenteken" at bounding box center [599, 261] width 122 height 19
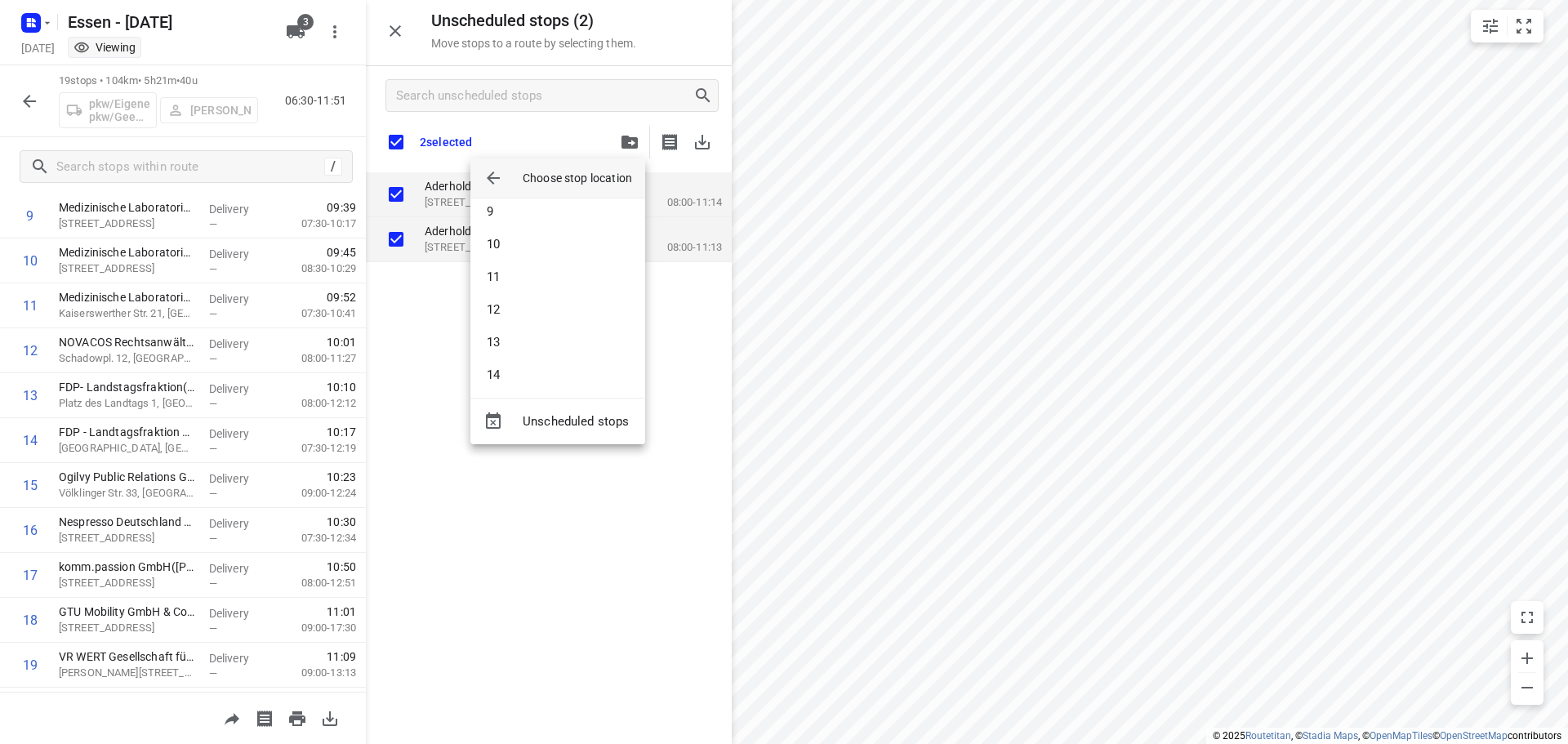
scroll to position [408, 0]
click at [492, 301] on li "16" at bounding box center [558, 303] width 175 height 33
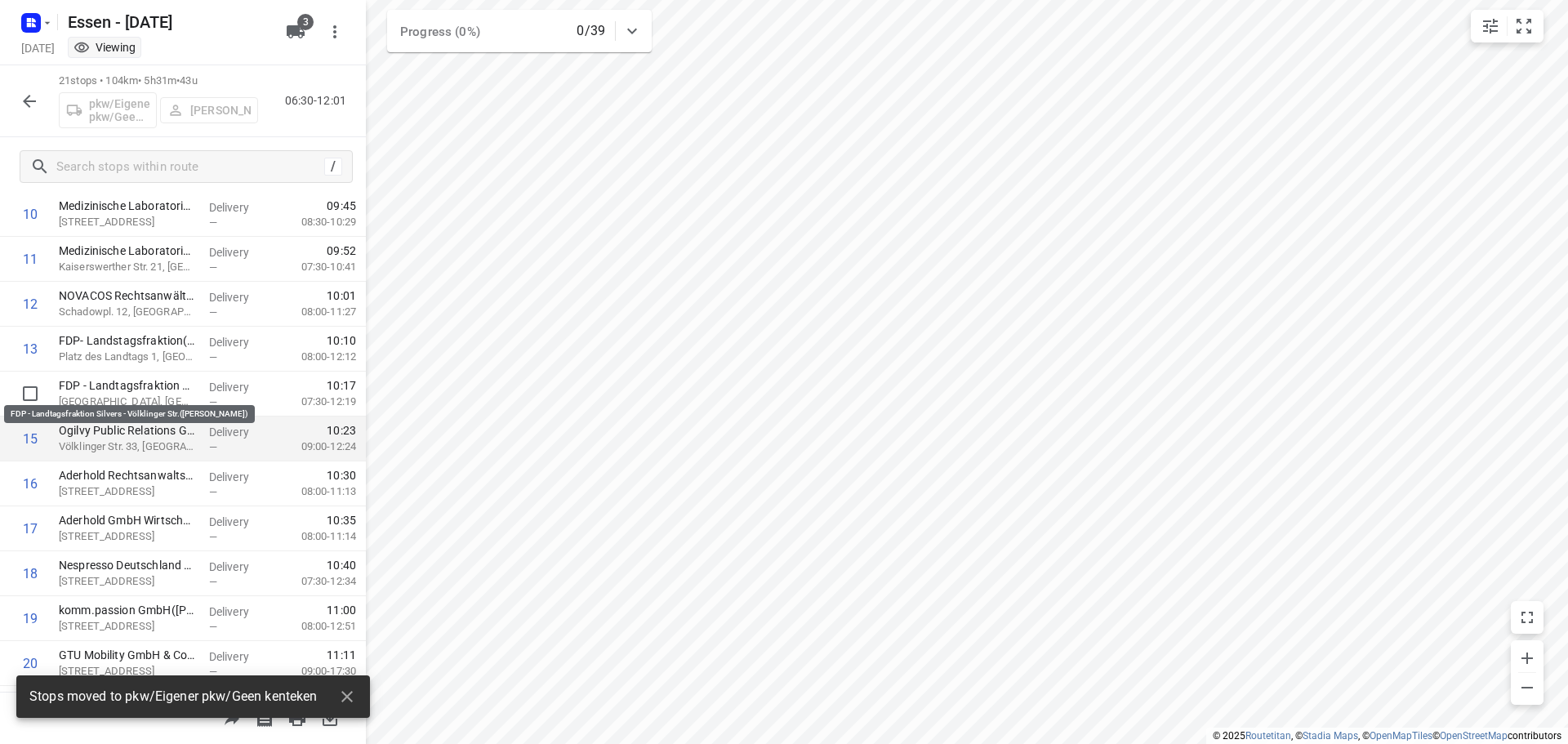
scroll to position [574, 0]
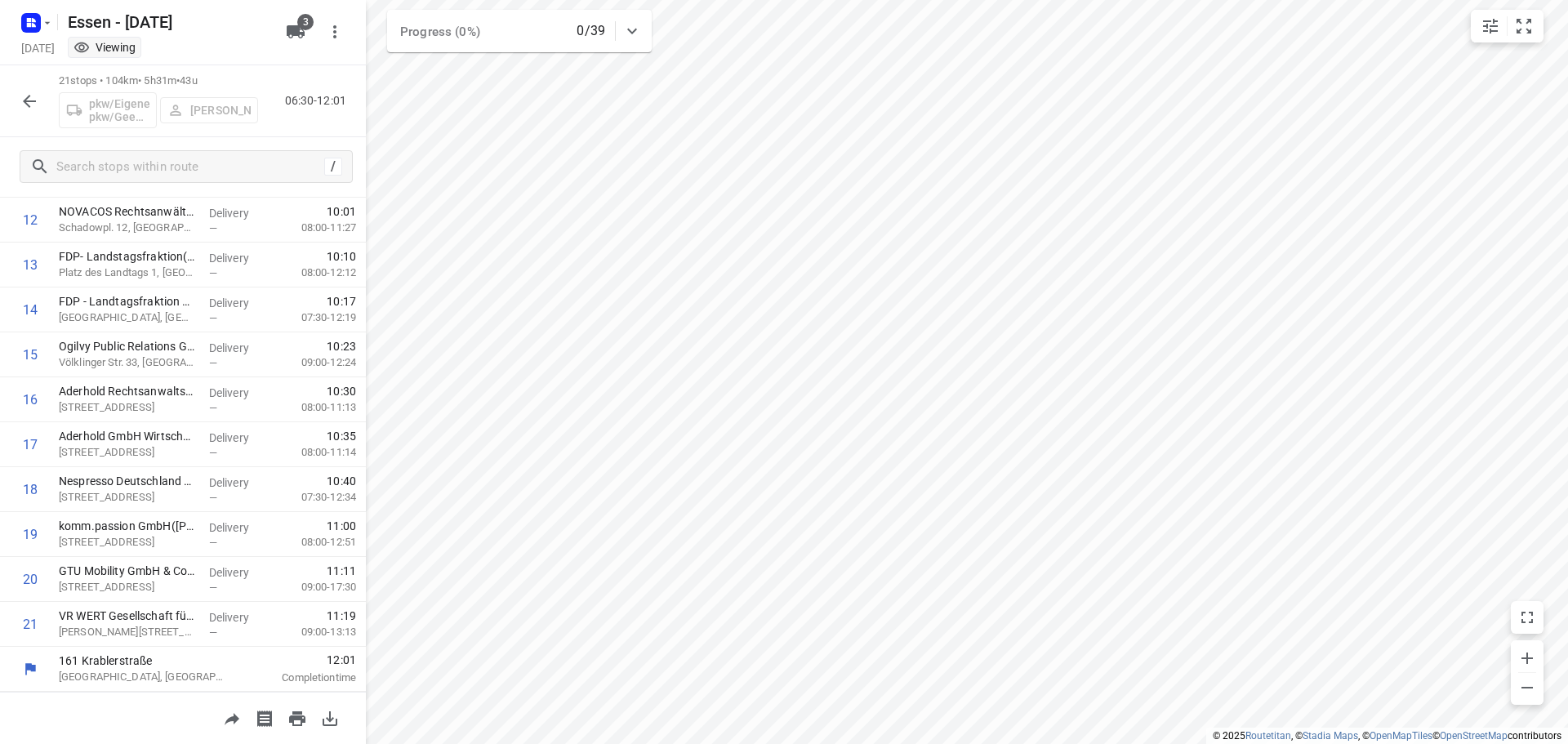
click at [31, 108] on icon "button" at bounding box center [29, 101] width 20 height 20
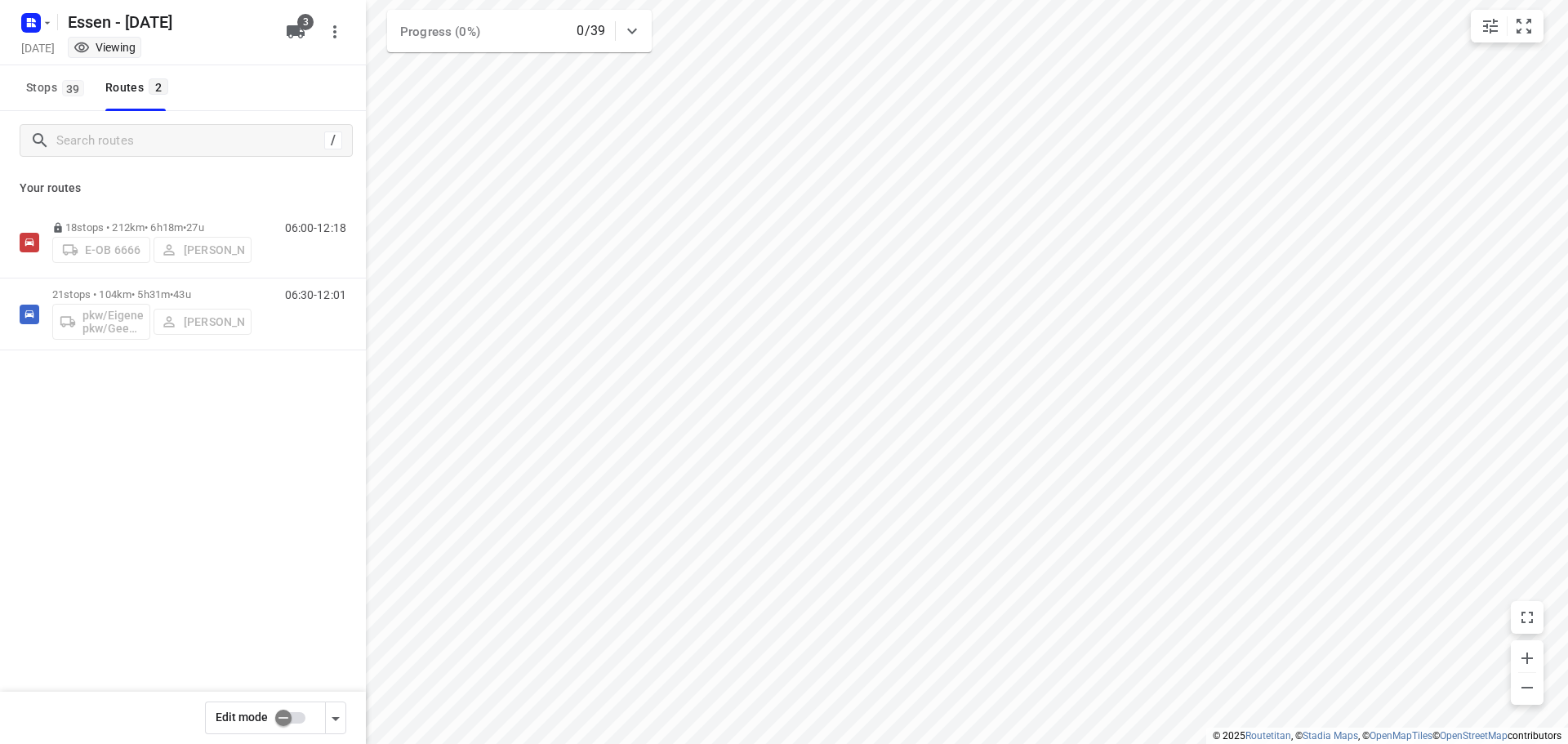
click at [291, 718] on input "checkbox" at bounding box center [283, 718] width 93 height 31
checkbox input "true"
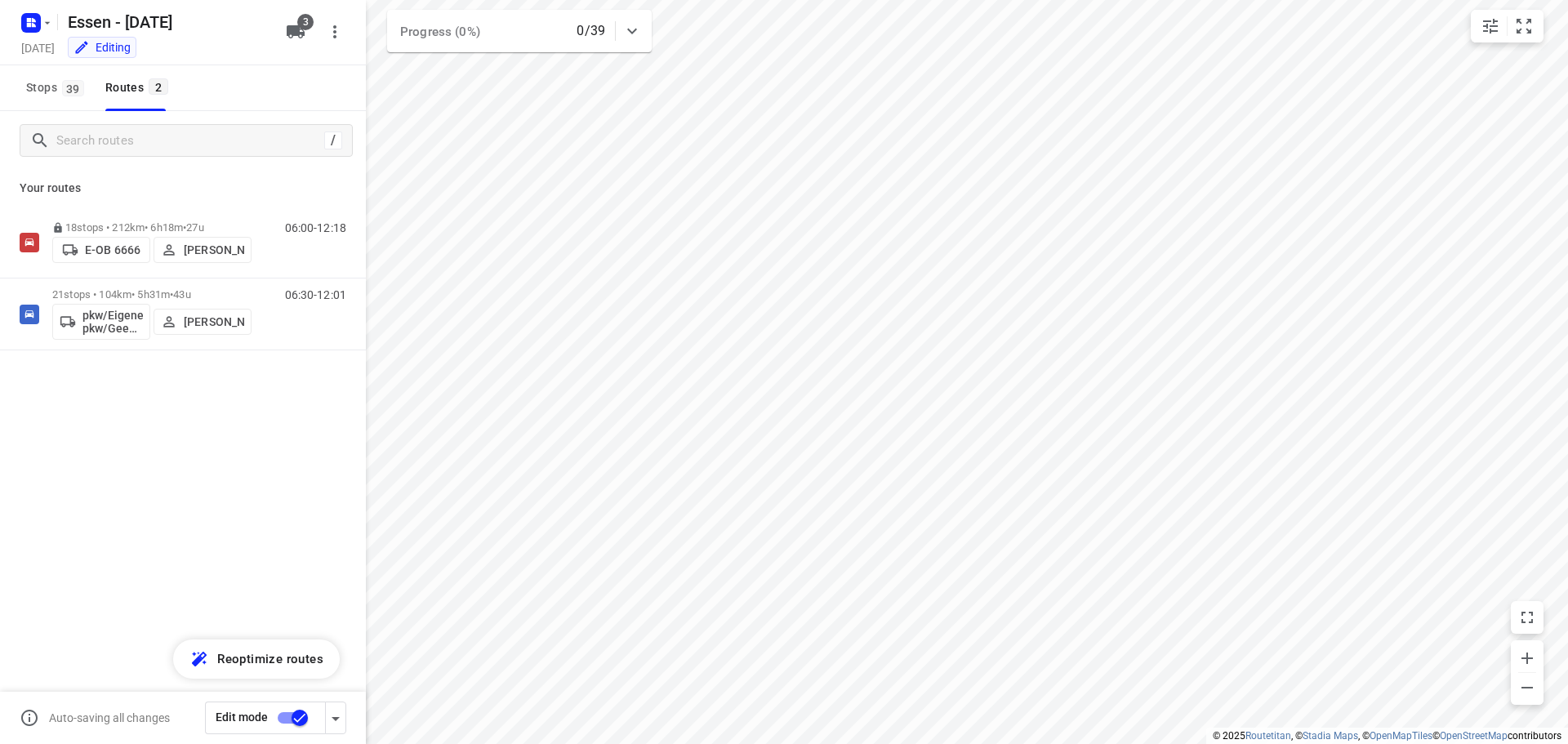
click at [157, 295] on p "21 stops • 104km • 5h31m • 43u" at bounding box center [152, 294] width 199 height 12
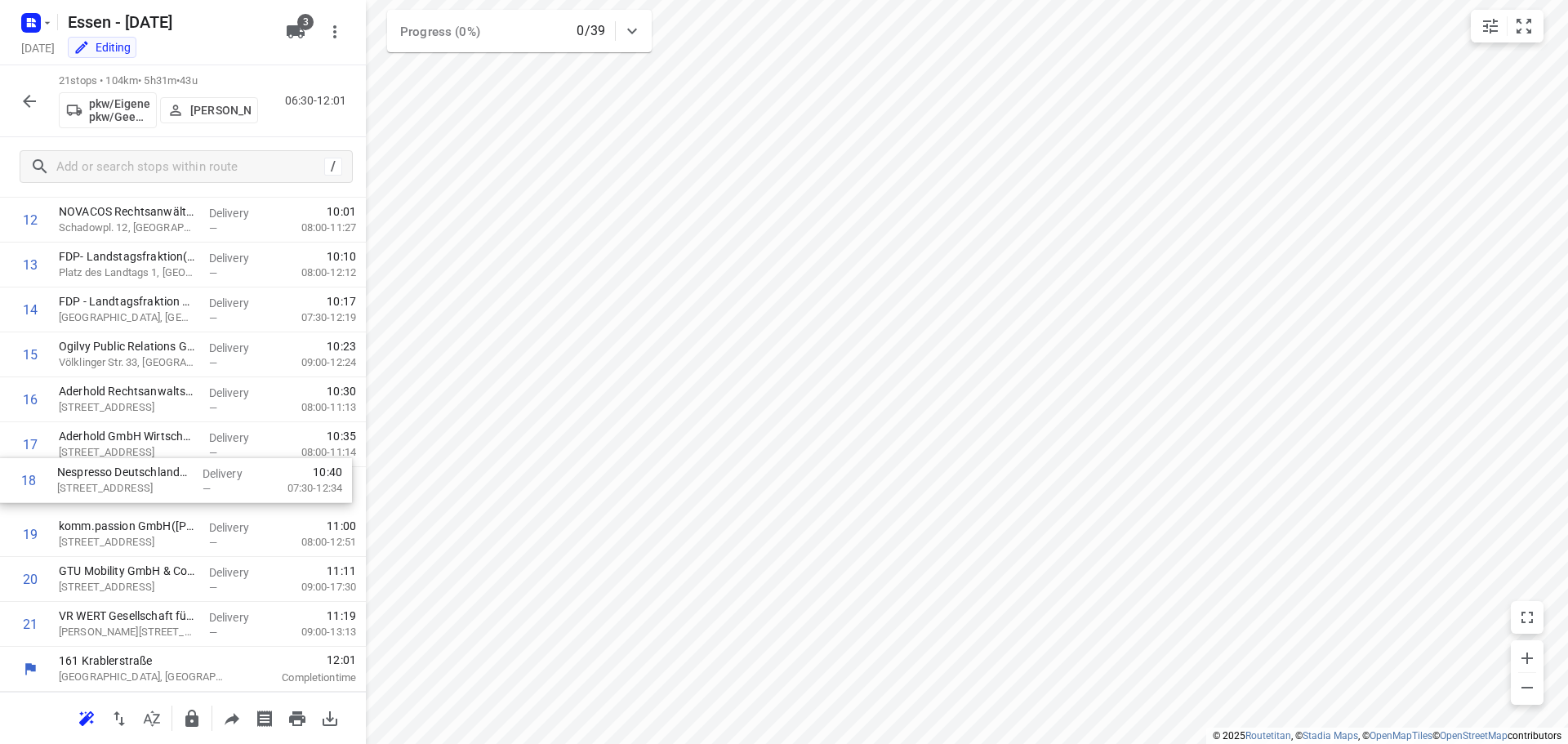
drag, startPoint x: 107, startPoint y: 492, endPoint x: 105, endPoint y: 479, distance: 13.2
click at [105, 479] on div "1 FUNKE Digital GmbH(Allgemein) Jakob-Funke-Platz 1, Essen Delivery — 06:36 07:…" at bounding box center [183, 175] width 366 height 943
click at [195, 715] on icon "button" at bounding box center [192, 718] width 13 height 17
click at [16, 99] on button "button" at bounding box center [29, 101] width 33 height 33
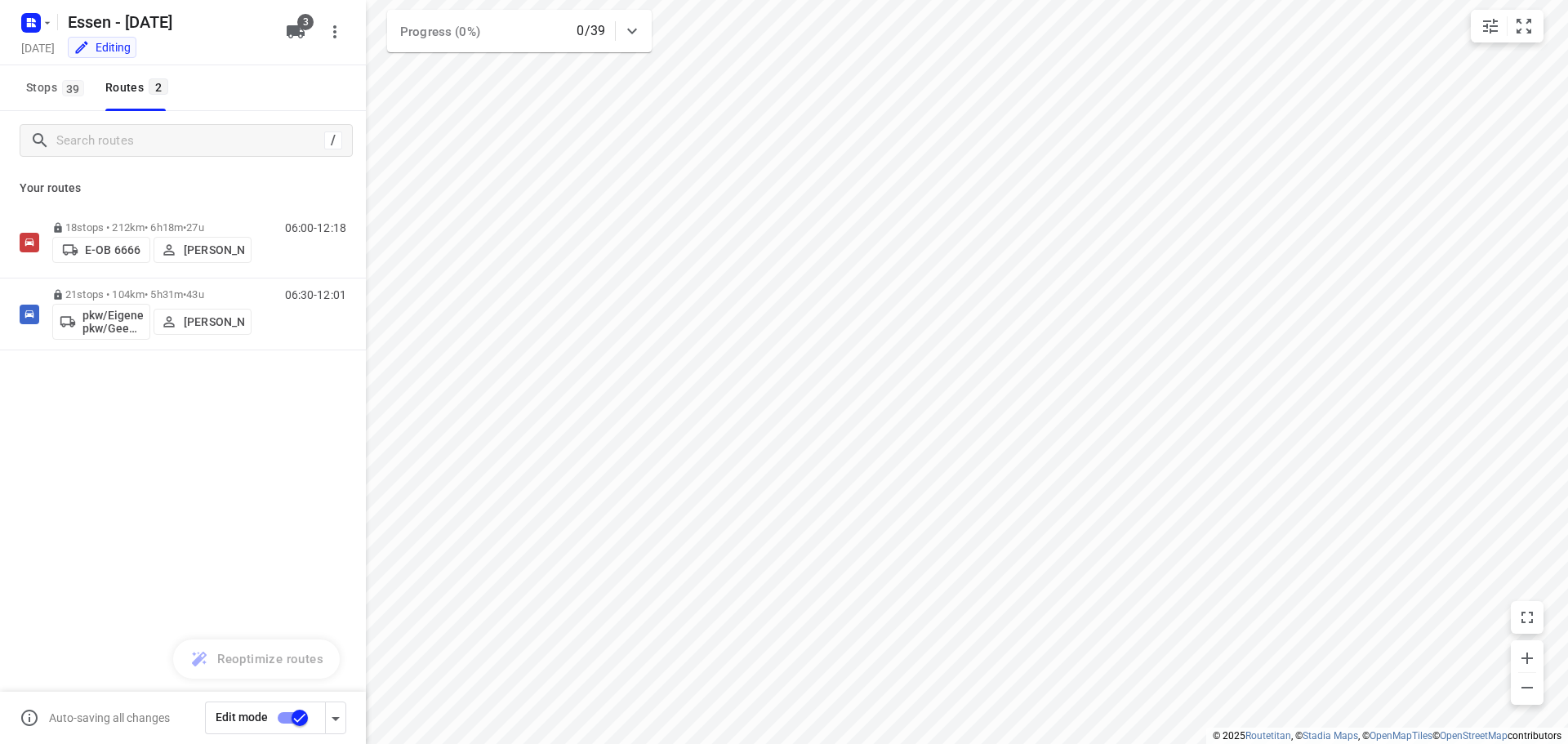
click at [302, 715] on input "checkbox" at bounding box center [300, 718] width 93 height 31
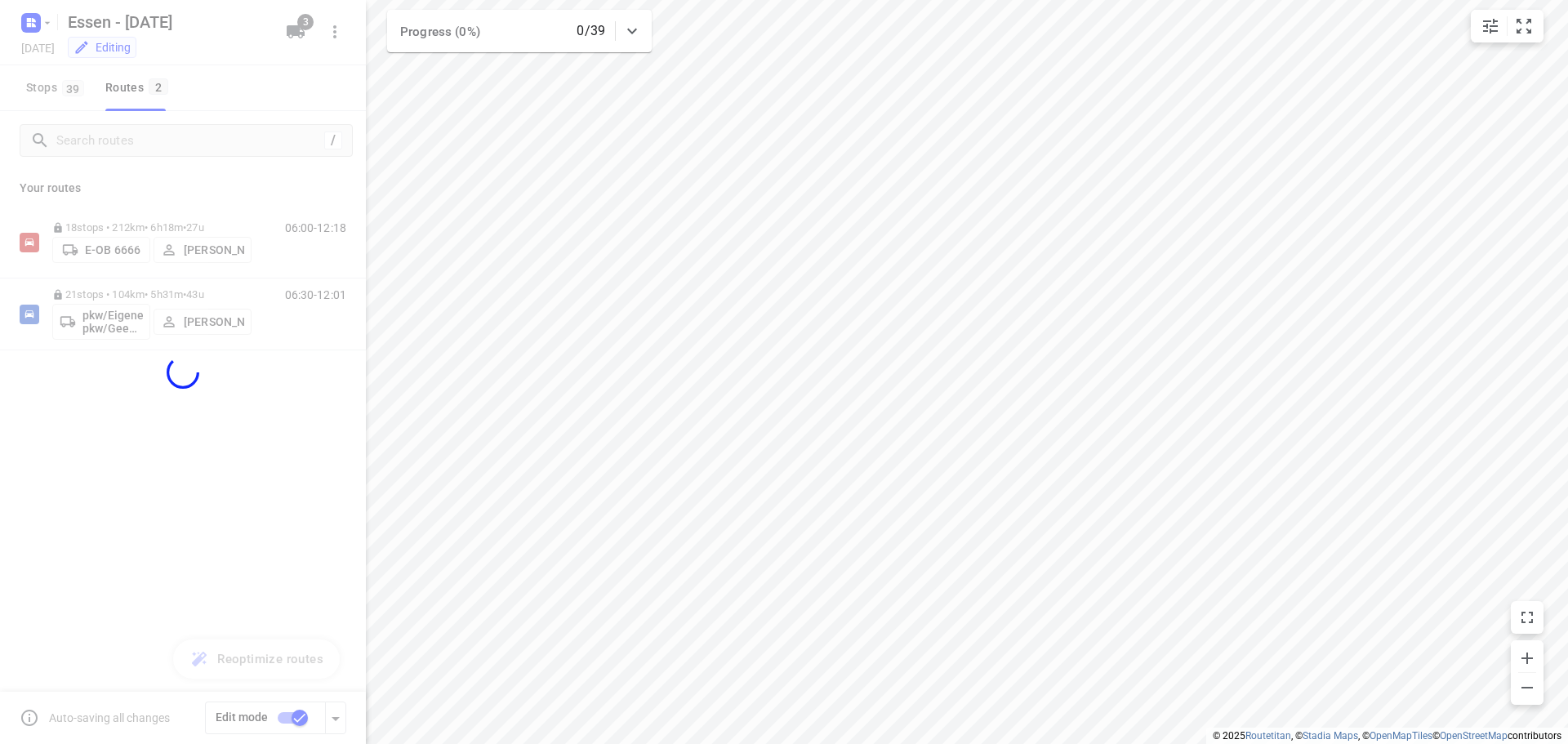
checkbox input "false"
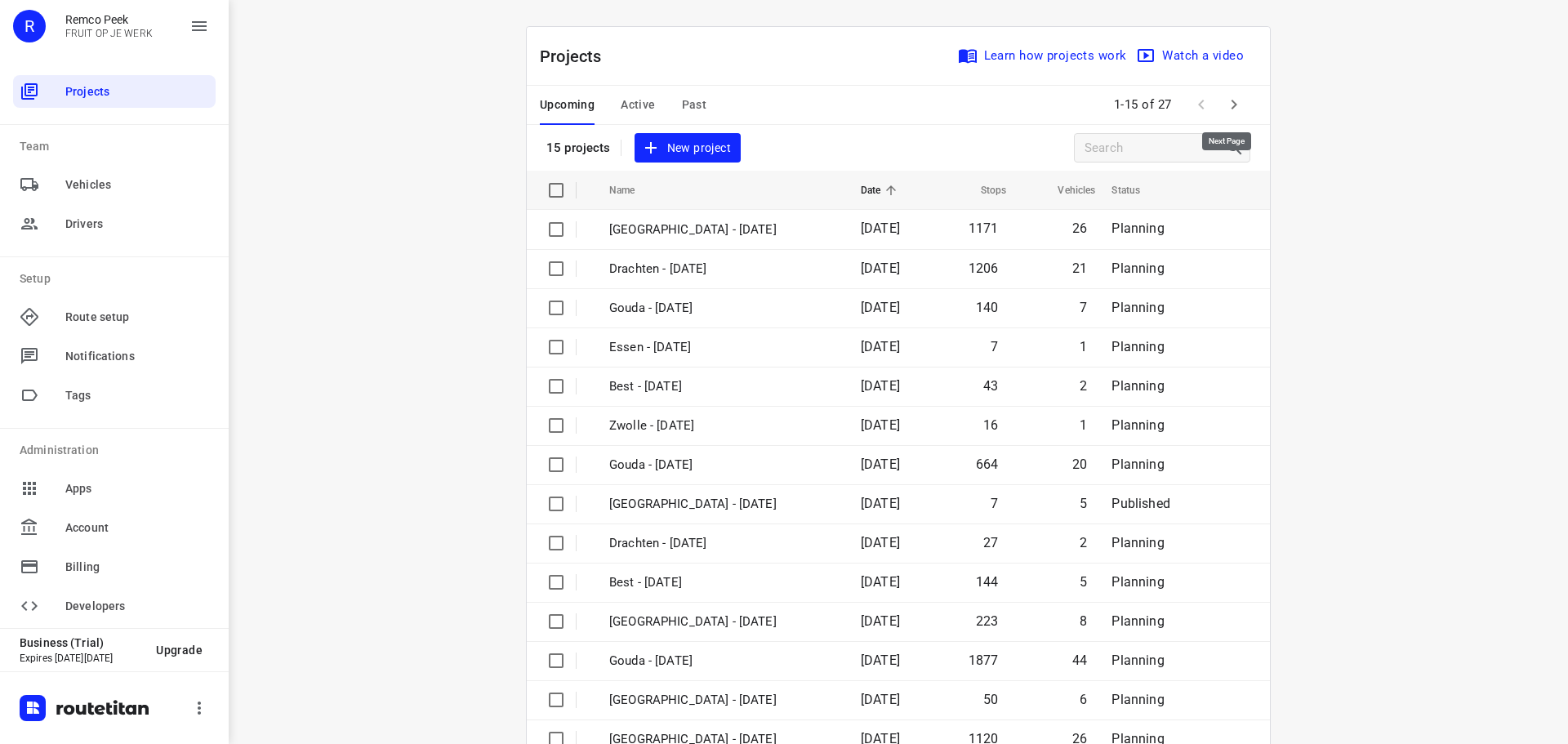
click at [1224, 100] on icon "button" at bounding box center [1234, 105] width 20 height 20
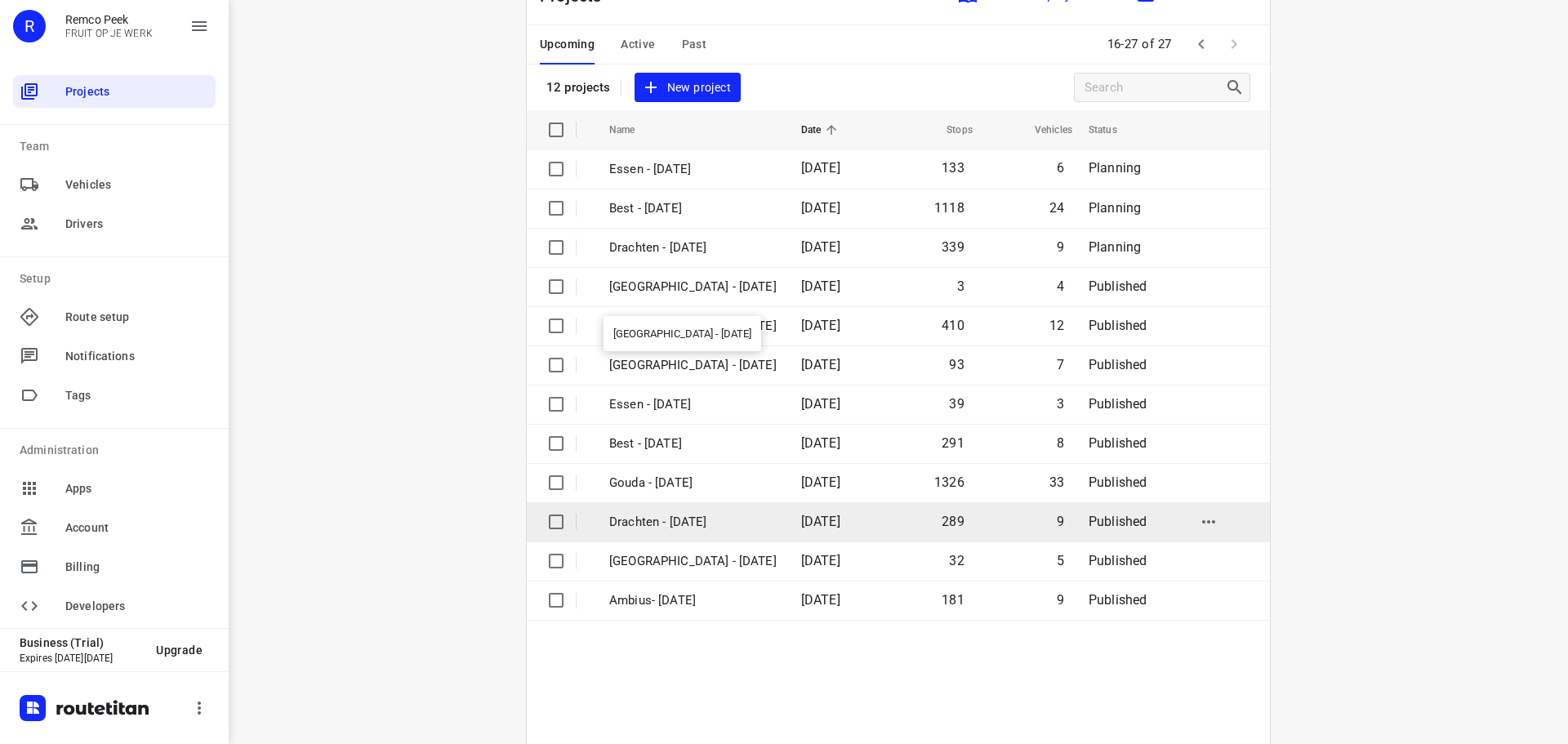
scroll to position [120, 0]
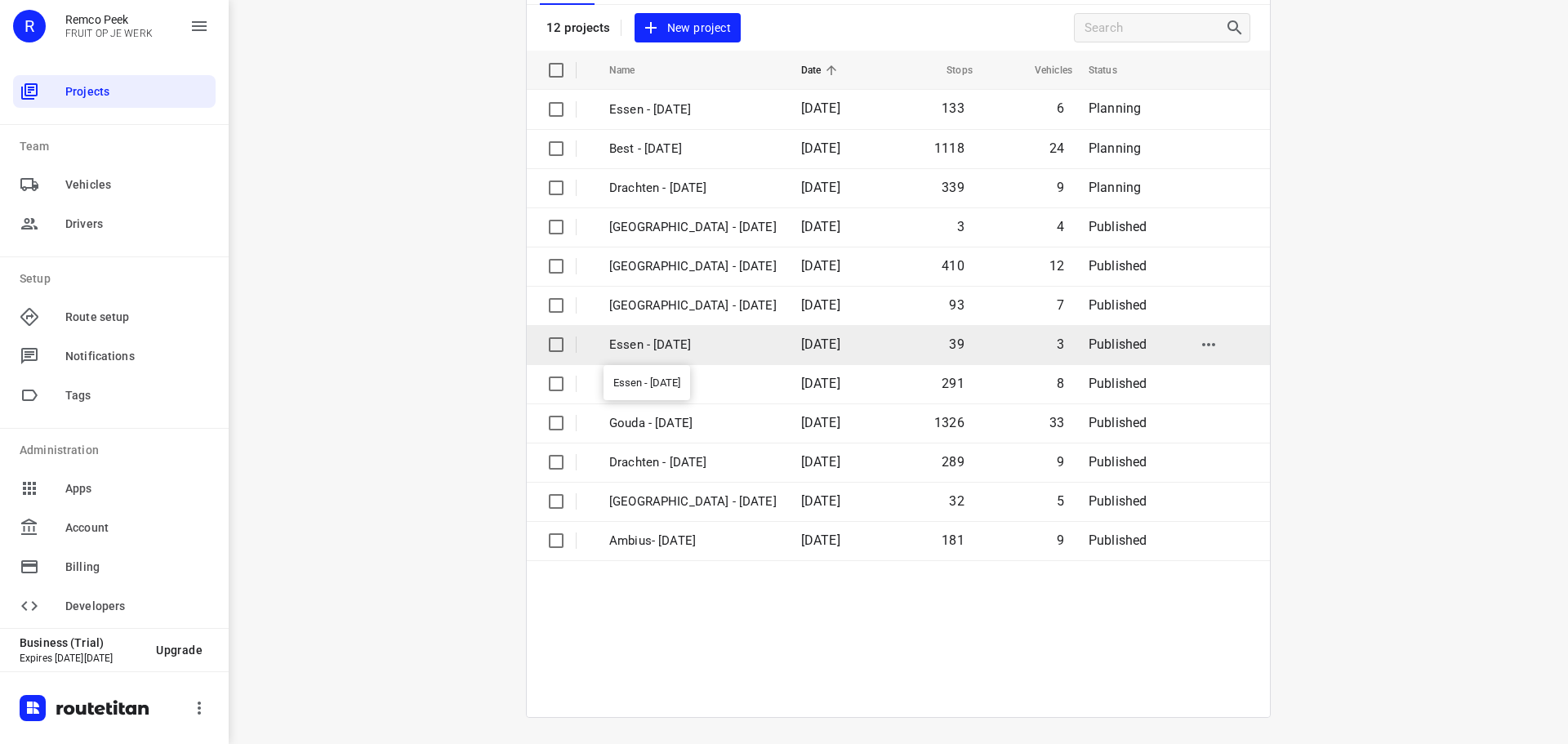
click at [679, 331] on td "Essen - [DATE]" at bounding box center [690, 345] width 195 height 39
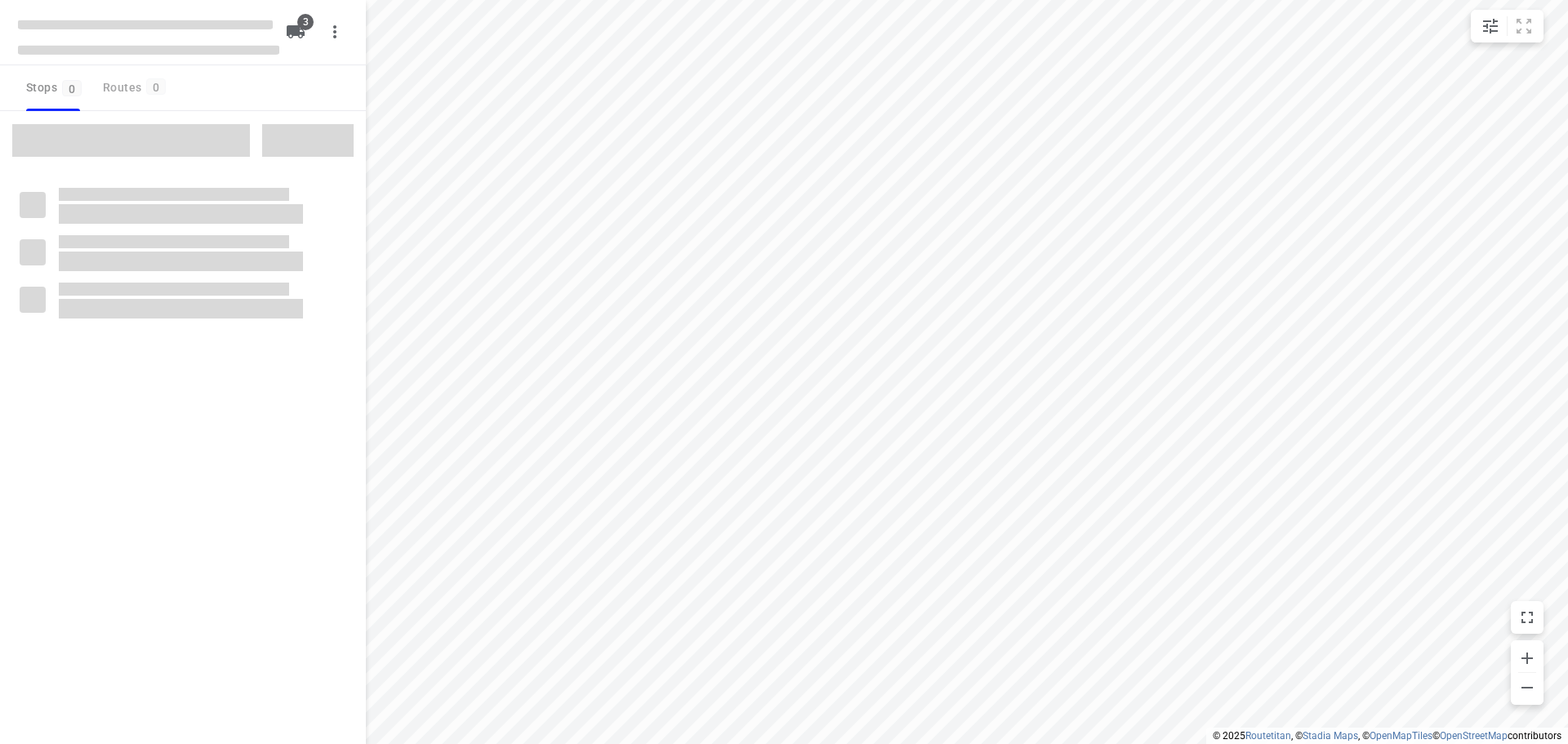
checkbox input "true"
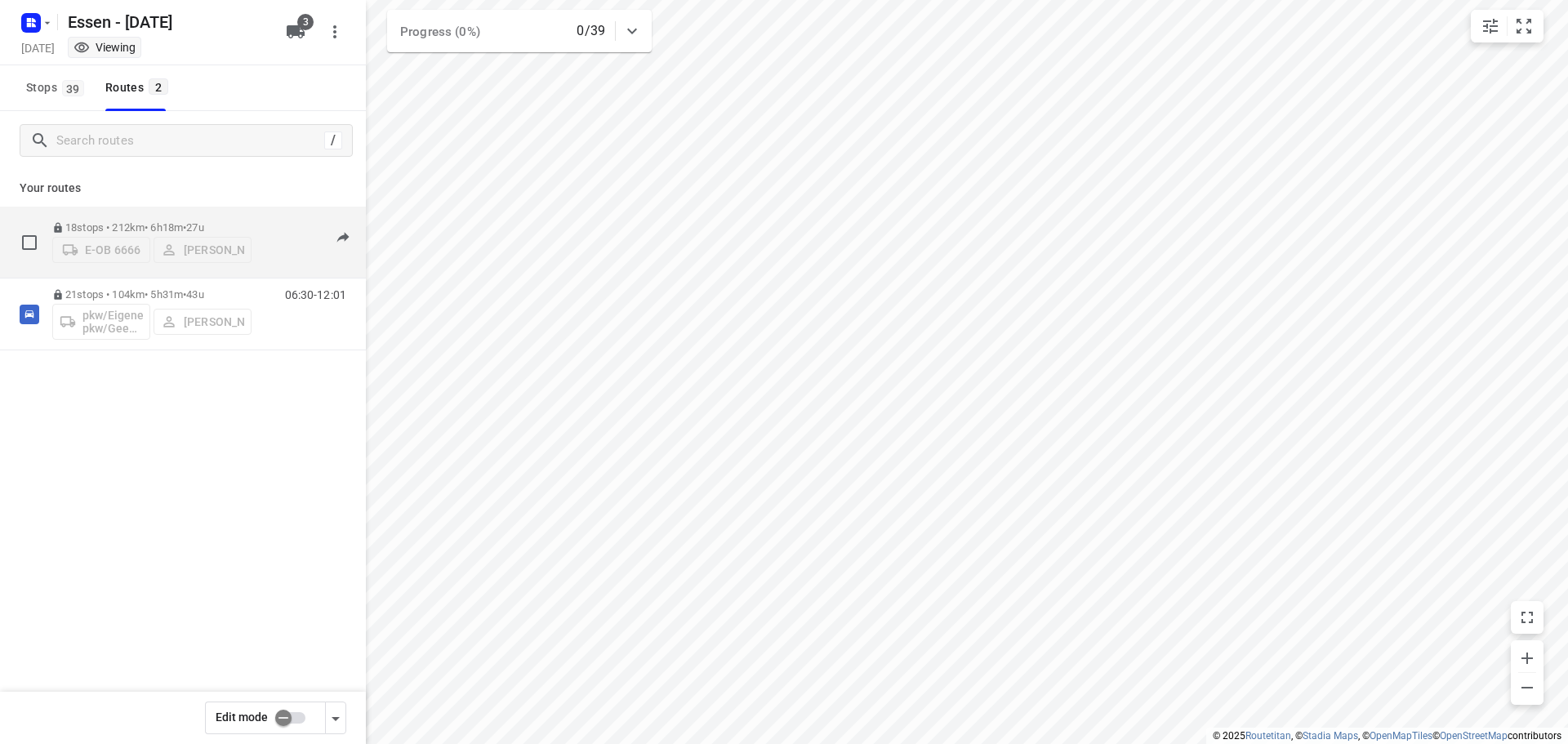
click at [171, 222] on p "18 stops • 212km • 6h18m • 27u" at bounding box center [152, 227] width 199 height 12
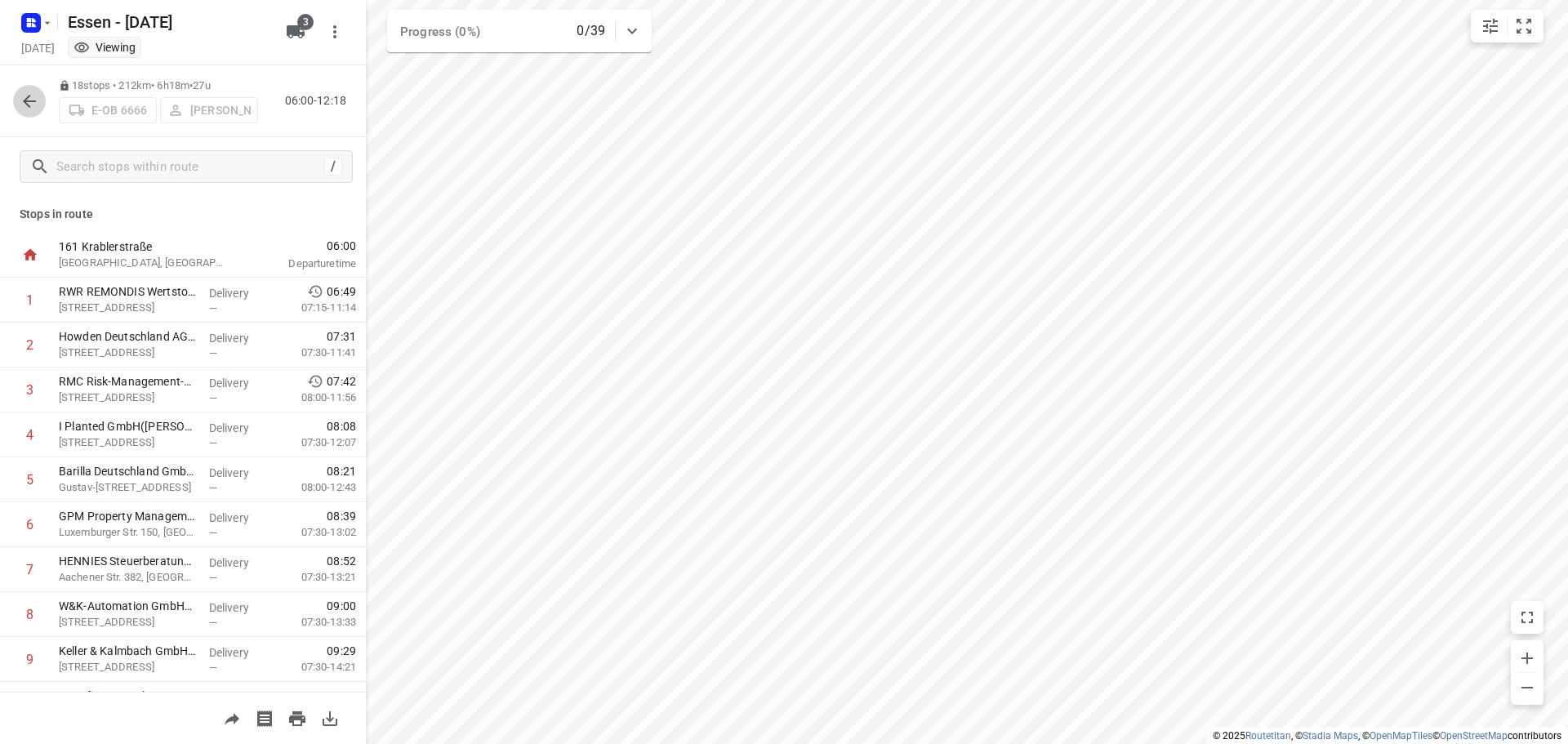
click at [27, 104] on icon "button" at bounding box center [29, 101] width 13 height 13
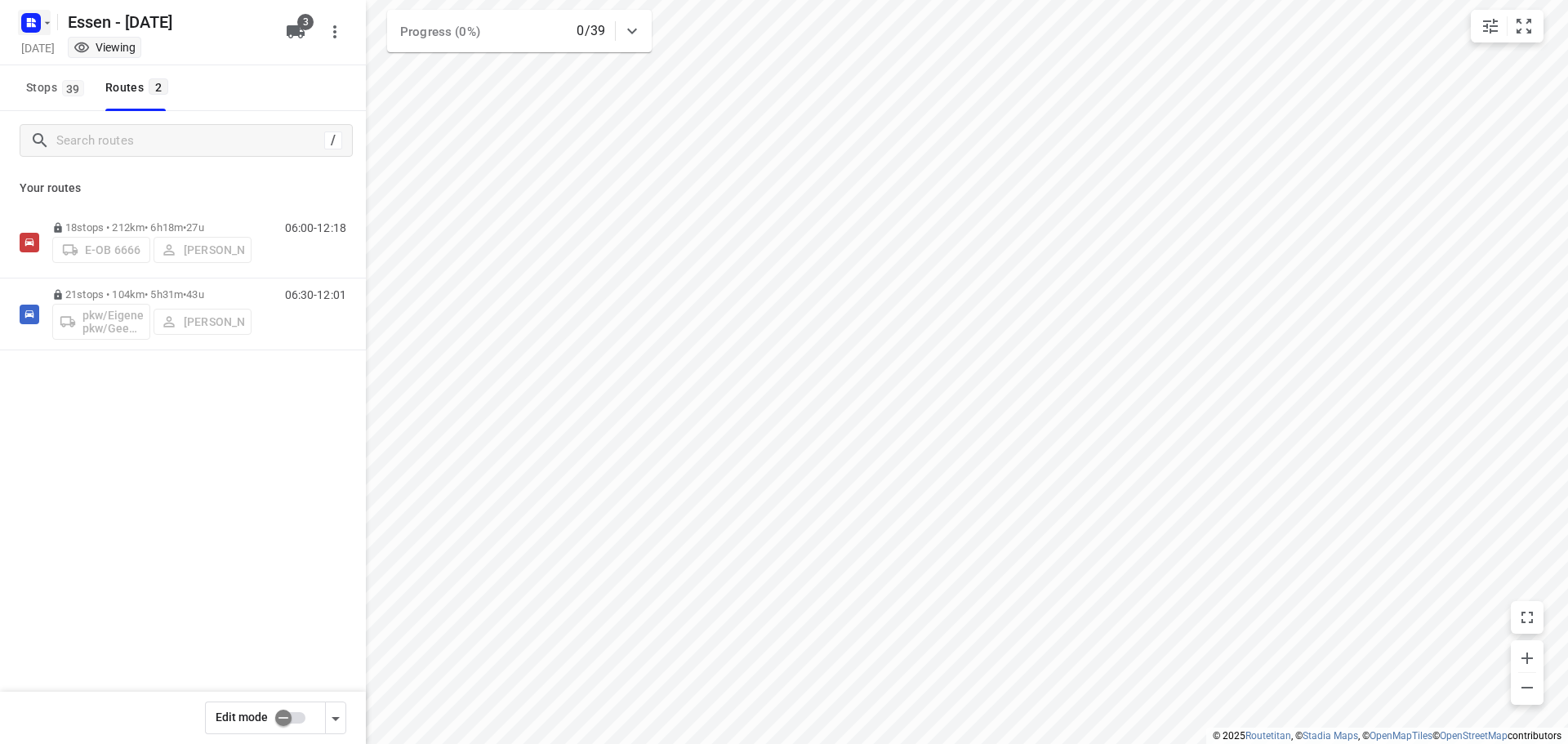
click at [53, 21] on icon "button" at bounding box center [47, 23] width 13 height 13
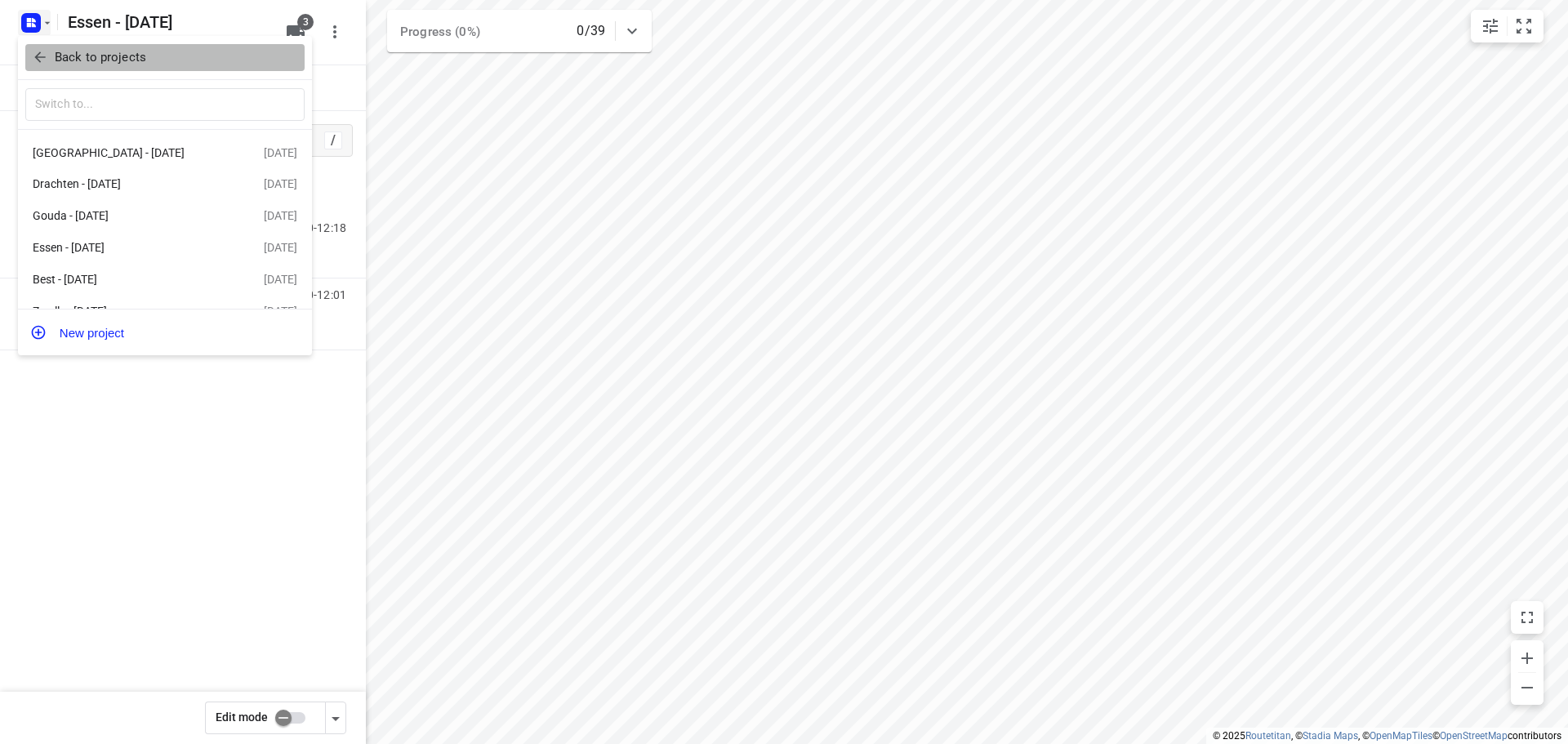
click at [49, 60] on span "Back to projects" at bounding box center [165, 57] width 266 height 19
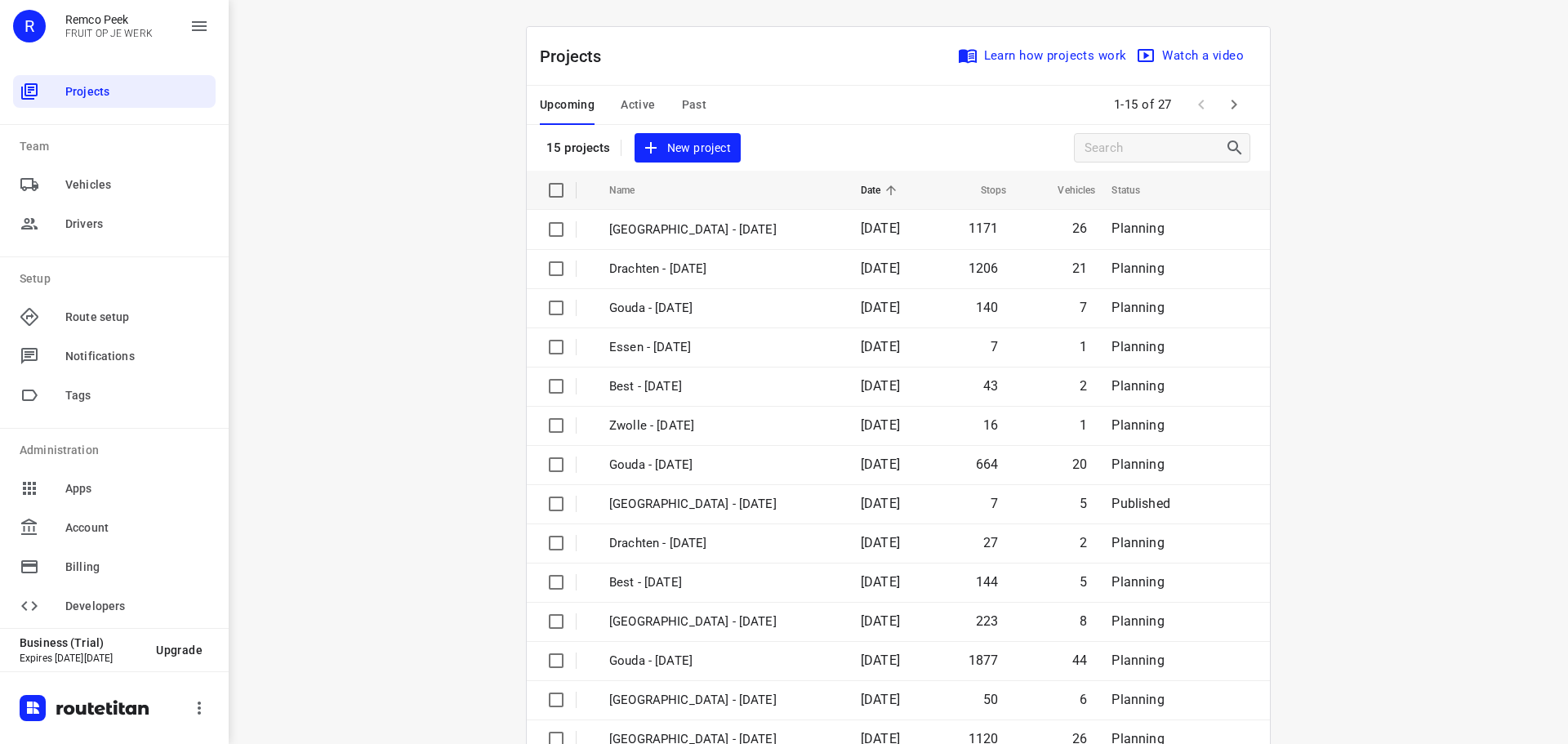
click at [599, 92] on div "Upcoming Active Past" at bounding box center [636, 105] width 193 height 39
click at [622, 100] on span "Active" at bounding box center [638, 105] width 34 height 20
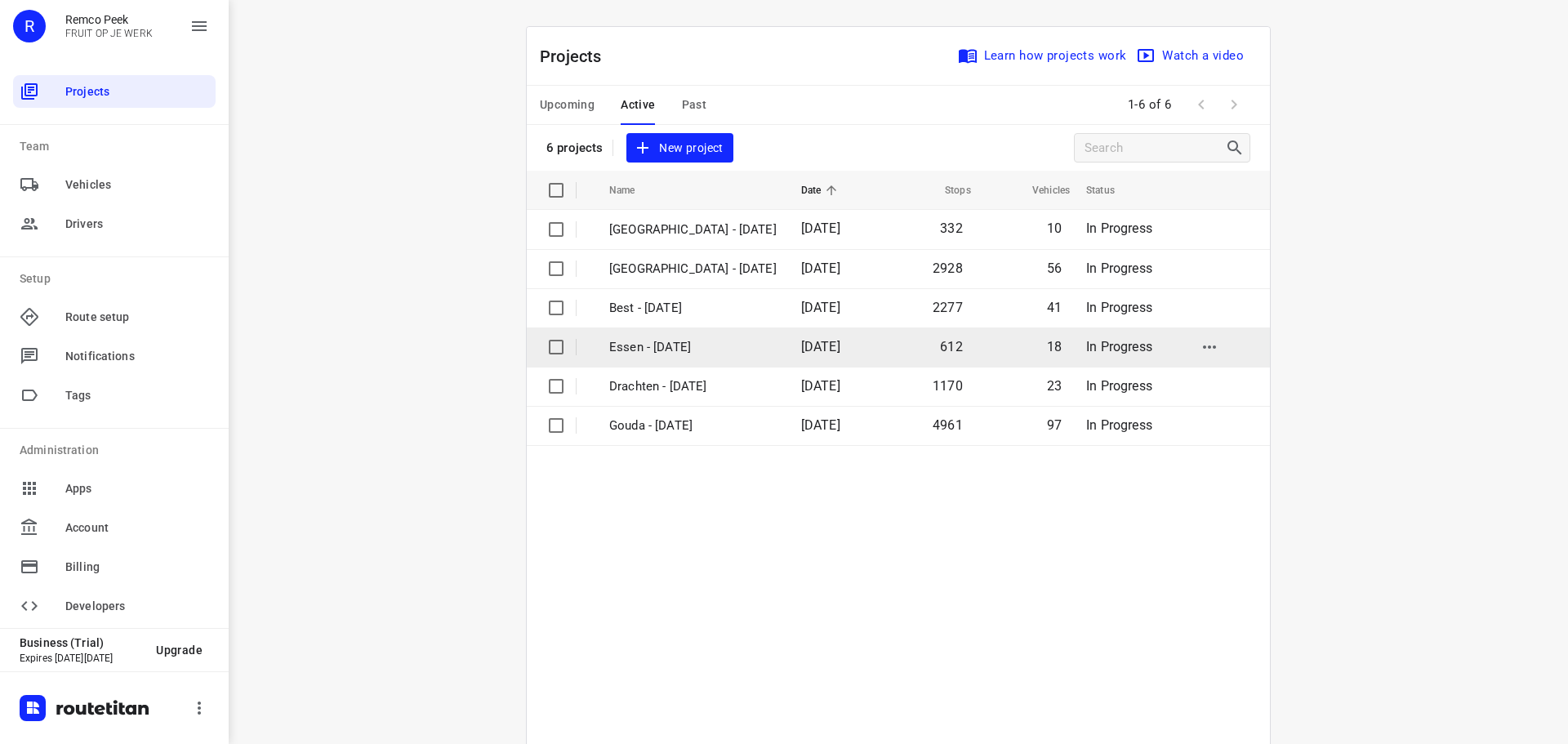
click at [642, 344] on p "Essen - [DATE]" at bounding box center [693, 347] width 167 height 19
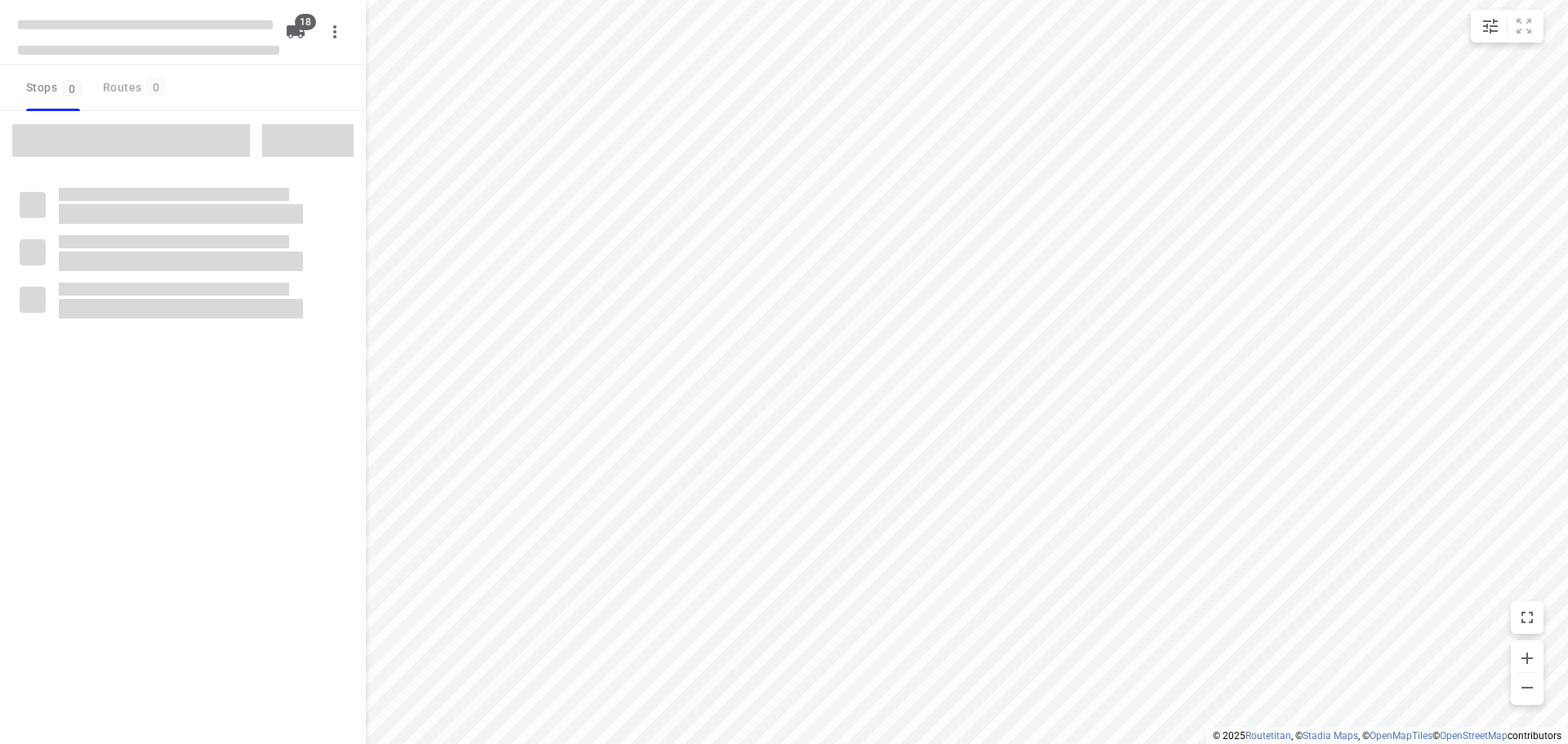
checkbox input "true"
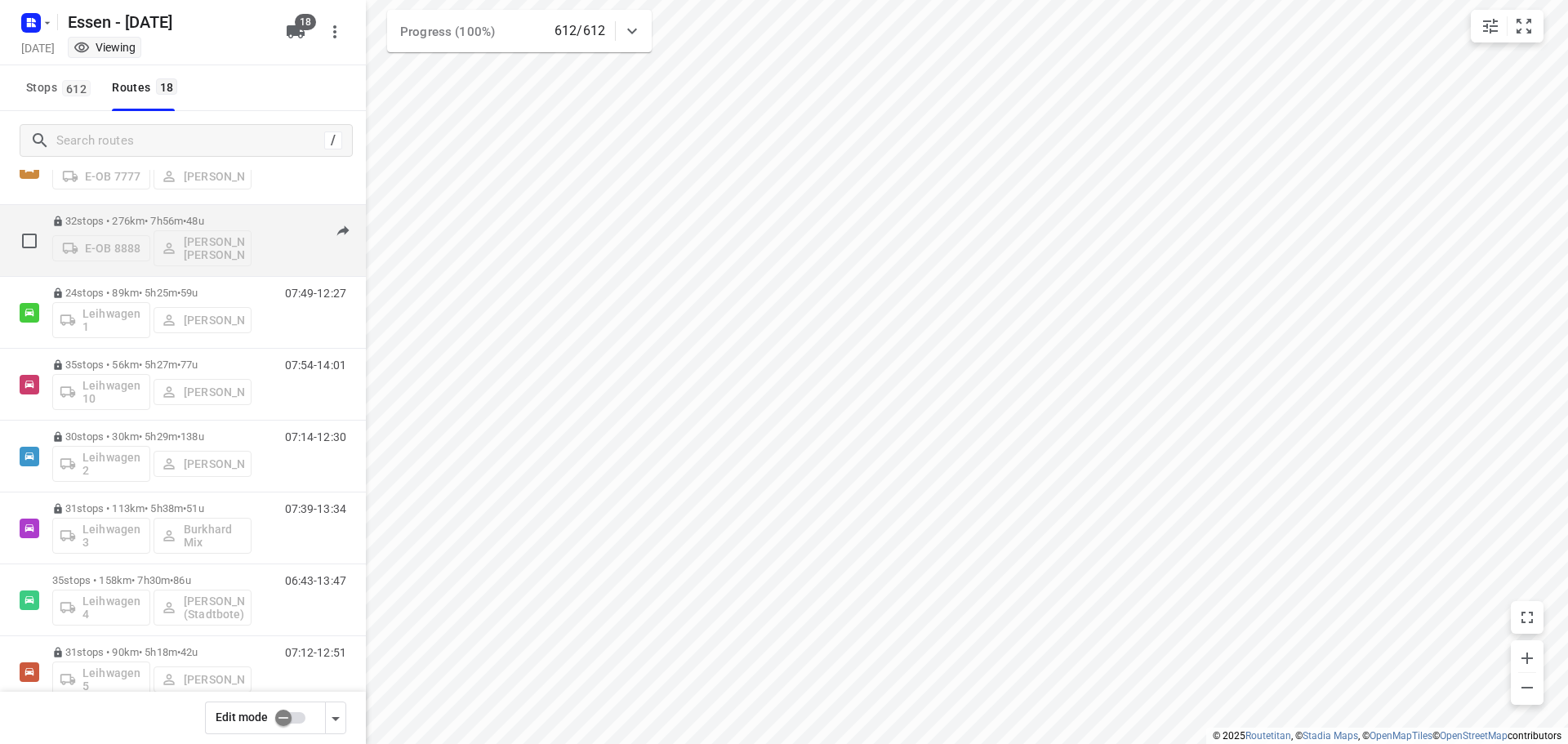
scroll to position [408, 0]
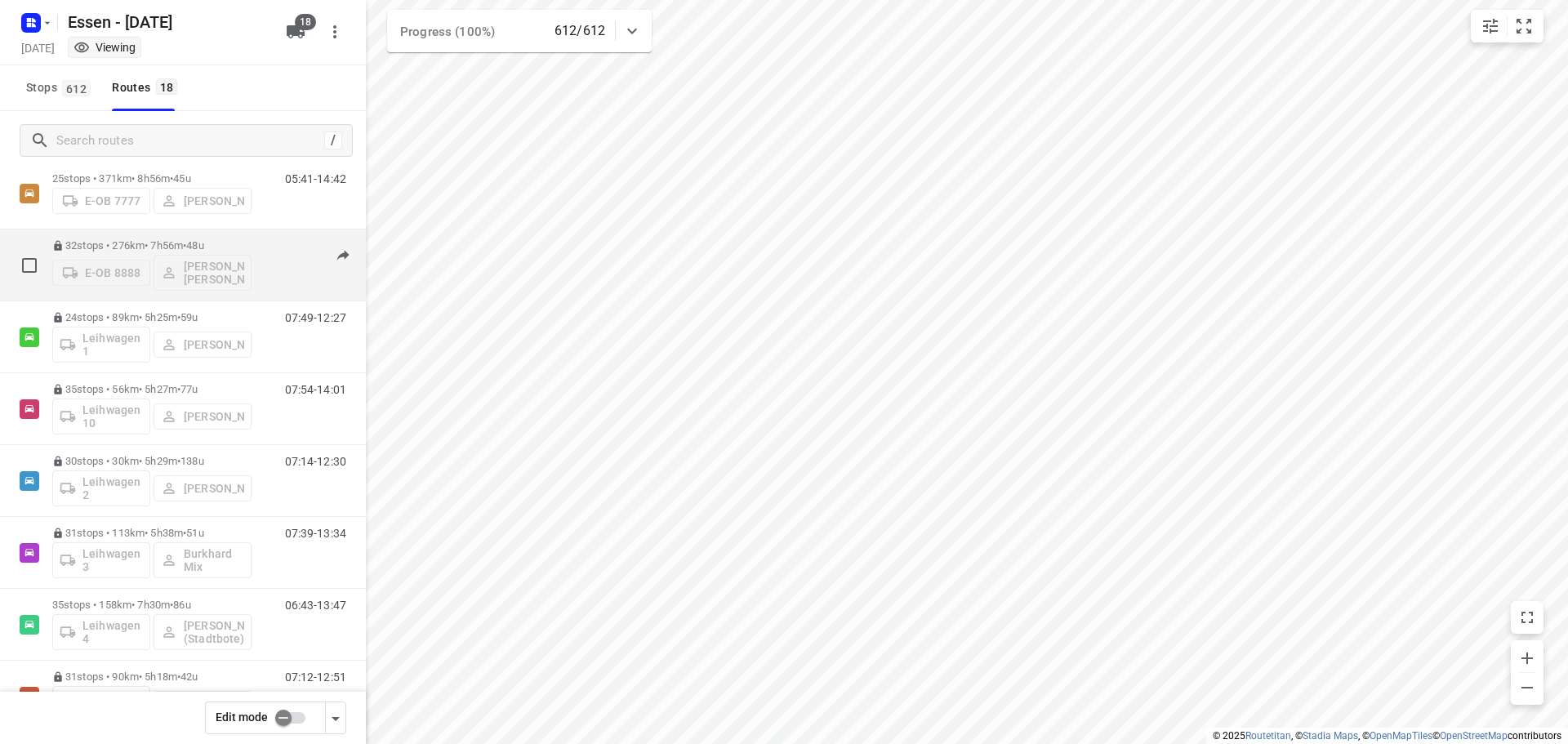
click at [159, 245] on p "32 stops • 276km • 7h56m • 48u" at bounding box center [152, 245] width 199 height 12
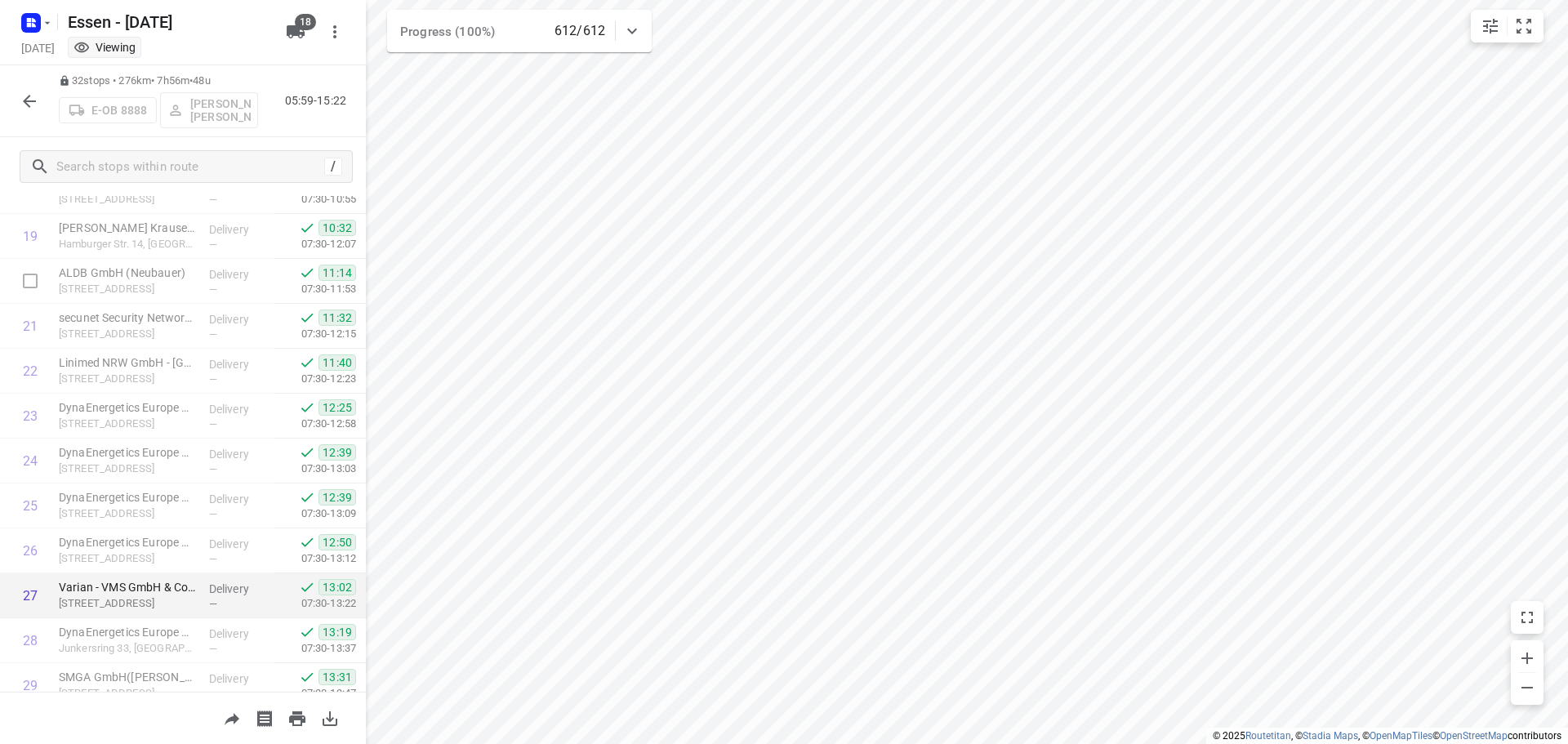
scroll to position [1068, 0]
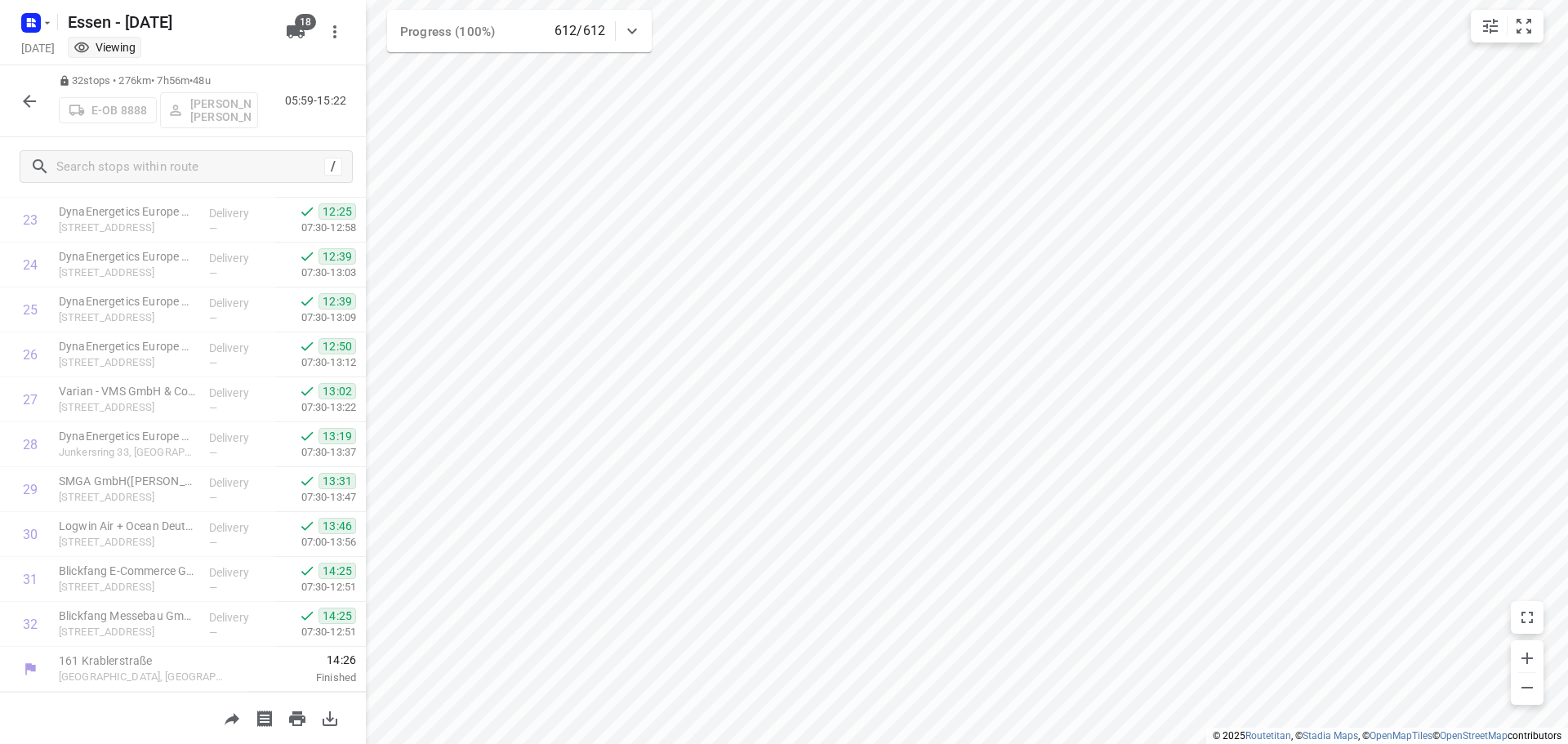
click at [26, 93] on icon "button" at bounding box center [29, 101] width 20 height 20
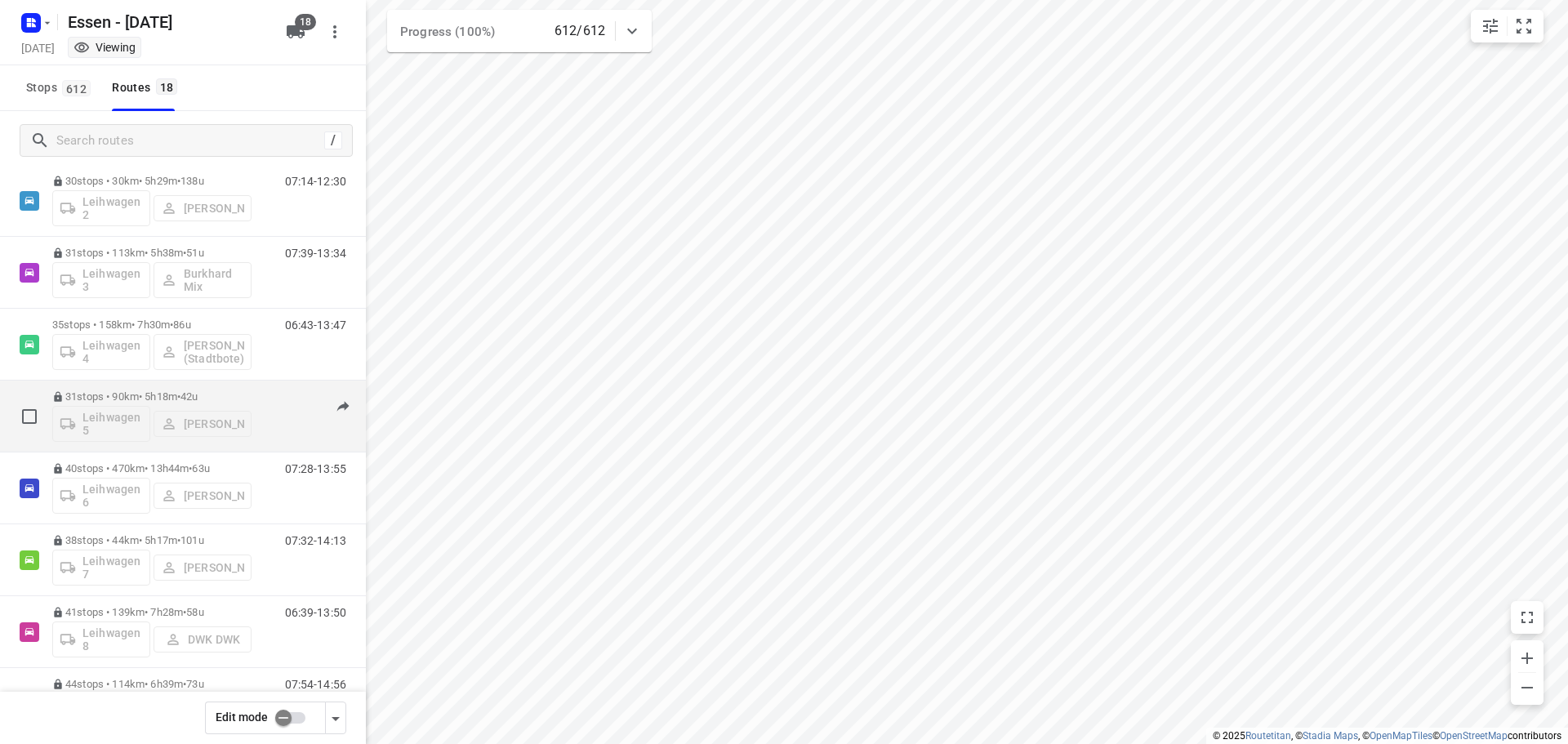
scroll to position [662, 0]
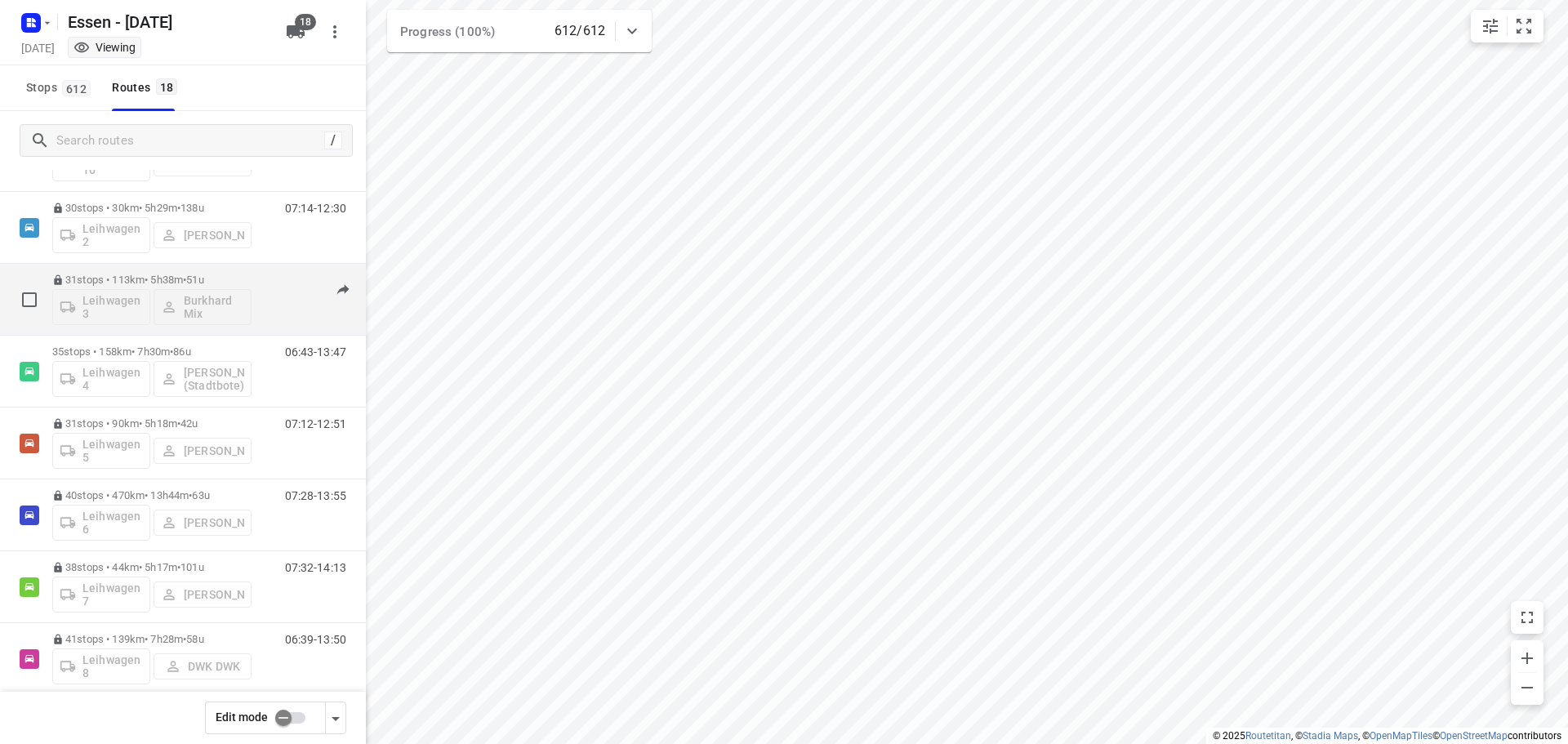
click at [274, 317] on div "07:39-13:34" at bounding box center [305, 303] width 82 height 60
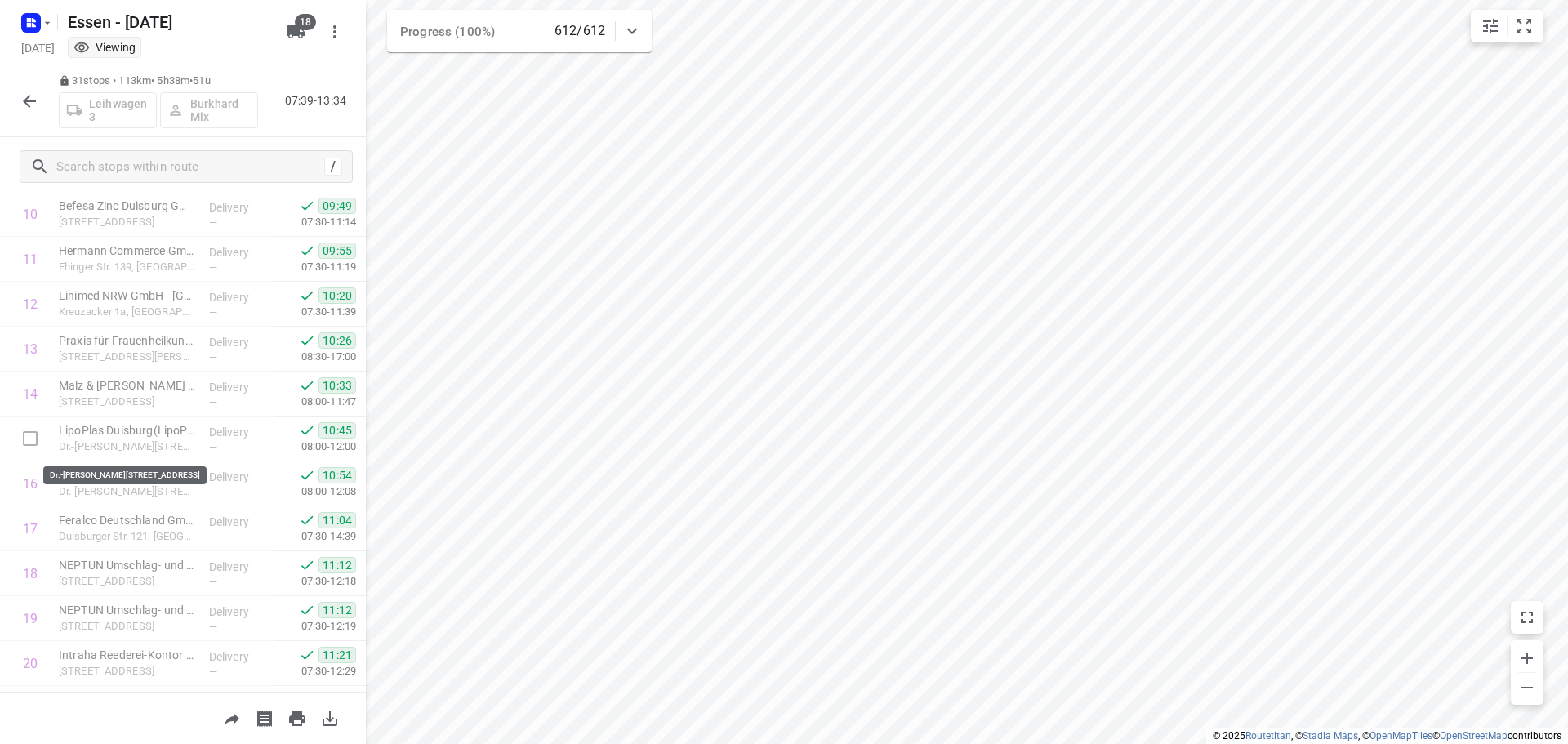
scroll to position [1023, 0]
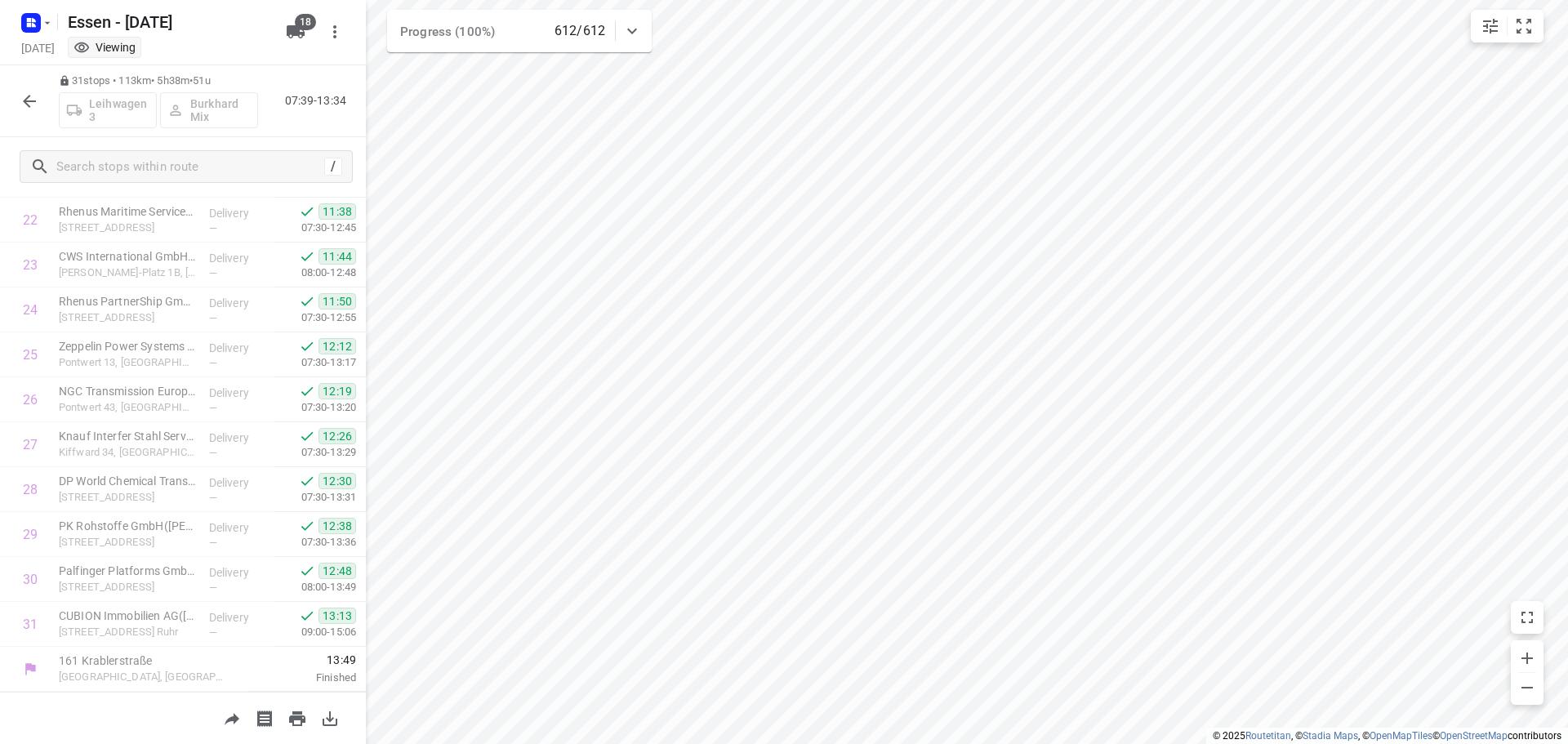
click at [34, 106] on icon "button" at bounding box center [29, 101] width 20 height 20
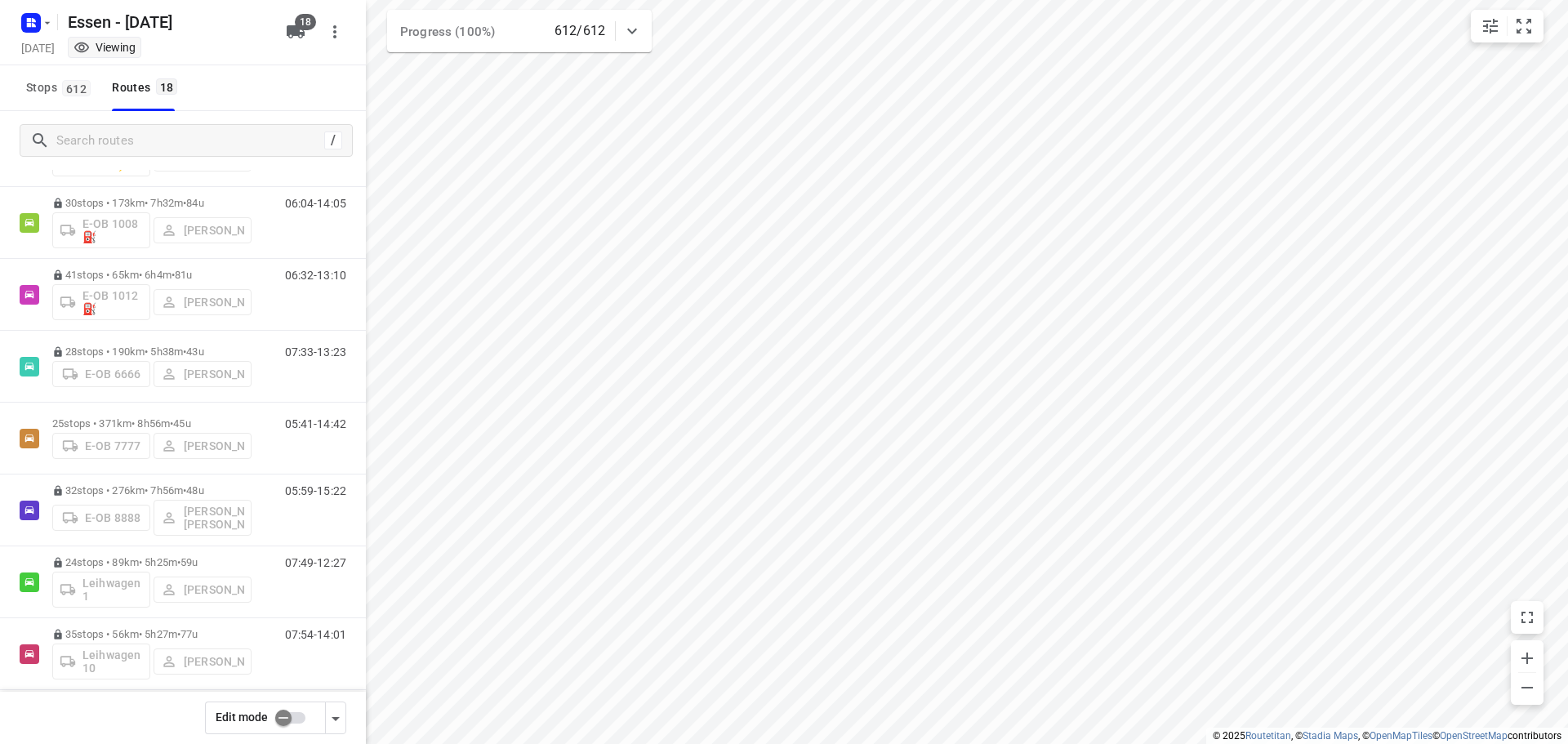
scroll to position [90, 0]
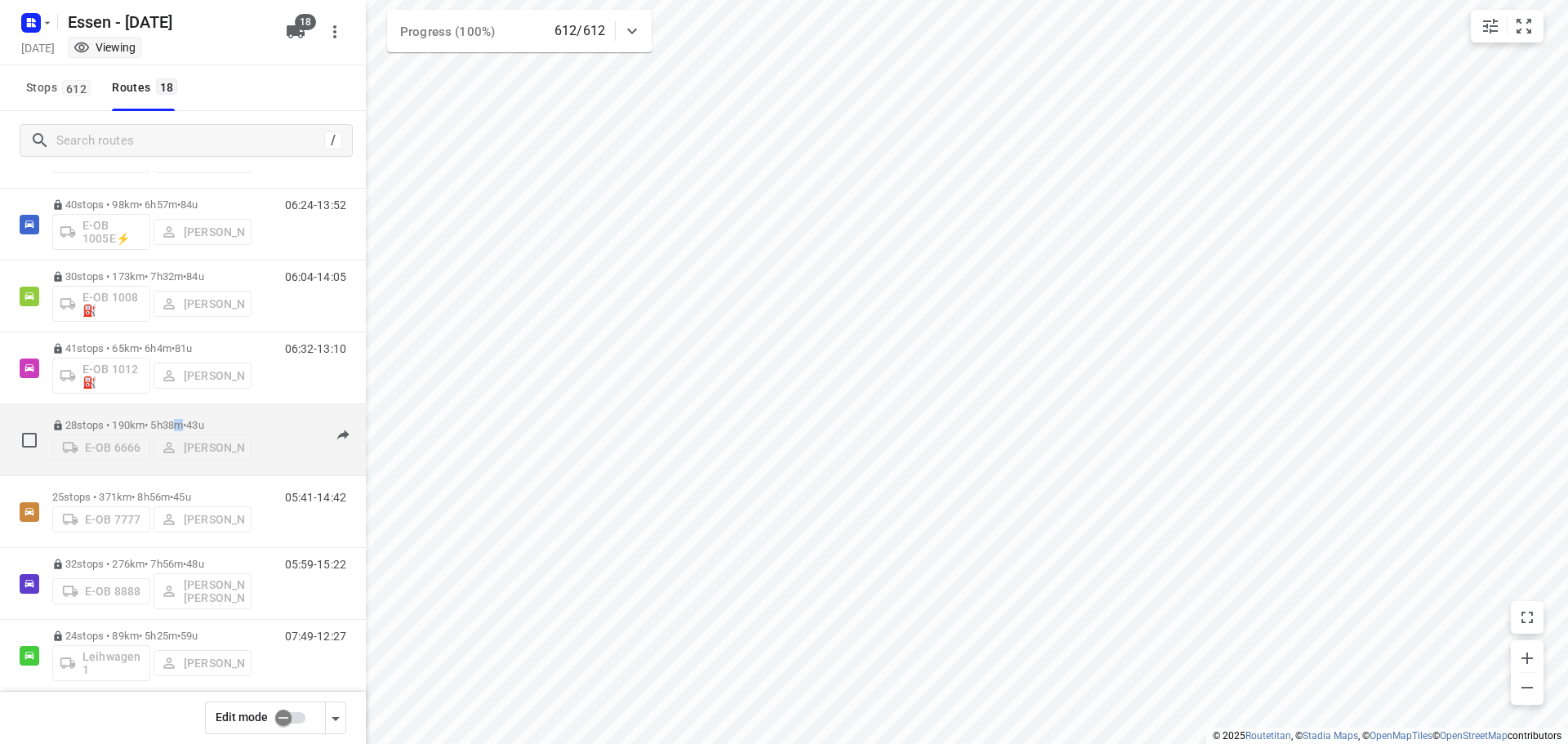
click at [186, 420] on p "28 stops • 190km • 5h38m • 43u" at bounding box center [152, 425] width 199 height 12
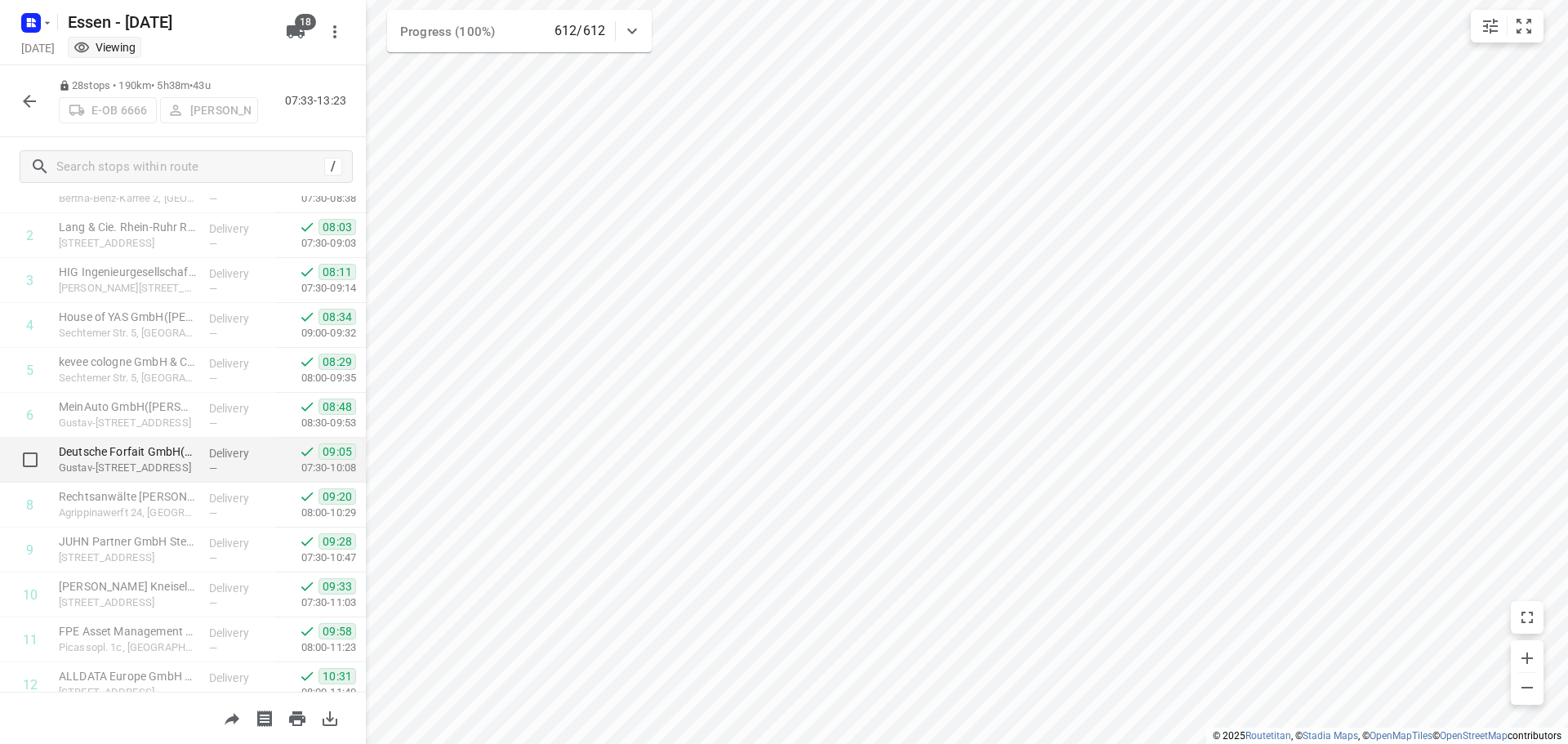
scroll to position [0, 0]
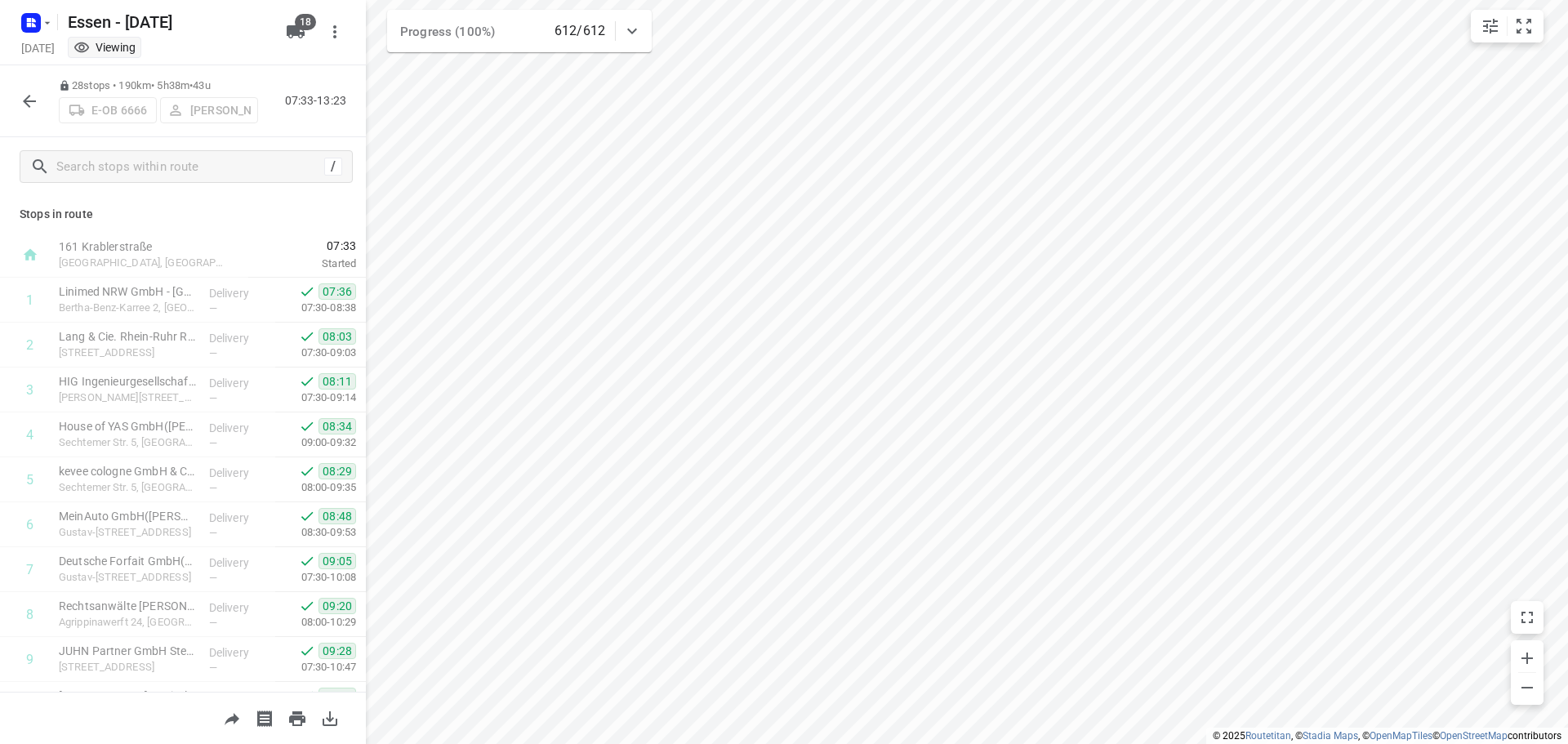
click at [37, 98] on icon "button" at bounding box center [29, 101] width 20 height 20
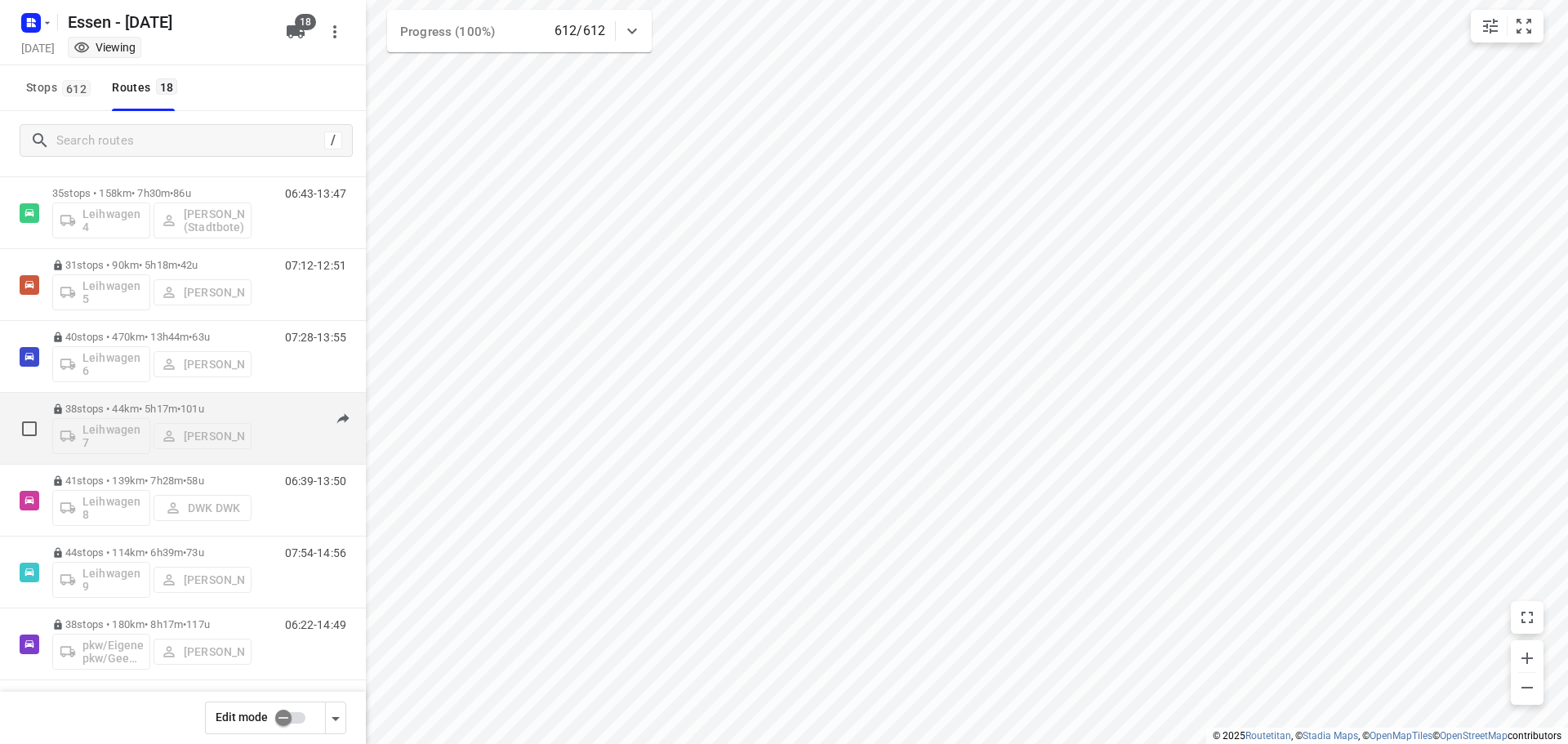
scroll to position [825, 0]
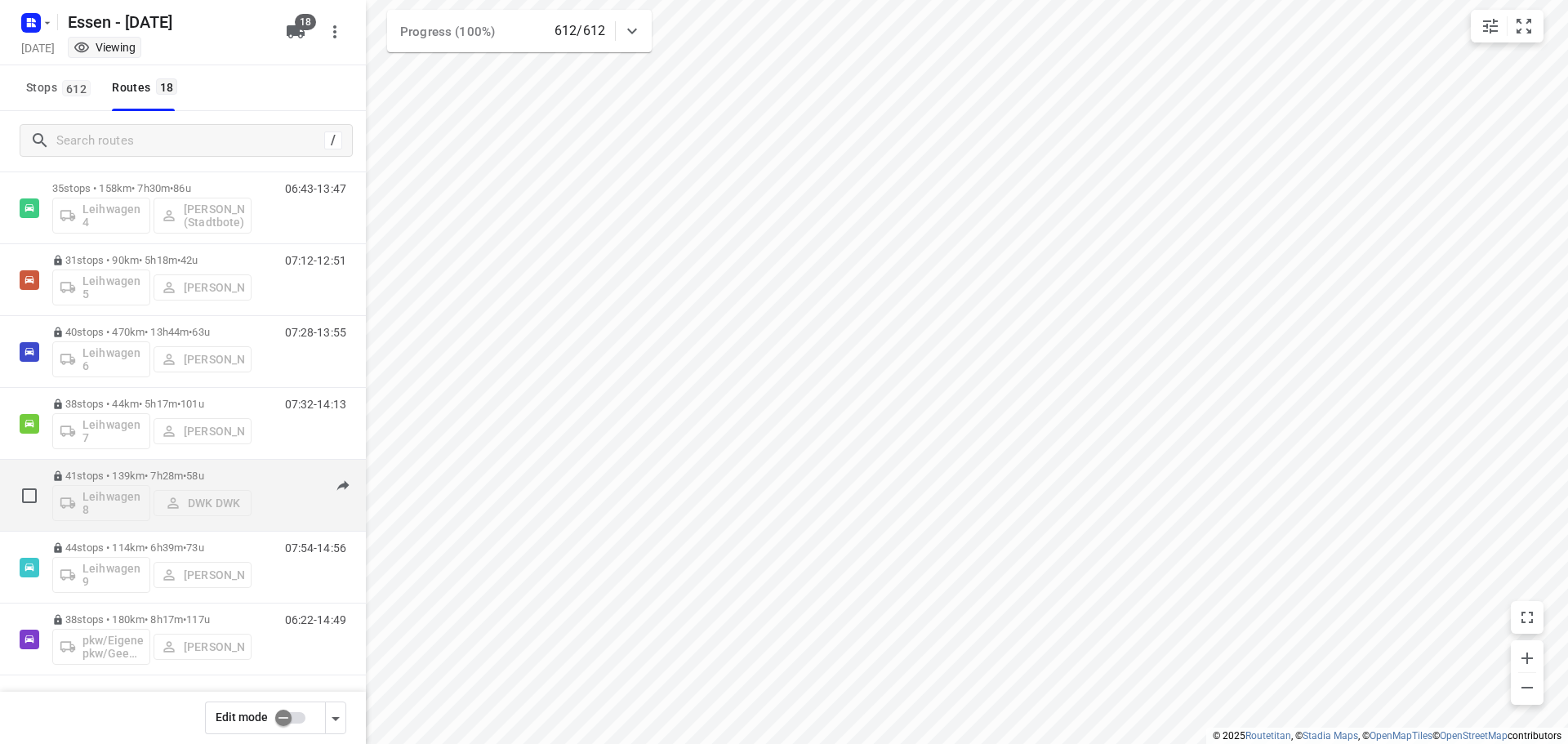
click at [186, 477] on span "•" at bounding box center [185, 475] width 3 height 12
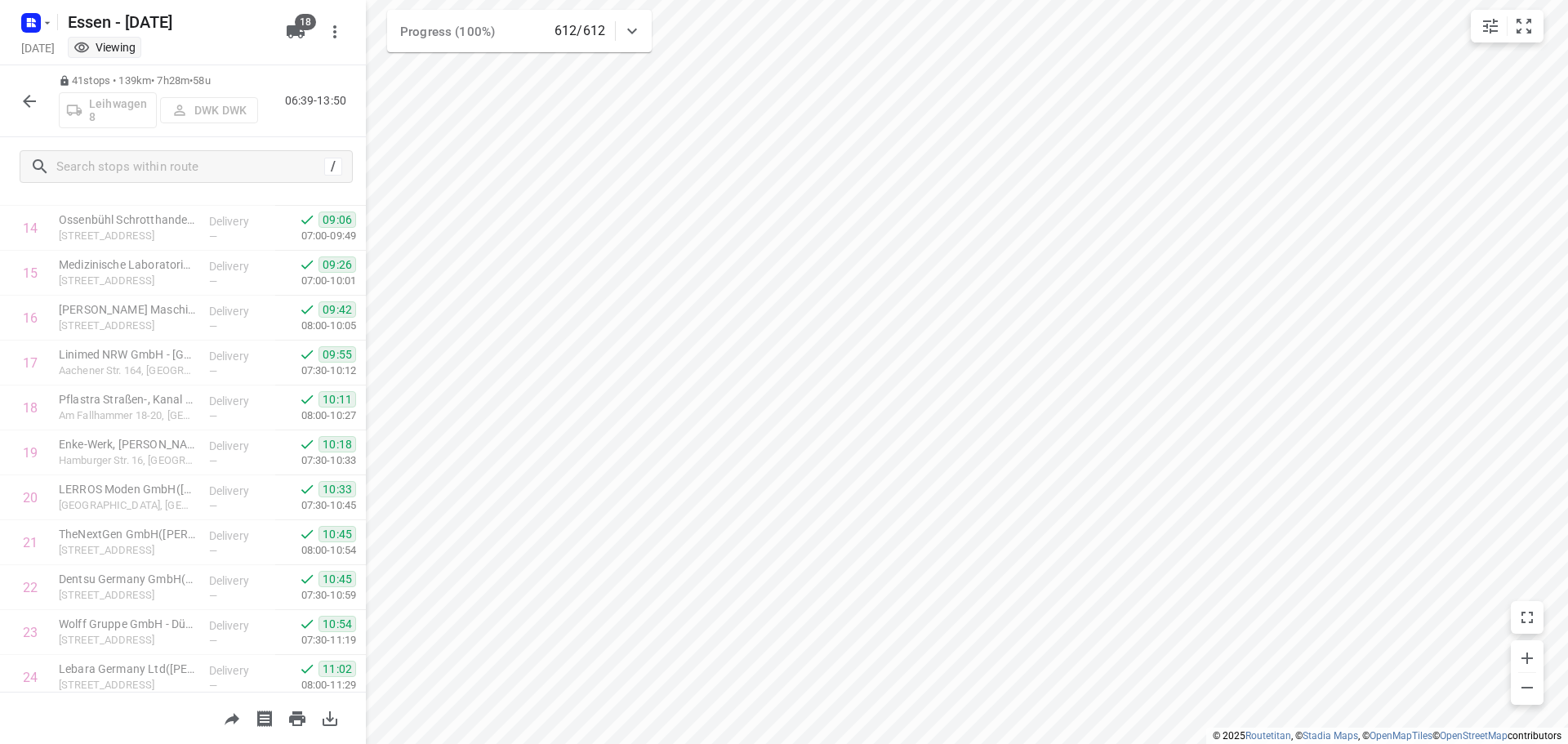
scroll to position [2, 0]
